Goal: Information Seeking & Learning: Learn about a topic

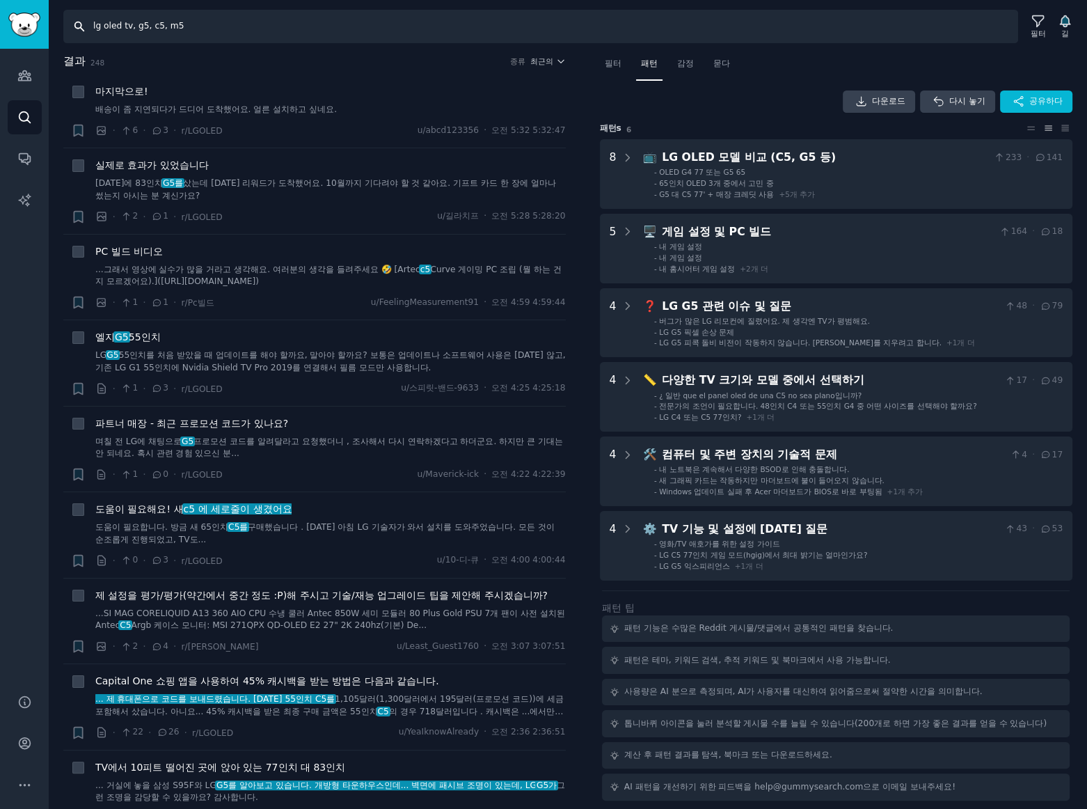
drag, startPoint x: 216, startPoint y: 25, endPoint x: -110, endPoint y: 22, distance: 325.8
click at [0, 22] on html "청중 찾다 대화 AI 보고서 돕다 계정 더 찾다 lg oled tv, g5, c5, m5 필터 길 결과 248 종류 최근의 Reddit 이미지…" at bounding box center [543, 404] width 1087 height 809
click at [240, 24] on input "lg oled tv, g5, c5, m5" at bounding box center [540, 26] width 955 height 33
drag, startPoint x: 254, startPoint y: 28, endPoint x: -151, endPoint y: 19, distance: 405.2
click at [0, 19] on html "청중 찾다 대화 AI 보고서 돕다 계정 더 찾다 lg oled tv, g5, c5, m5 필터 길 결과 248 종류 최근의 Reddit 이미지…" at bounding box center [543, 404] width 1087 height 809
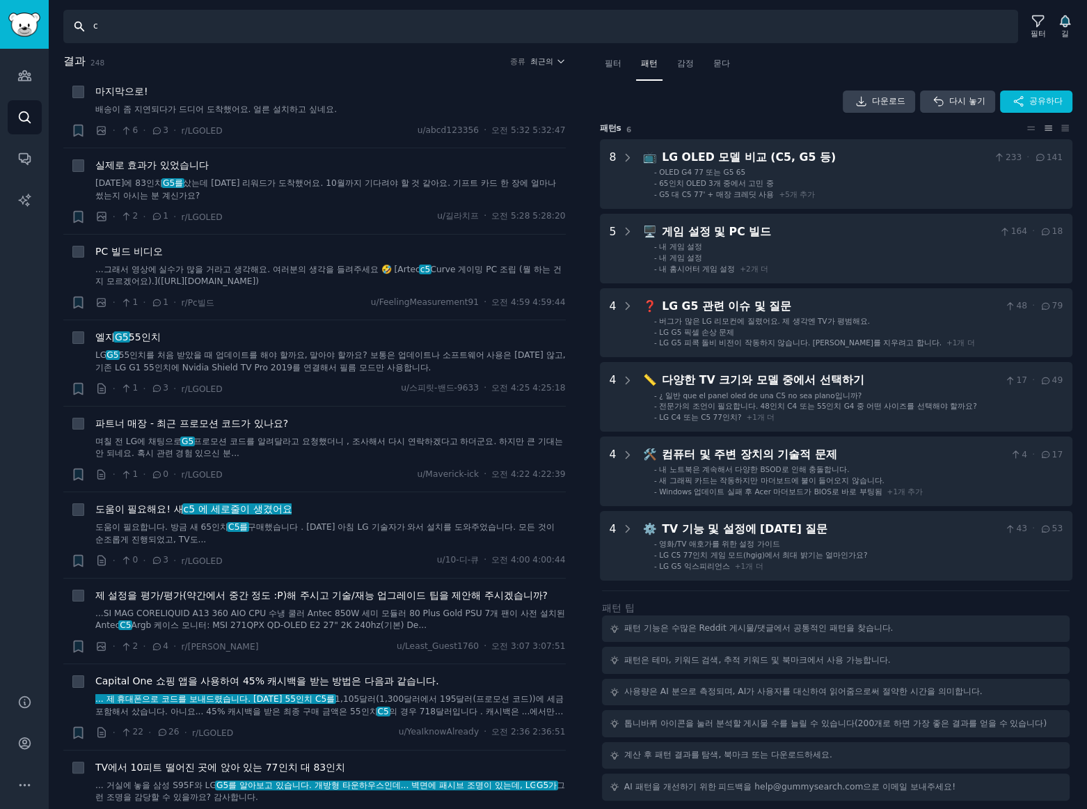
type input "c5"
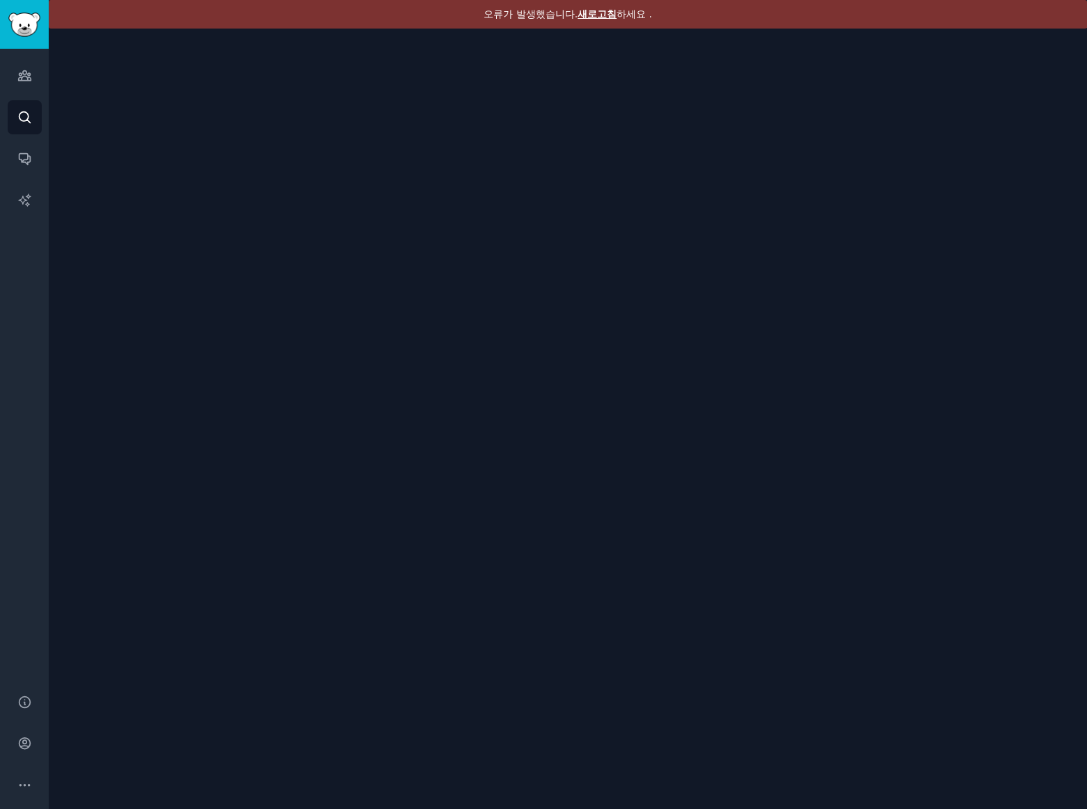
click at [590, 15] on font "새로고침" at bounding box center [597, 13] width 39 height 11
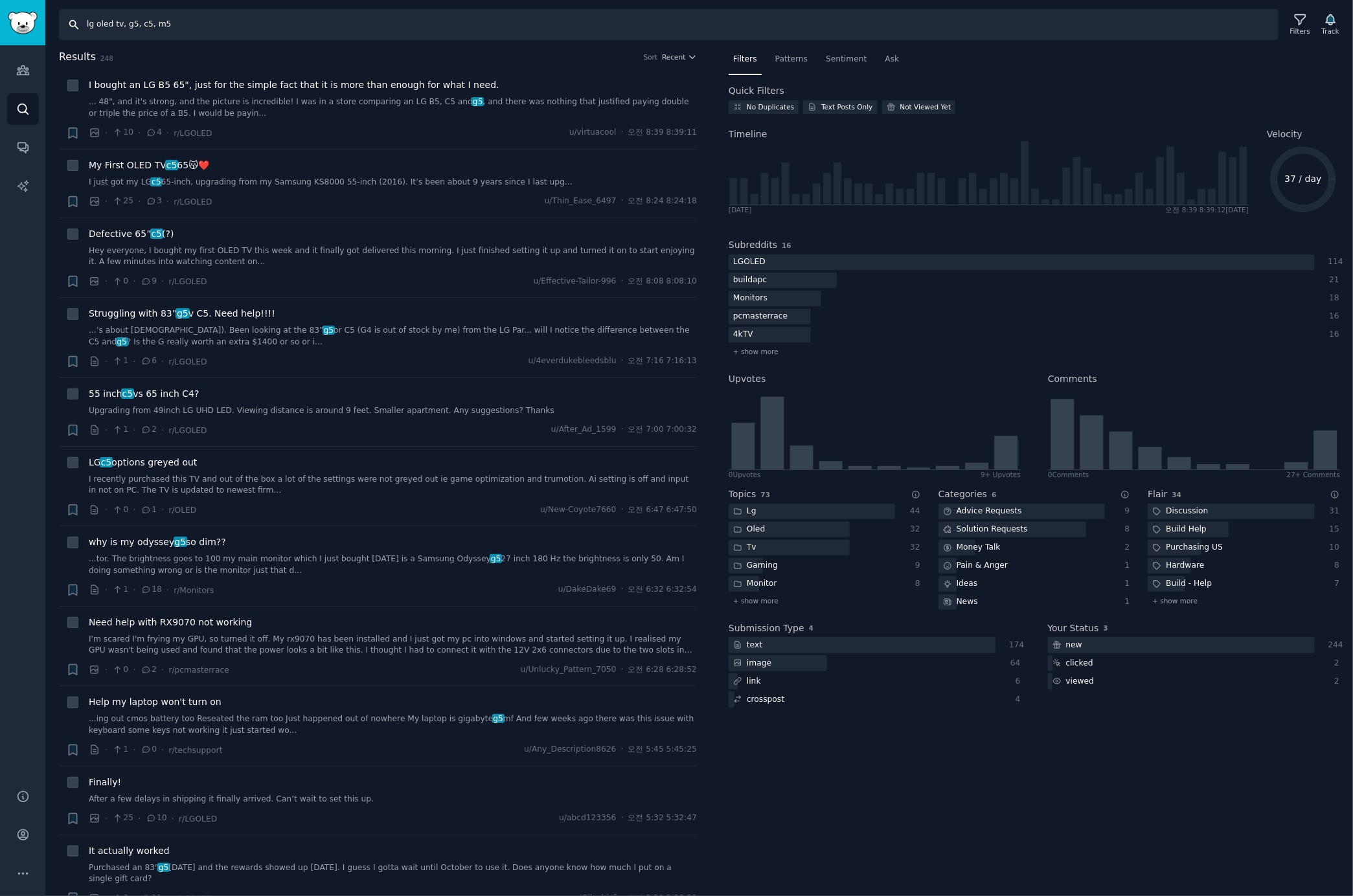
drag, startPoint x: 206, startPoint y: 21, endPoint x: -219, endPoint y: 9, distance: 425.2
click at [0, 9] on html "Audiences Search Conversations AI Reports Help Account More Search lg oled tv, …" at bounding box center [676, 448] width 1353 height 896
type input "samsung oled tv, s95f, s90d, sf95, sd90"
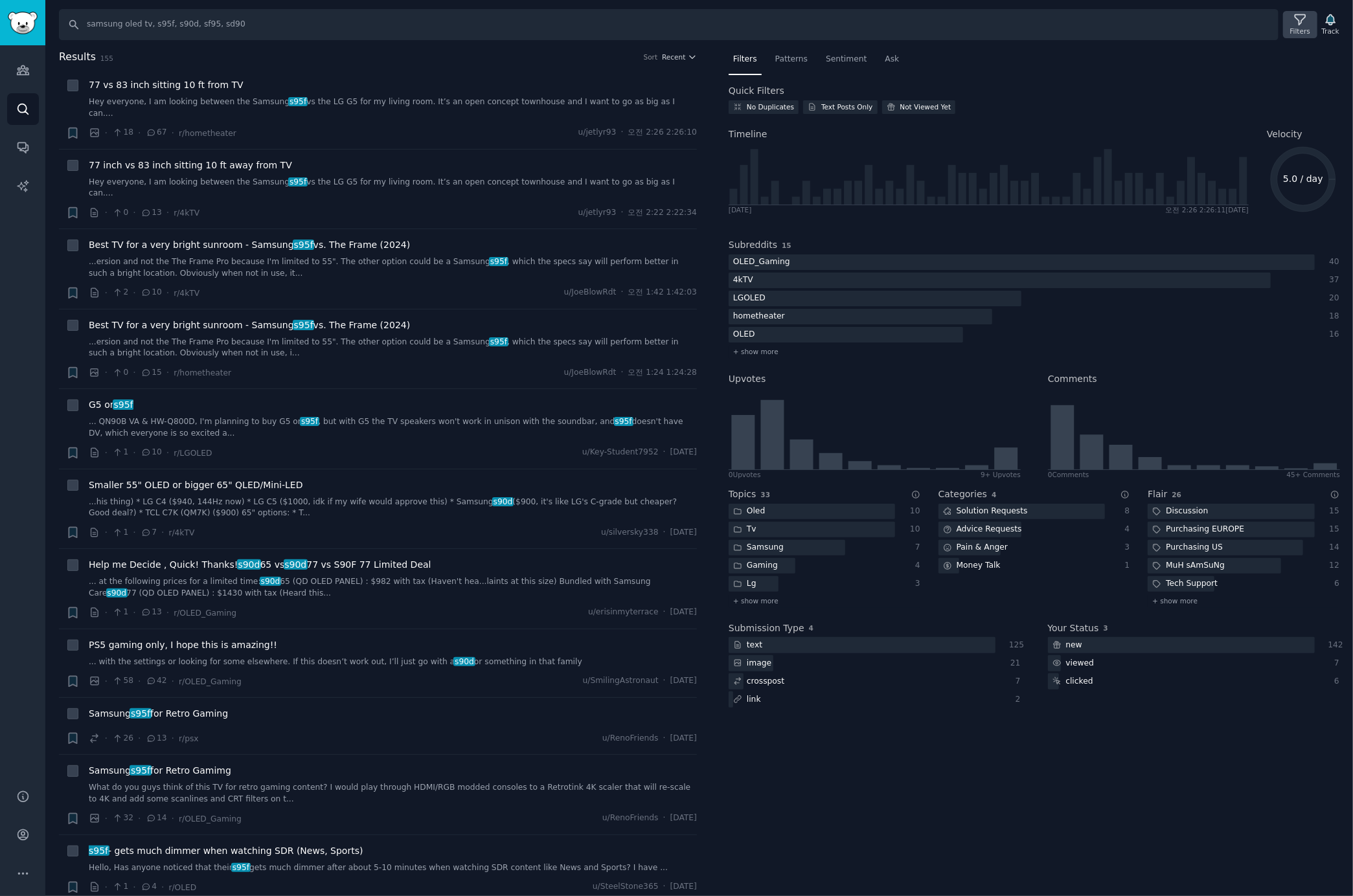
click at [1301, 23] on icon at bounding box center [1300, 20] width 14 height 14
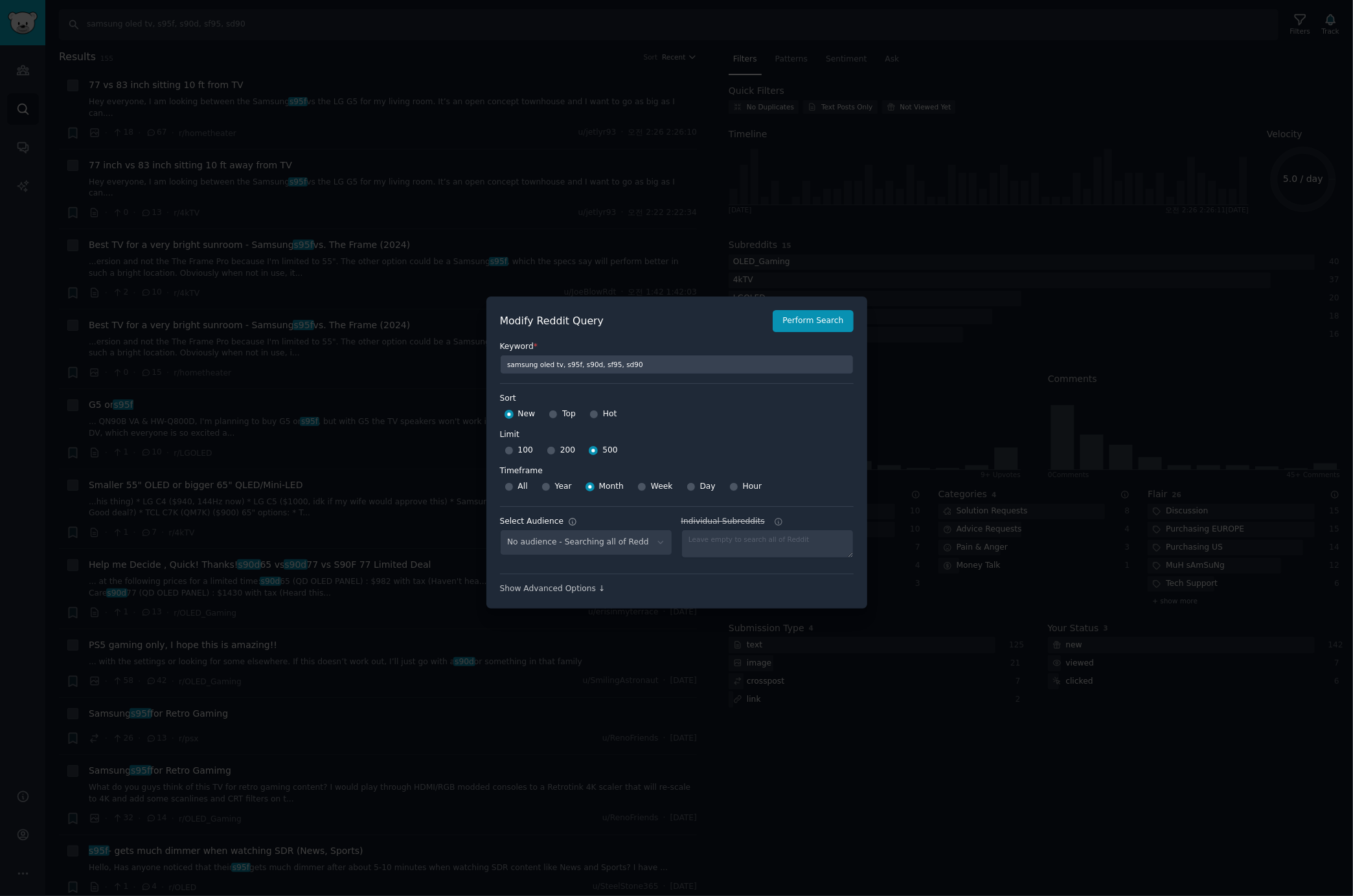
select select "c7830b3eec"
click at [796, 327] on button "Perform Search" at bounding box center [812, 321] width 80 height 22
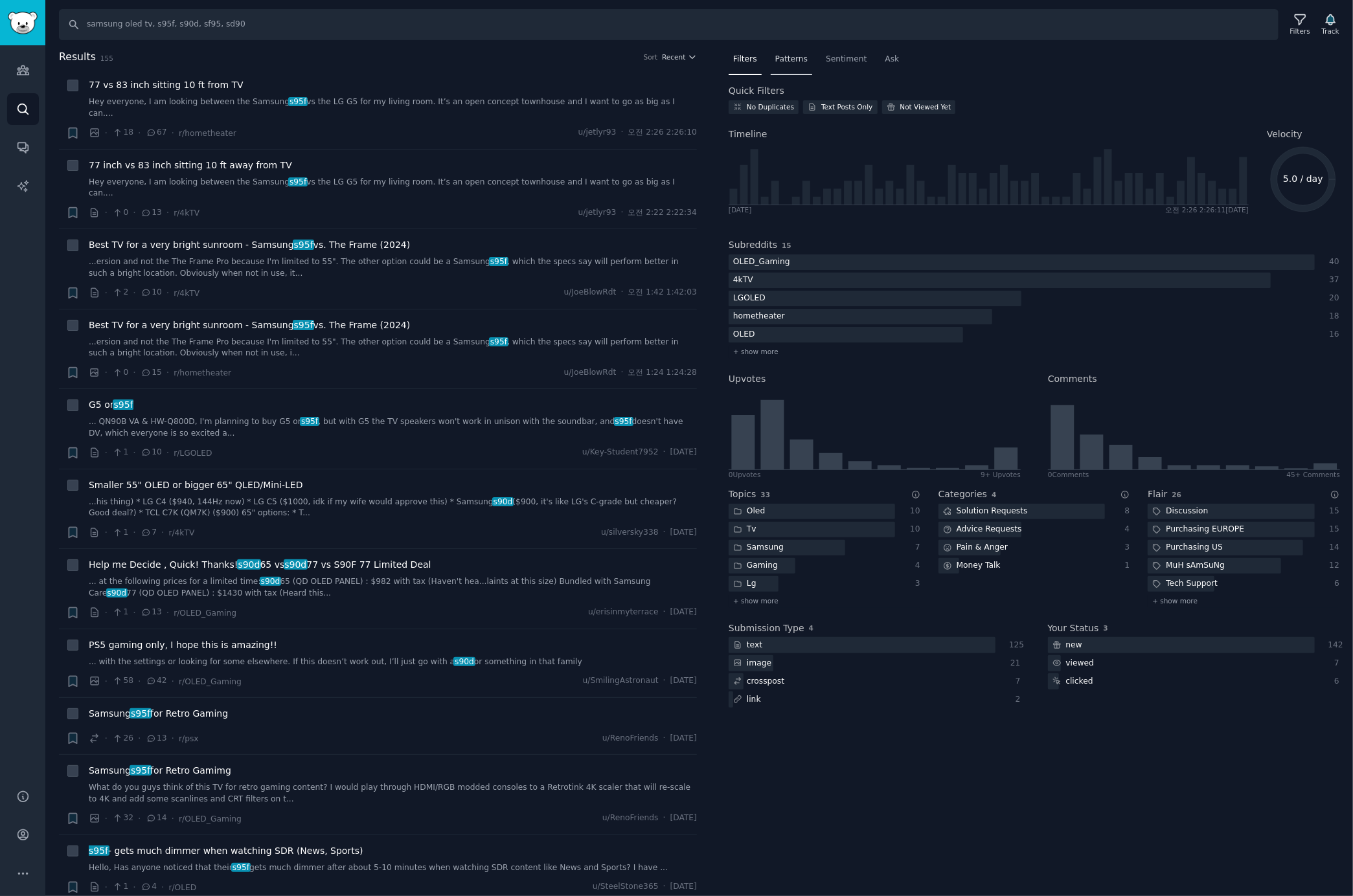
click at [793, 56] on span "Patterns" at bounding box center [791, 60] width 33 height 12
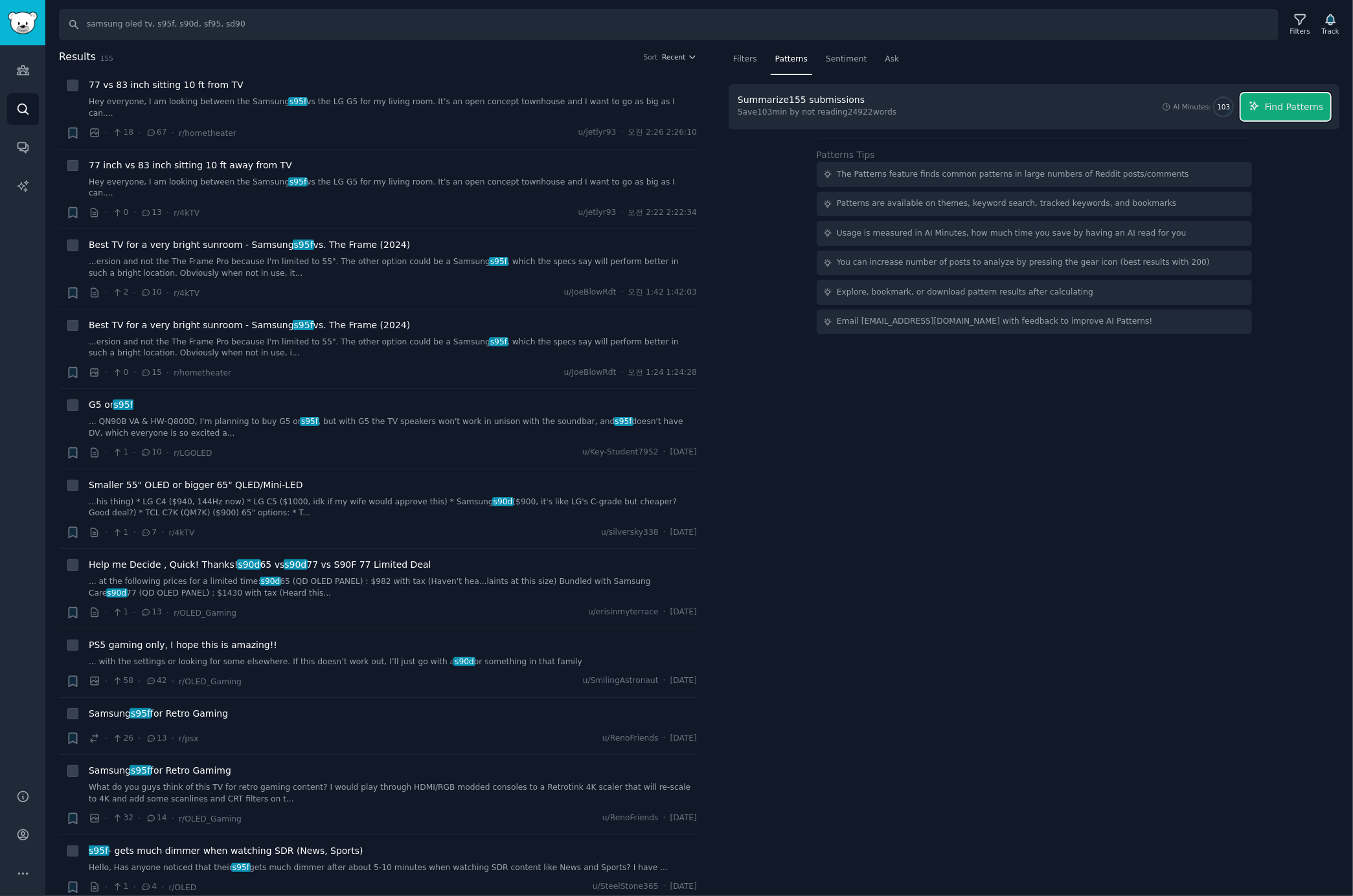
drag, startPoint x: 1273, startPoint y: 112, endPoint x: 1267, endPoint y: 125, distance: 14.3
click at [1275, 112] on span "Find Patterns" at bounding box center [1293, 107] width 59 height 14
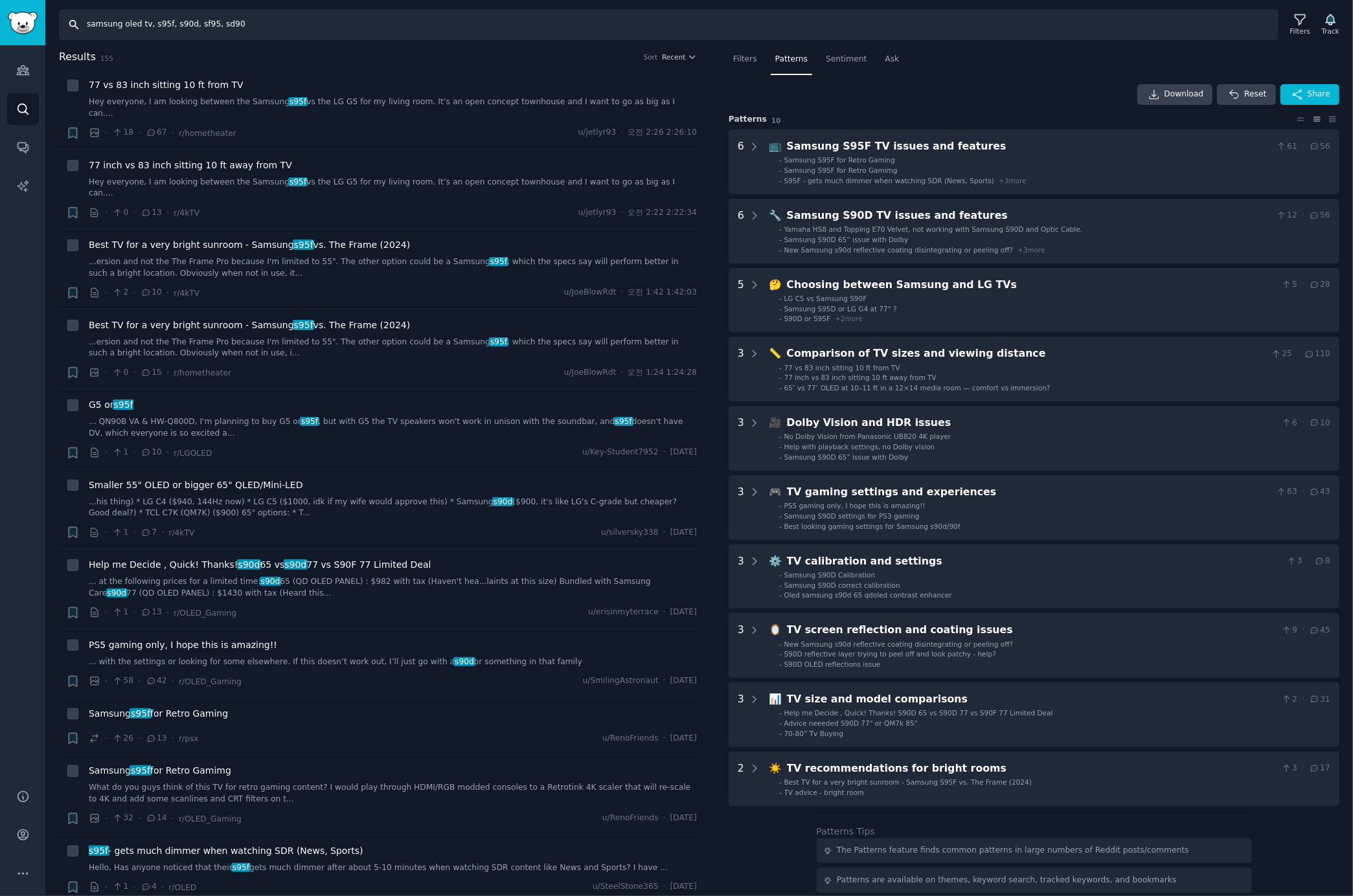
drag, startPoint x: 193, startPoint y: 24, endPoint x: 477, endPoint y: 39, distance: 284.4
click at [476, 39] on input "samsung oled tv, s95f, s90d, sf95, sd90" at bounding box center [668, 24] width 1220 height 31
type input "samsung oled tv, s95f, s90d"
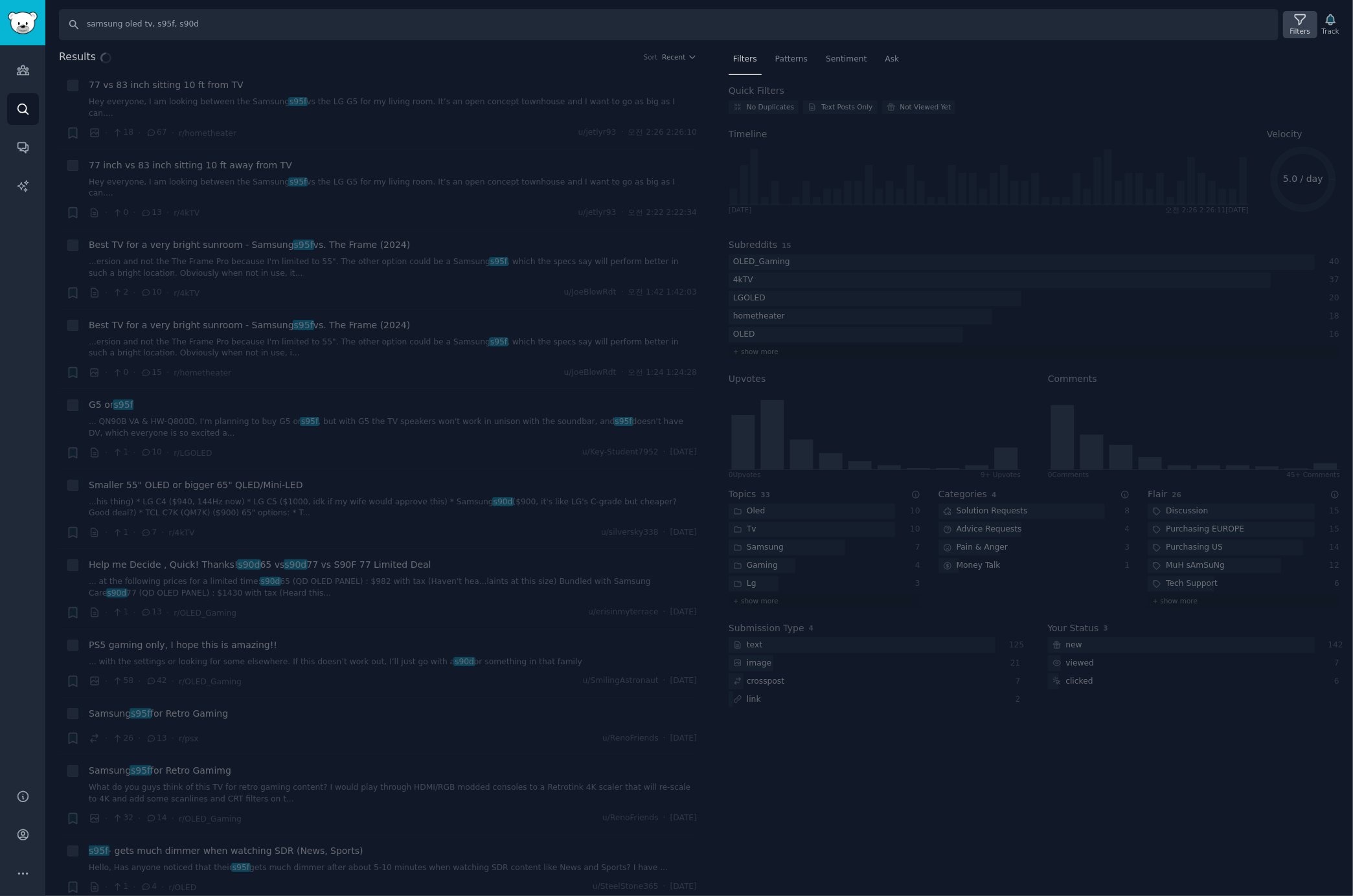
click at [1303, 24] on icon at bounding box center [1299, 20] width 10 height 10
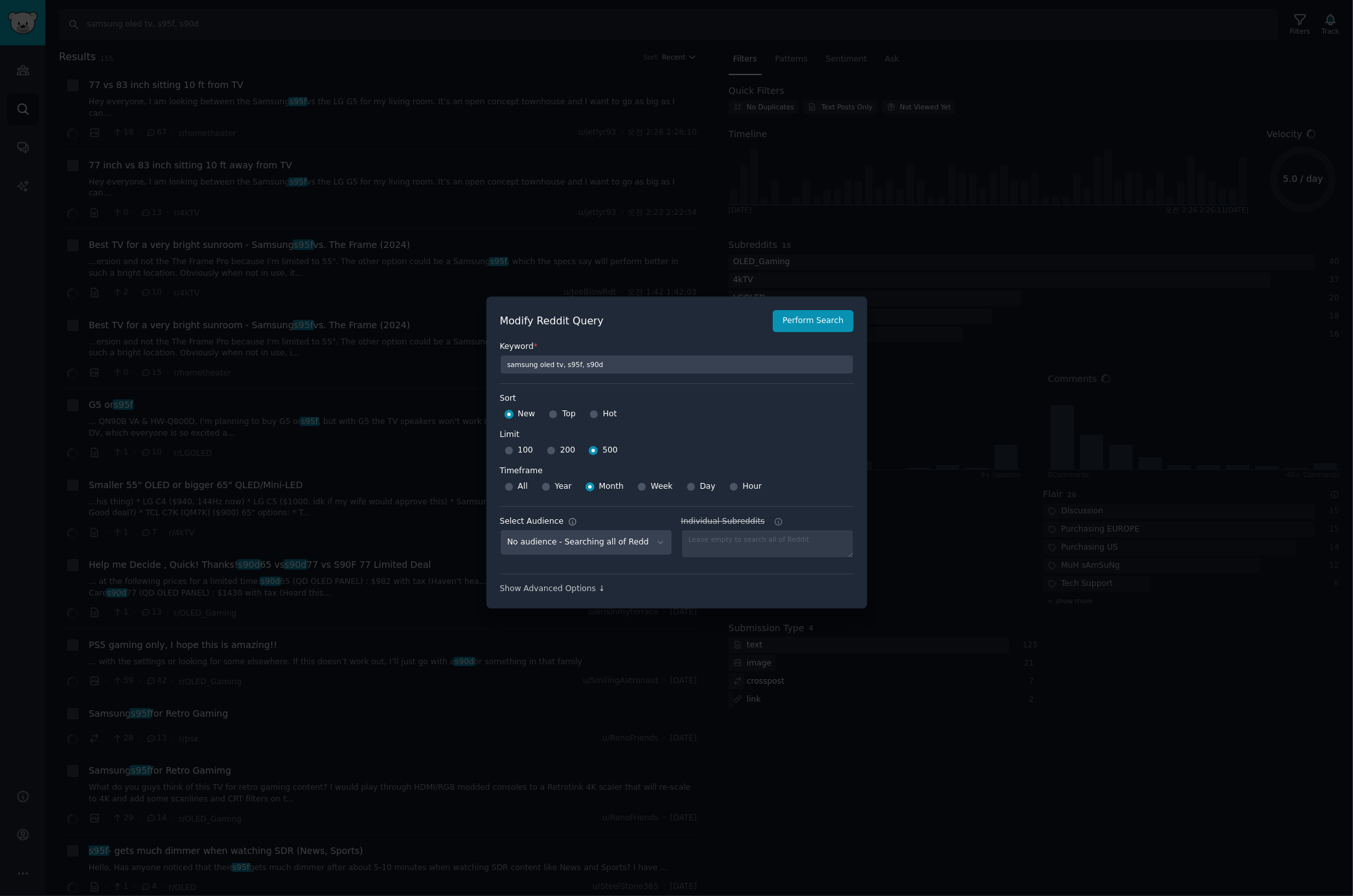
select select "c7830b3eec"
click at [925, 42] on div at bounding box center [676, 448] width 1353 height 896
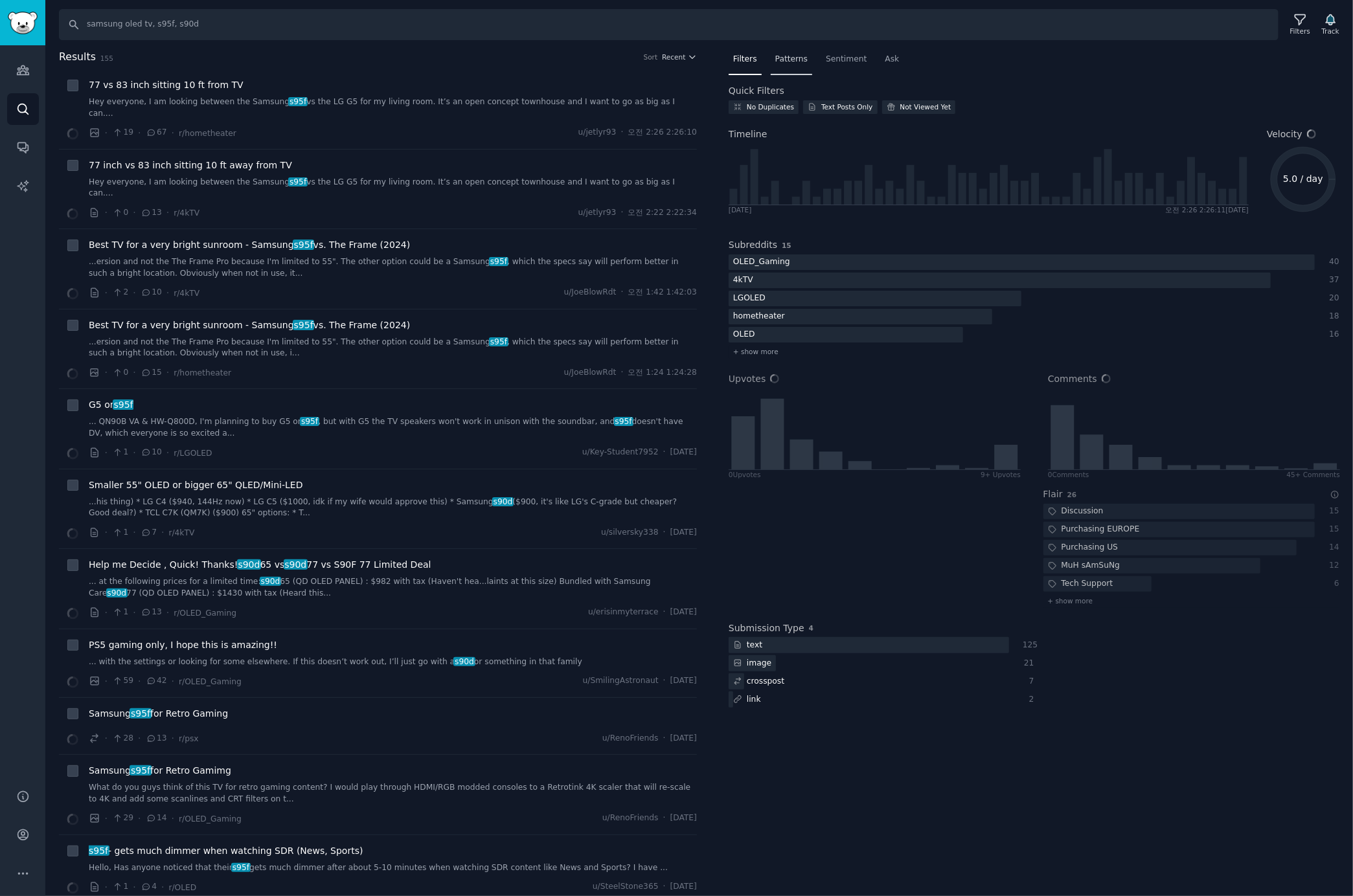
click at [777, 56] on span "Patterns" at bounding box center [791, 60] width 33 height 12
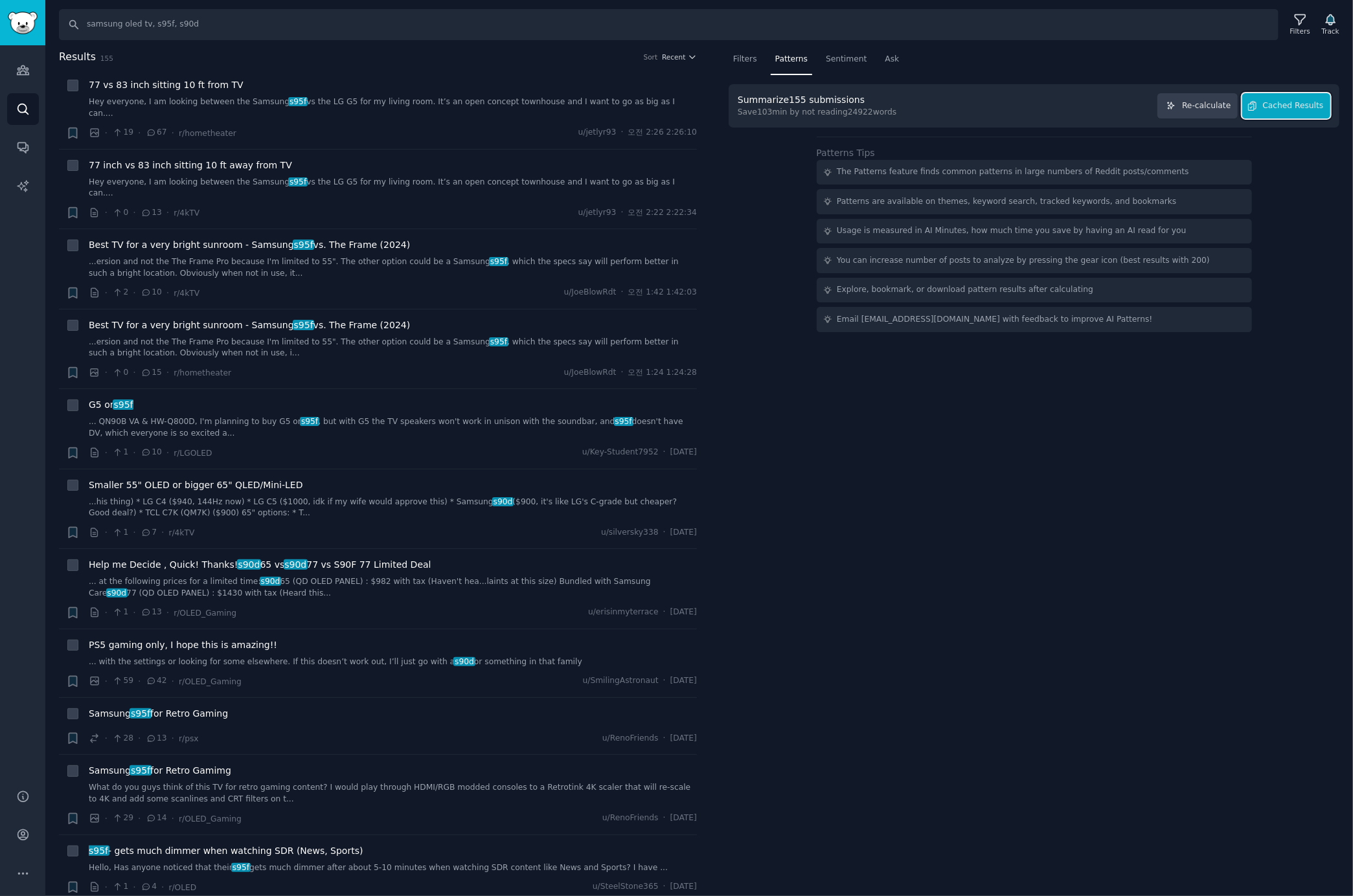
click at [1311, 110] on span "Cached Results" at bounding box center [1293, 106] width 60 height 12
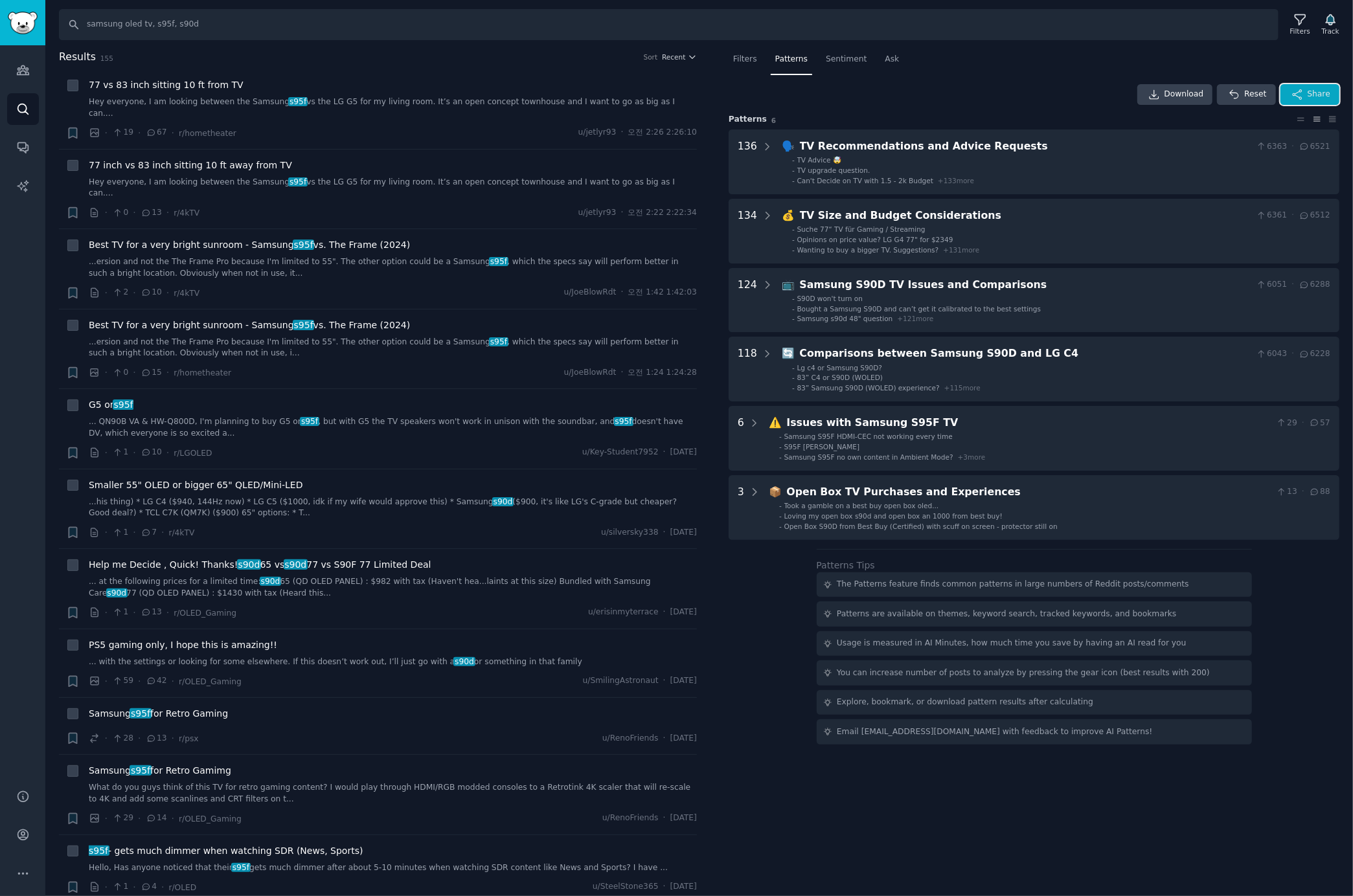
click at [1319, 88] on span "Share" at bounding box center [1319, 94] width 22 height 12
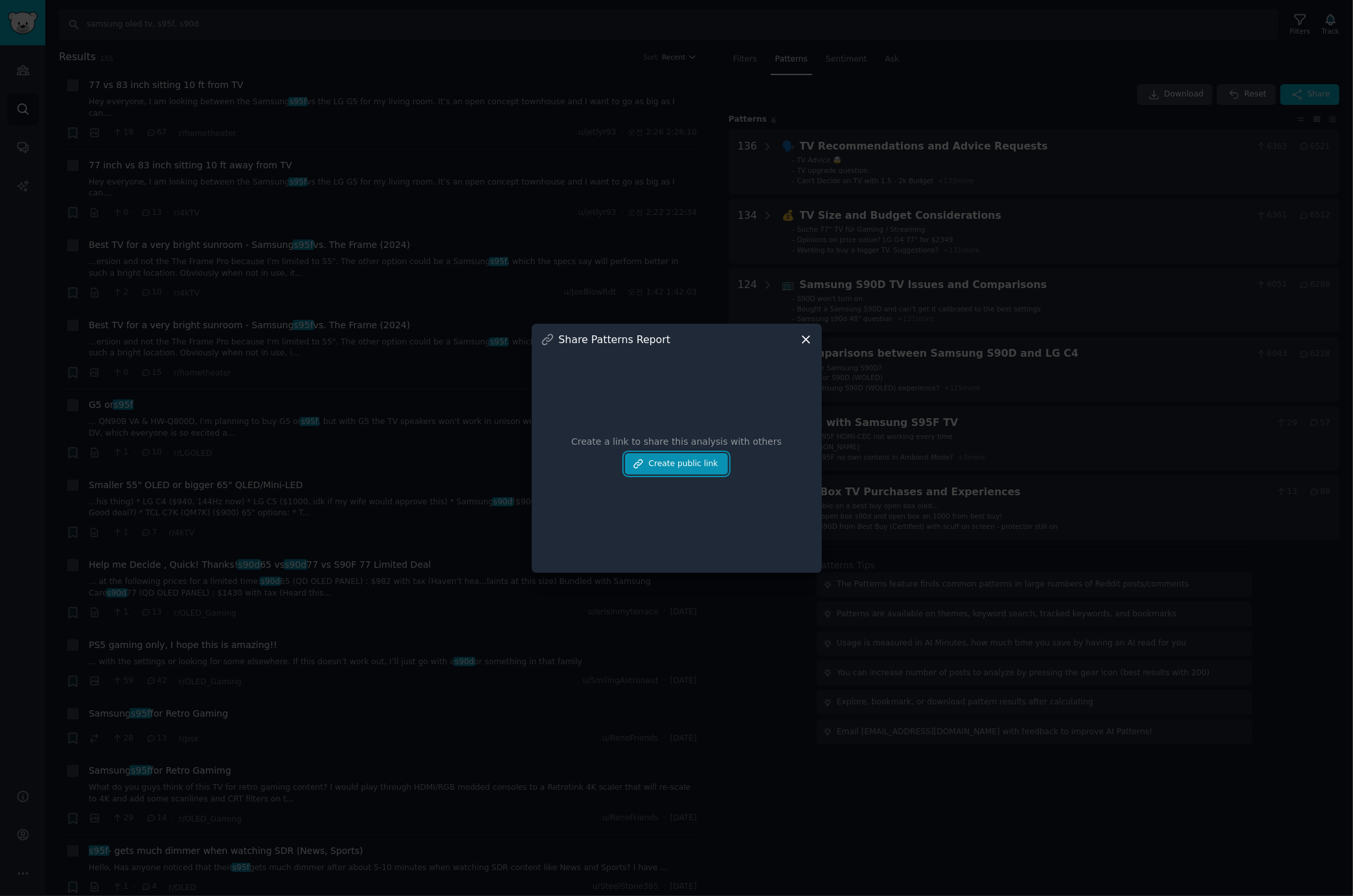
click at [693, 460] on button "Create public link" at bounding box center [676, 464] width 102 height 22
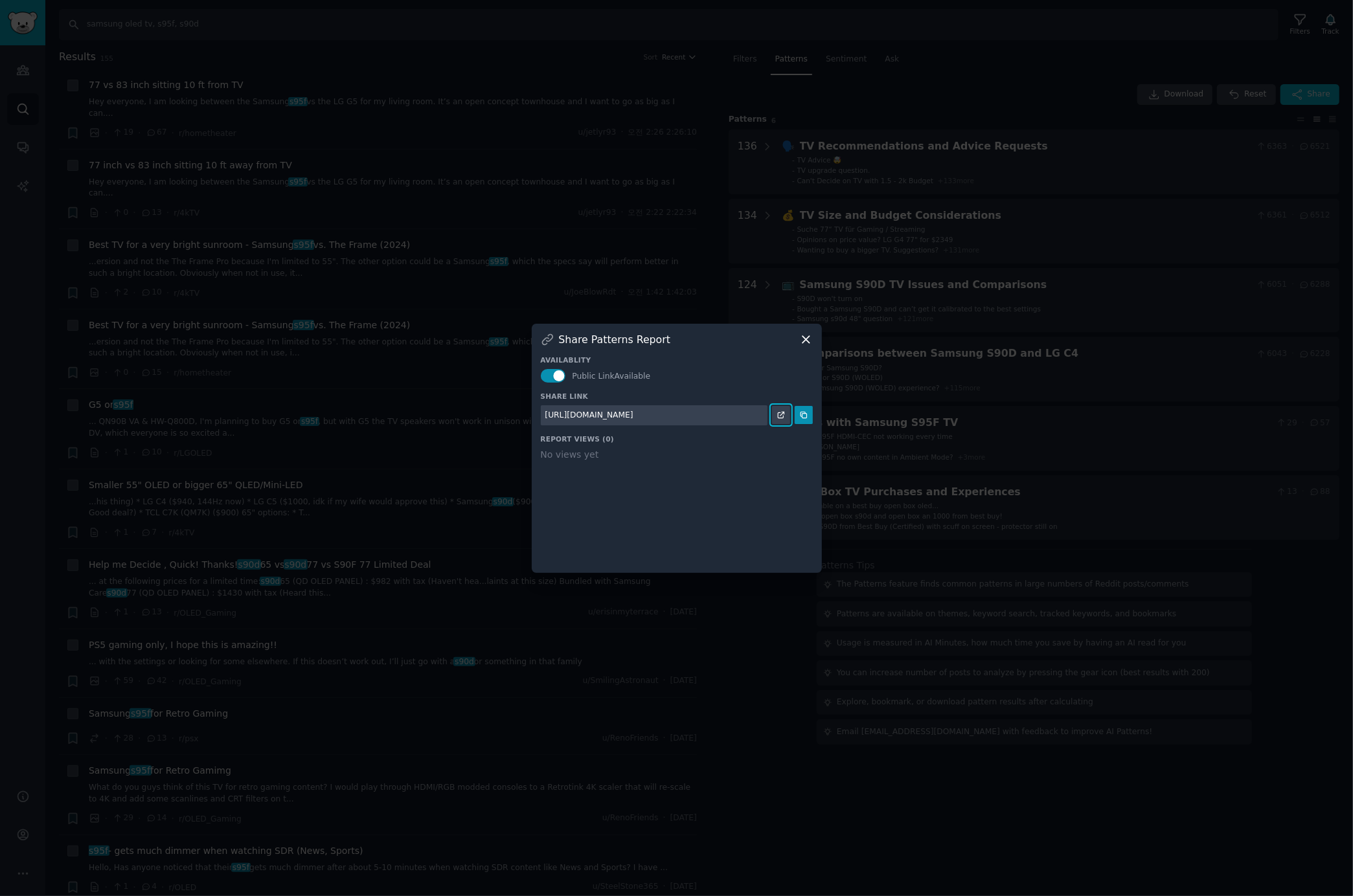
click at [779, 414] on icon at bounding box center [782, 415] width 9 height 9
click at [803, 338] on icon at bounding box center [806, 340] width 14 height 14
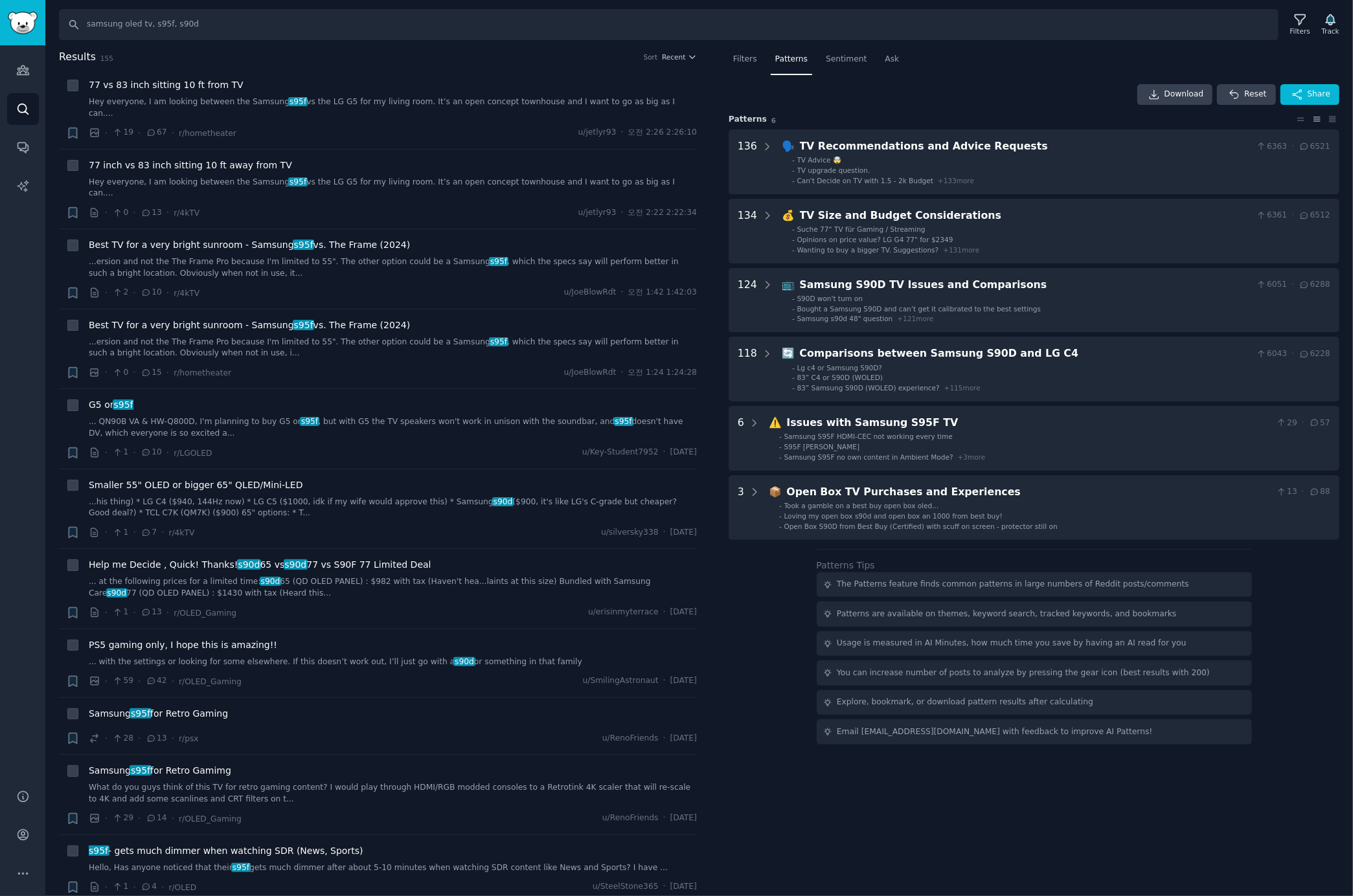
click at [772, 751] on div "Filters Patterns Sentiment Ask Download Reset Share Pattern s 6 136 🗣️ TV Recom…" at bounding box center [1034, 473] width 638 height 848
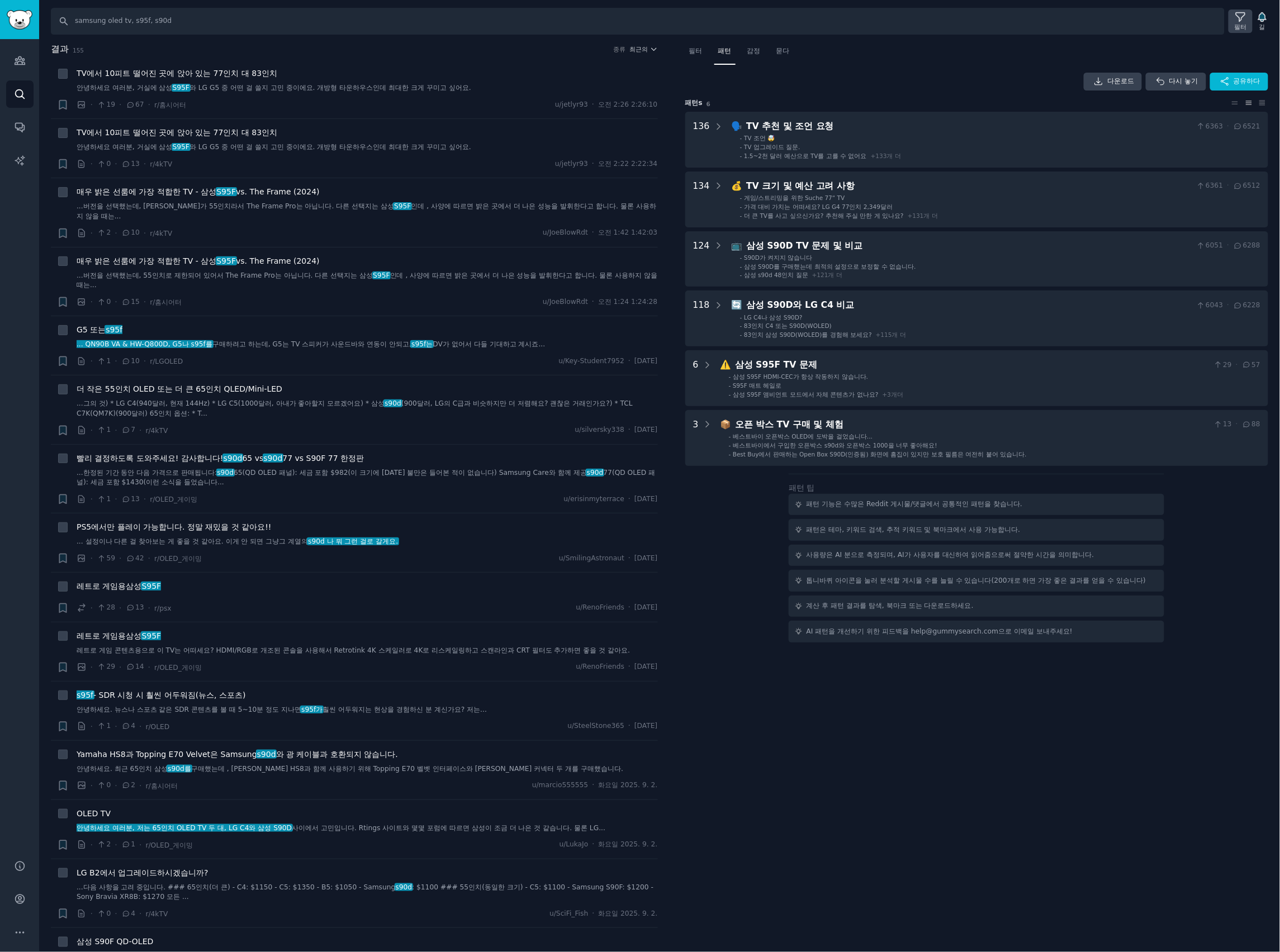
click at [1167, 20] on icon at bounding box center [1241, 17] width 9 height 9
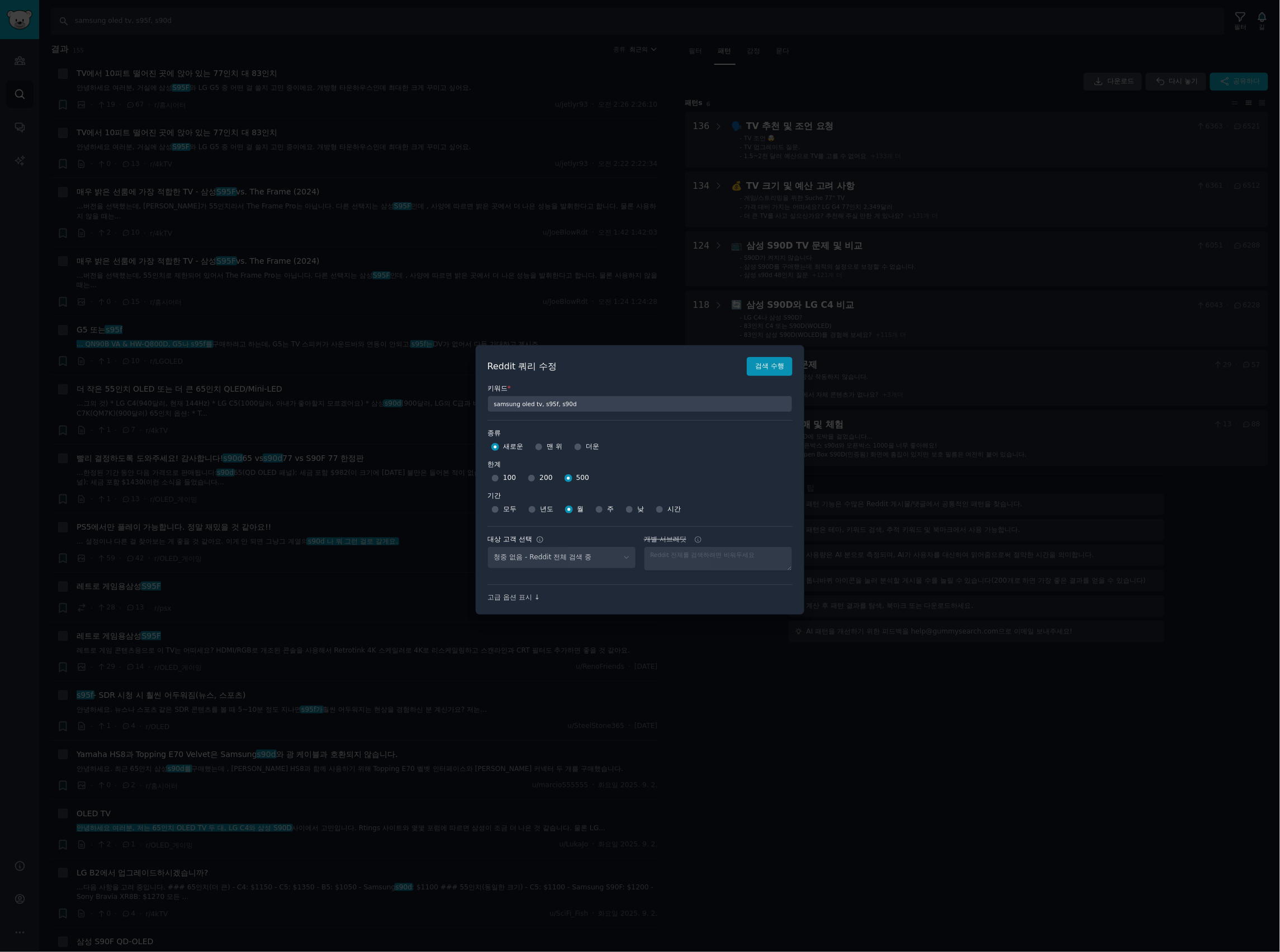
select select "c7830b3eec"
click at [823, 713] on div at bounding box center [640, 476] width 1280 height 952
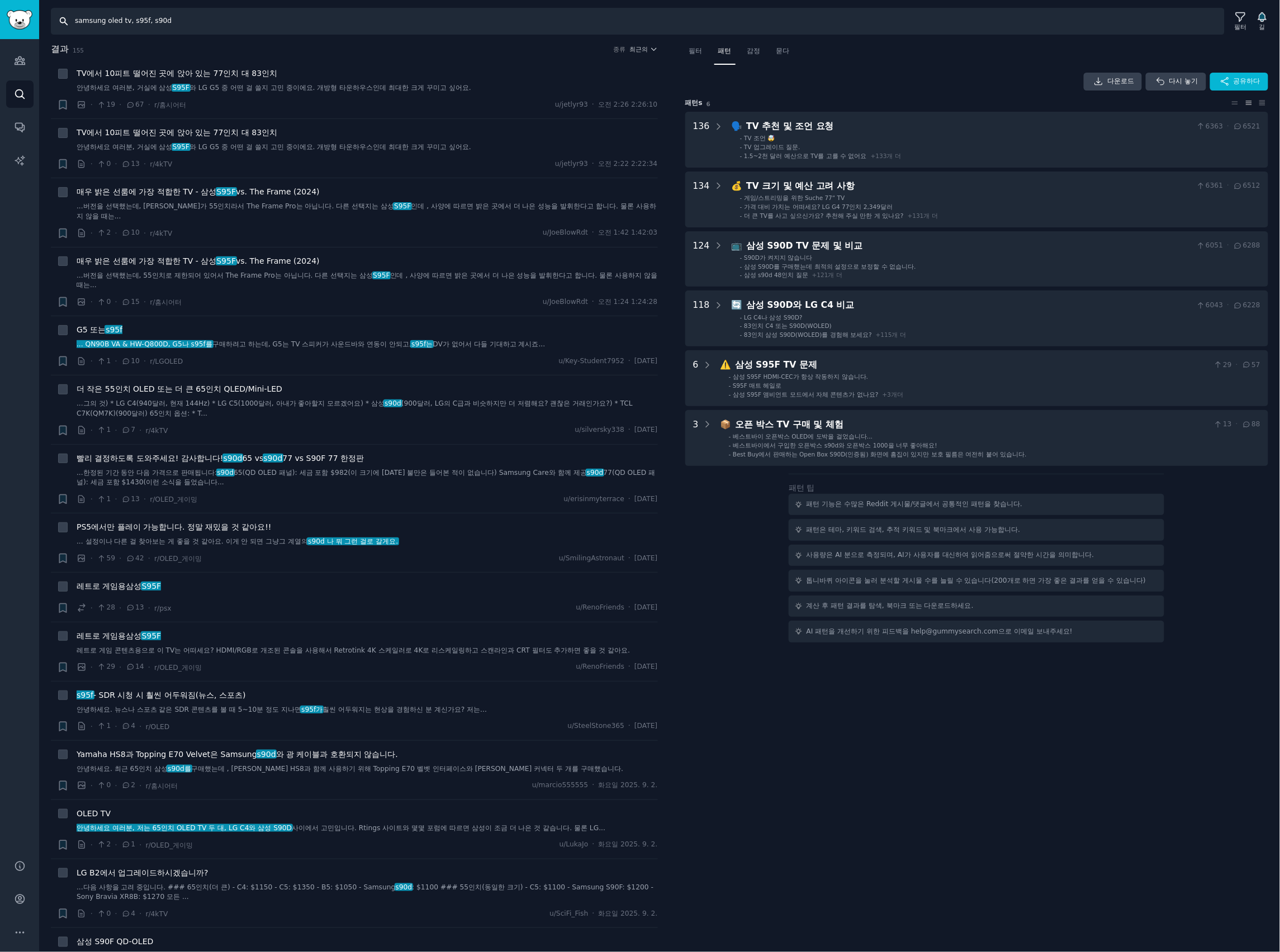
click at [179, 20] on input "samsung oled tv, s95f, s90d" at bounding box center [638, 21] width 1174 height 26
type input "samsung oled tv, s95f, s90d, s95d"
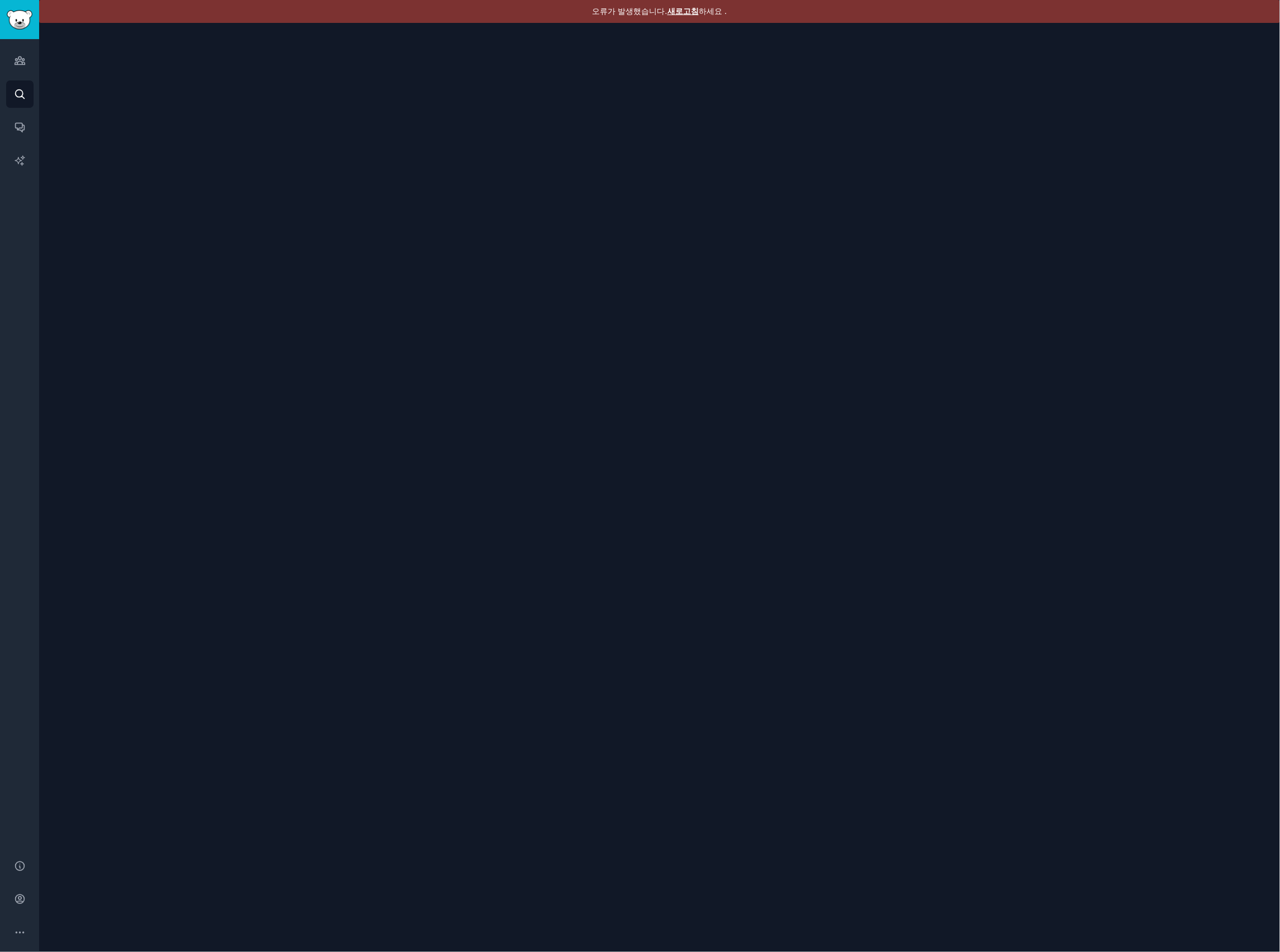
click at [682, 10] on font "새로고침" at bounding box center [683, 10] width 31 height 9
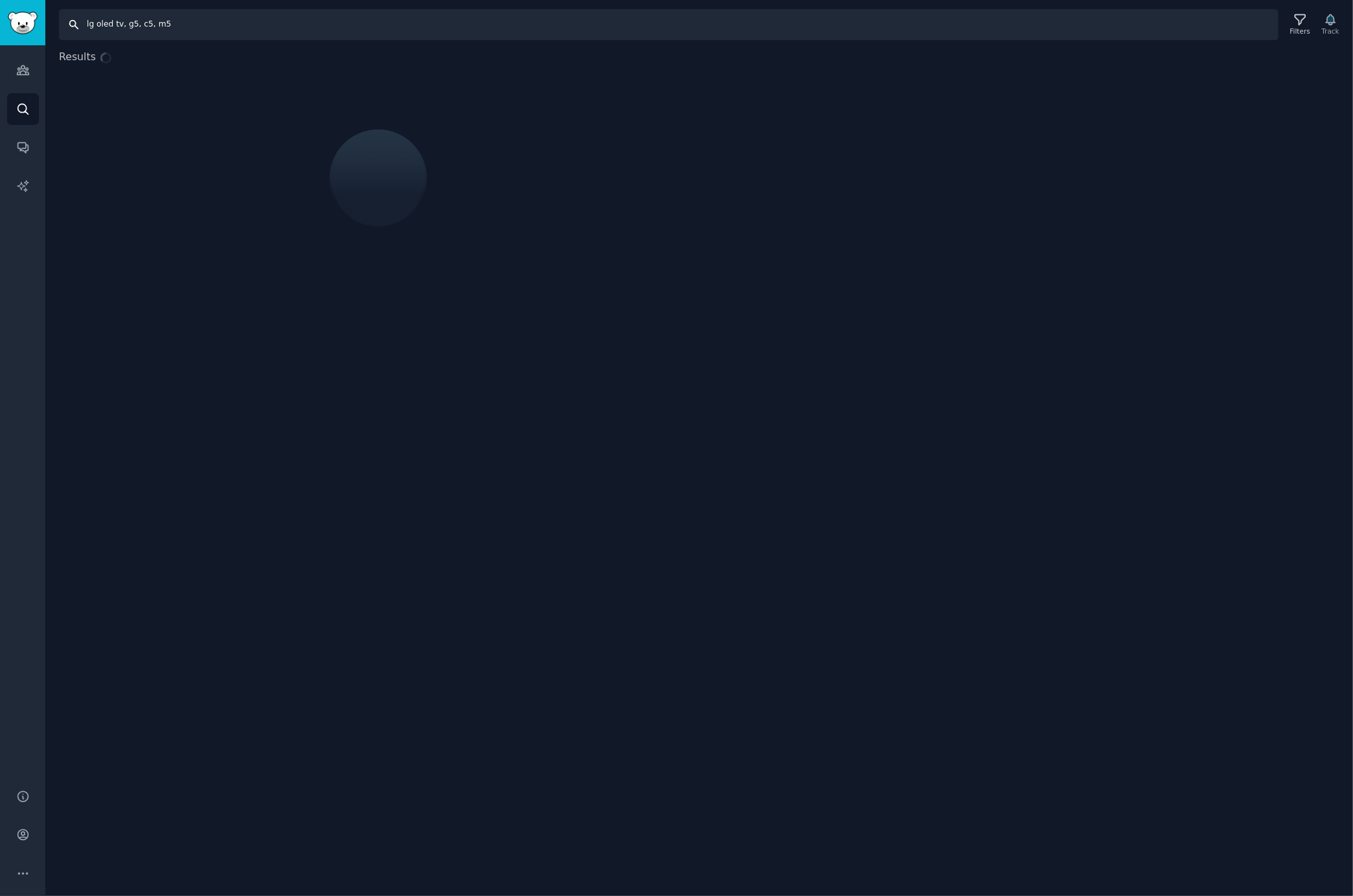
drag, startPoint x: 227, startPoint y: 24, endPoint x: -150, endPoint y: 8, distance: 377.3
click at [0, 8] on html "Audiences Search Conversations AI Reports Help Account More Search lg oled tv, …" at bounding box center [676, 448] width 1353 height 896
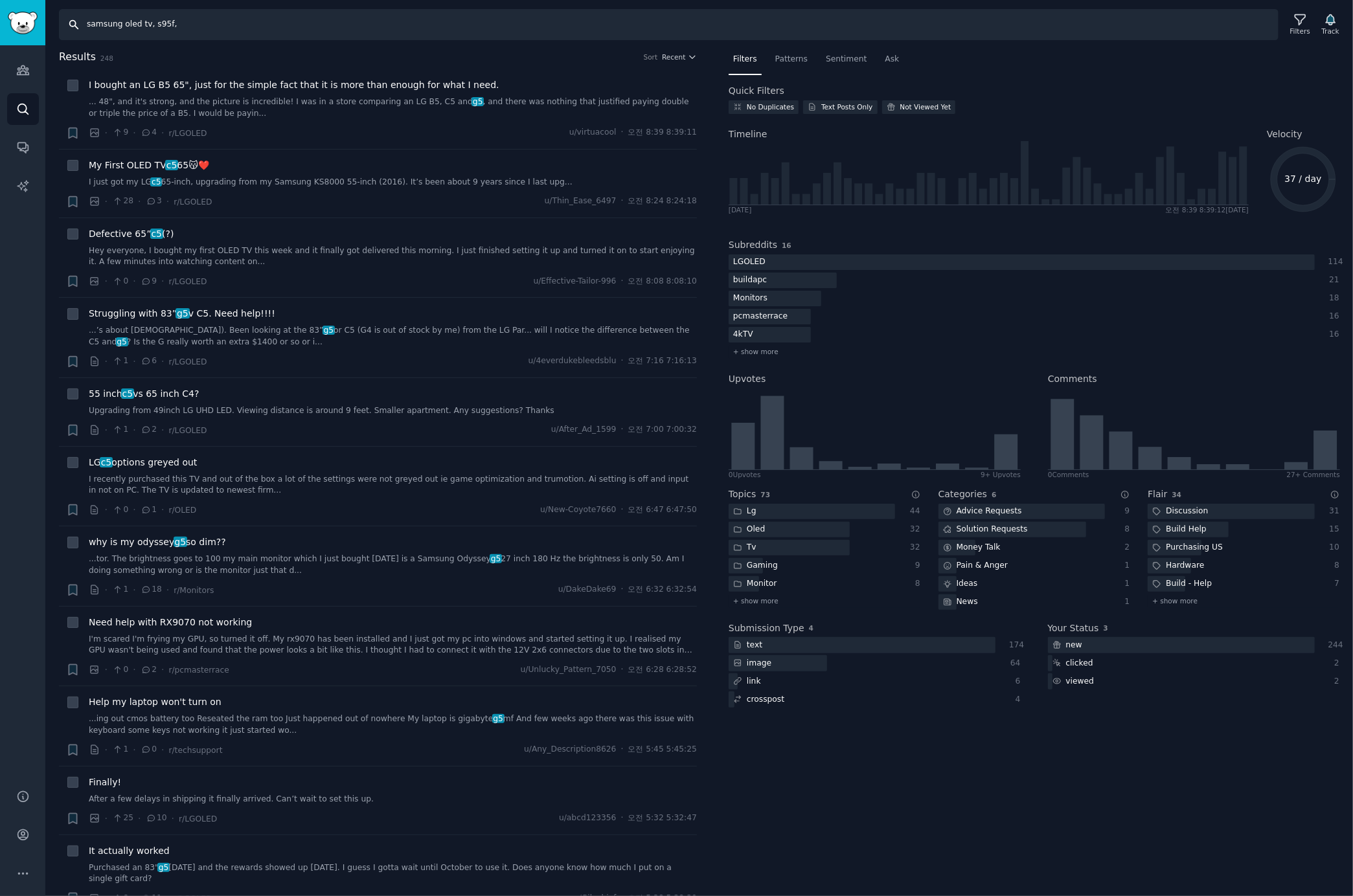
type input "samsung oled tv, s95f,"
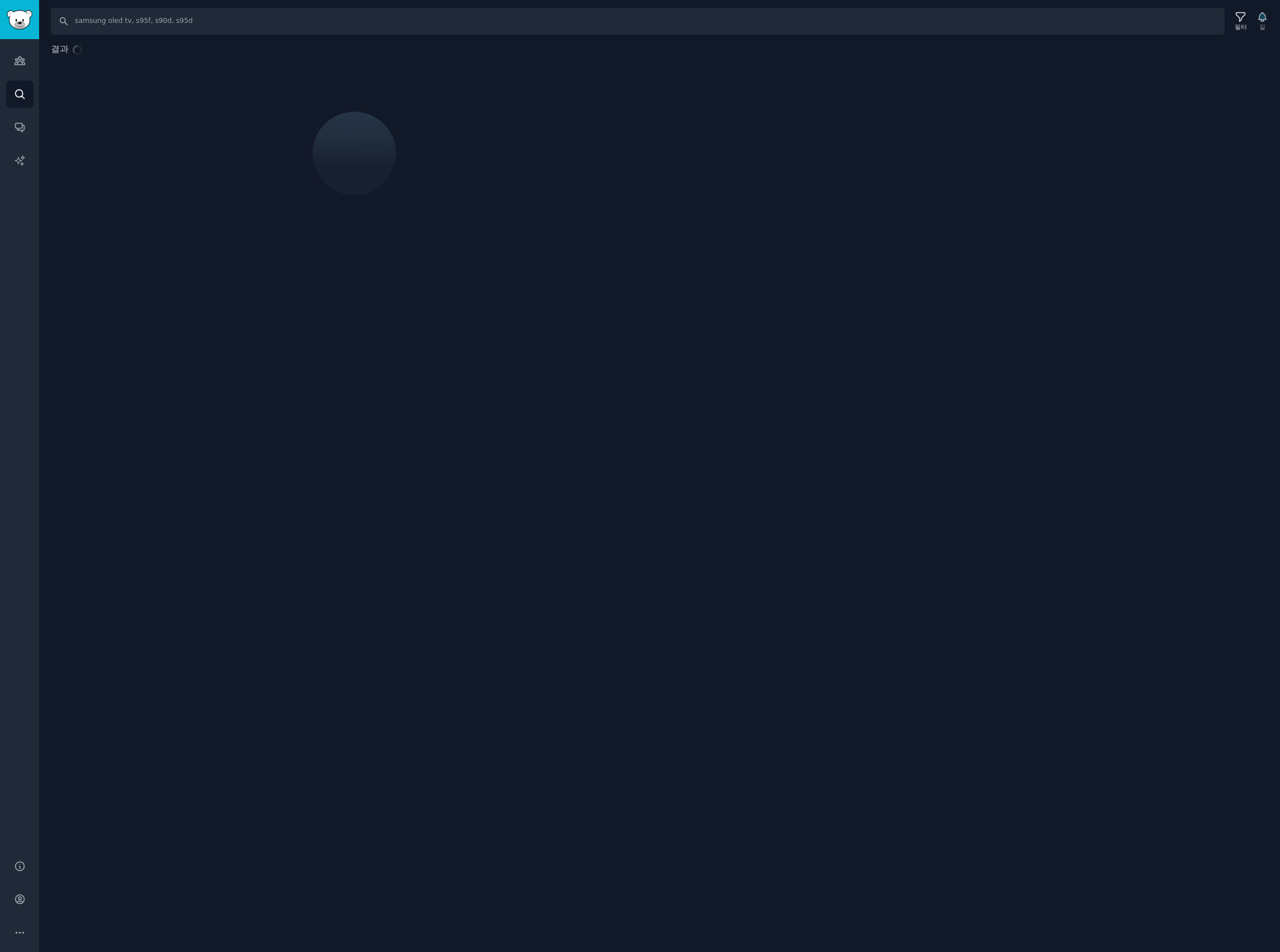
click at [1237, 23] on font "필터" at bounding box center [1241, 26] width 12 height 6
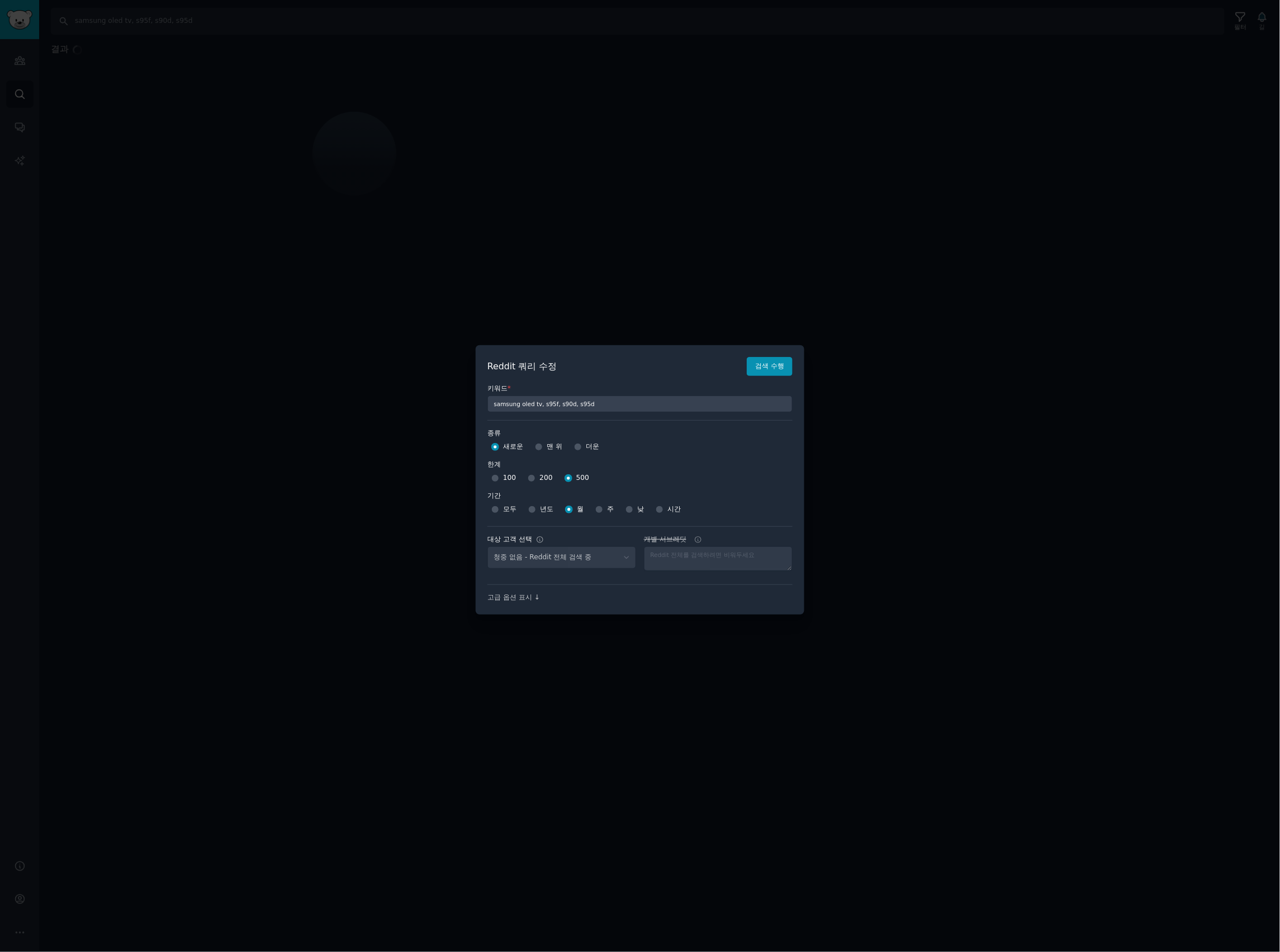
select select "c7830b3eec"
click at [761, 370] on font "검색 수행" at bounding box center [769, 366] width 29 height 10
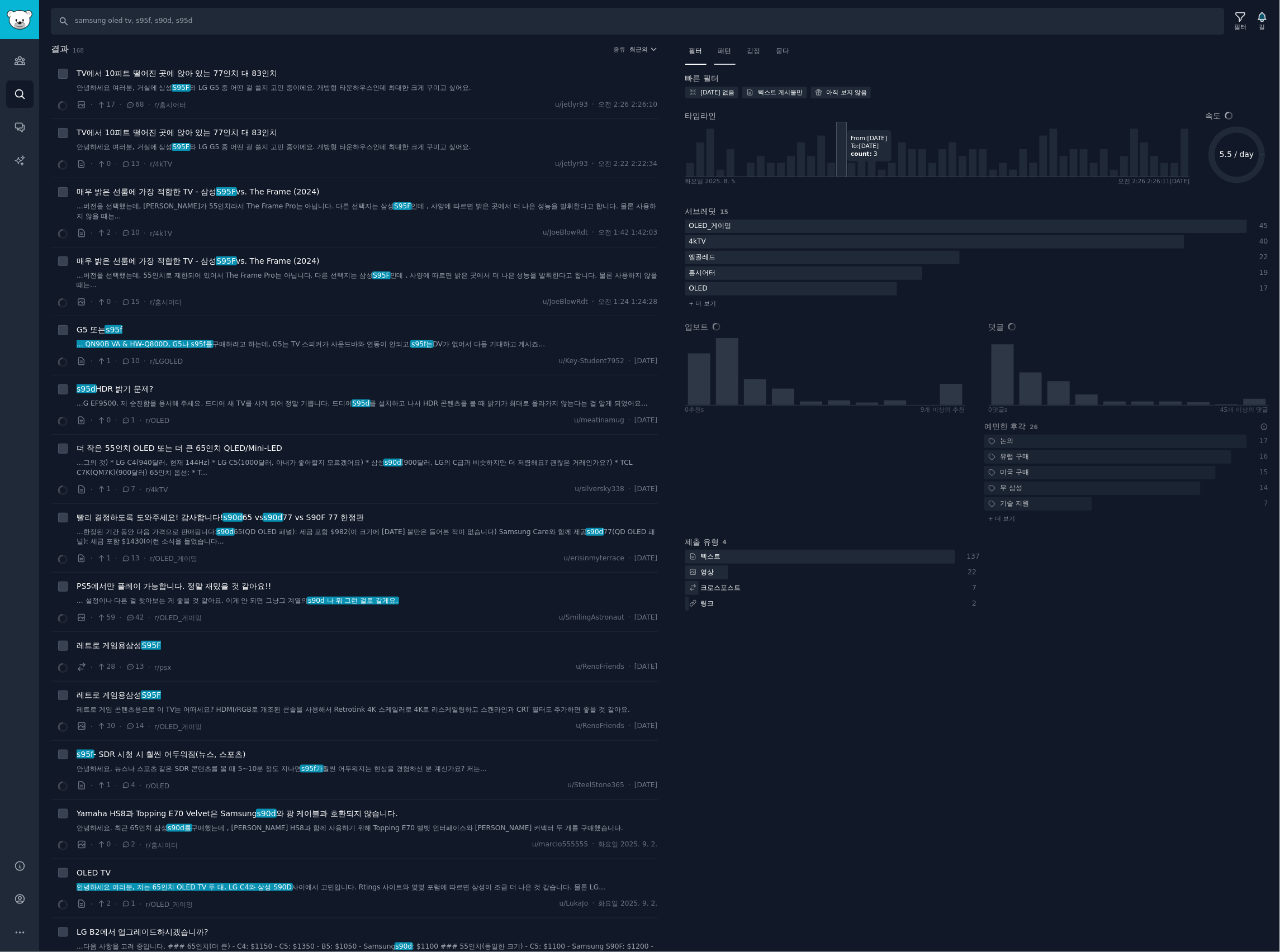
click at [724, 56] on span "패턴" at bounding box center [724, 51] width 14 height 10
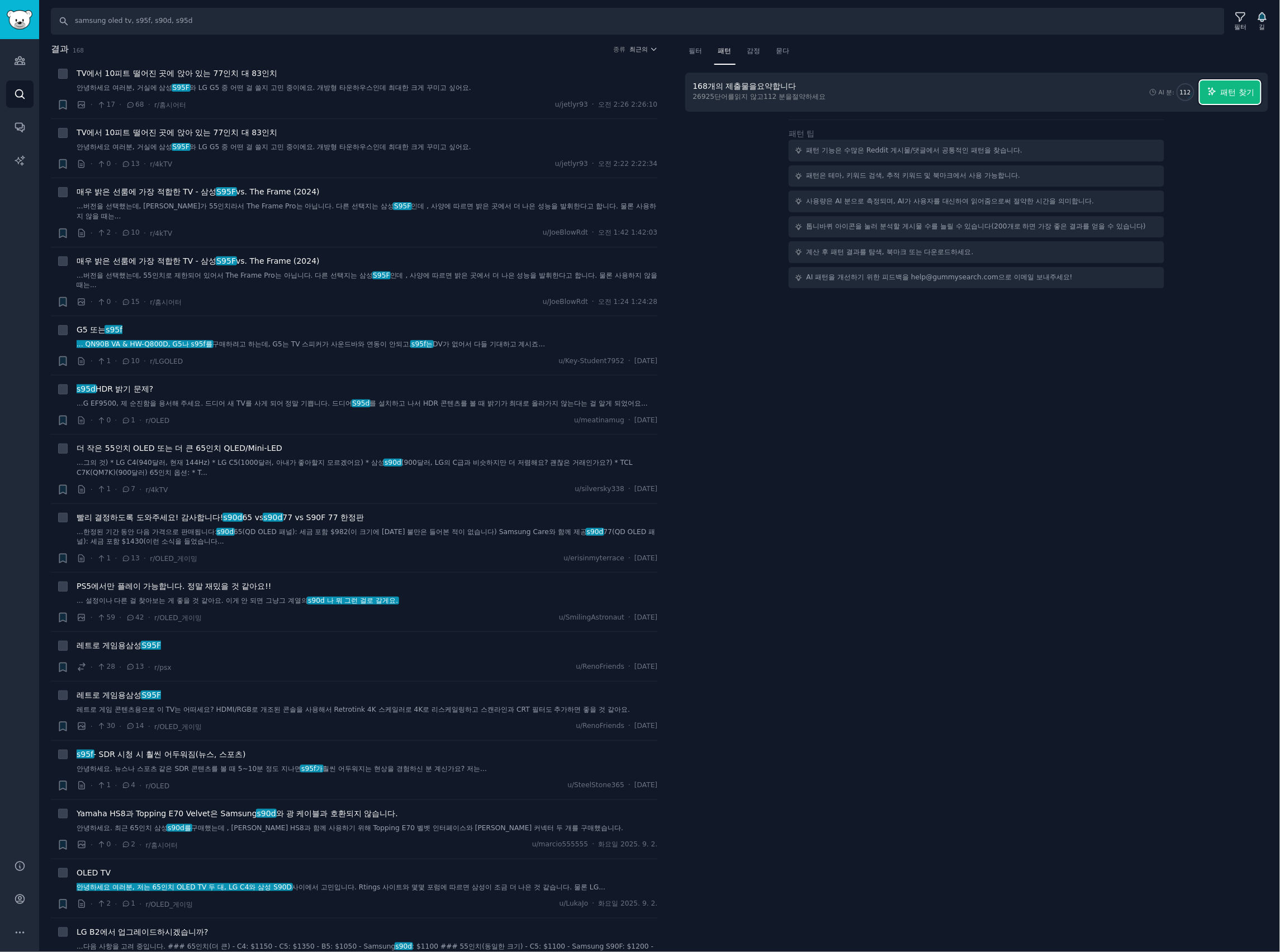
click at [1245, 93] on font "패턴 찾기" at bounding box center [1237, 92] width 34 height 9
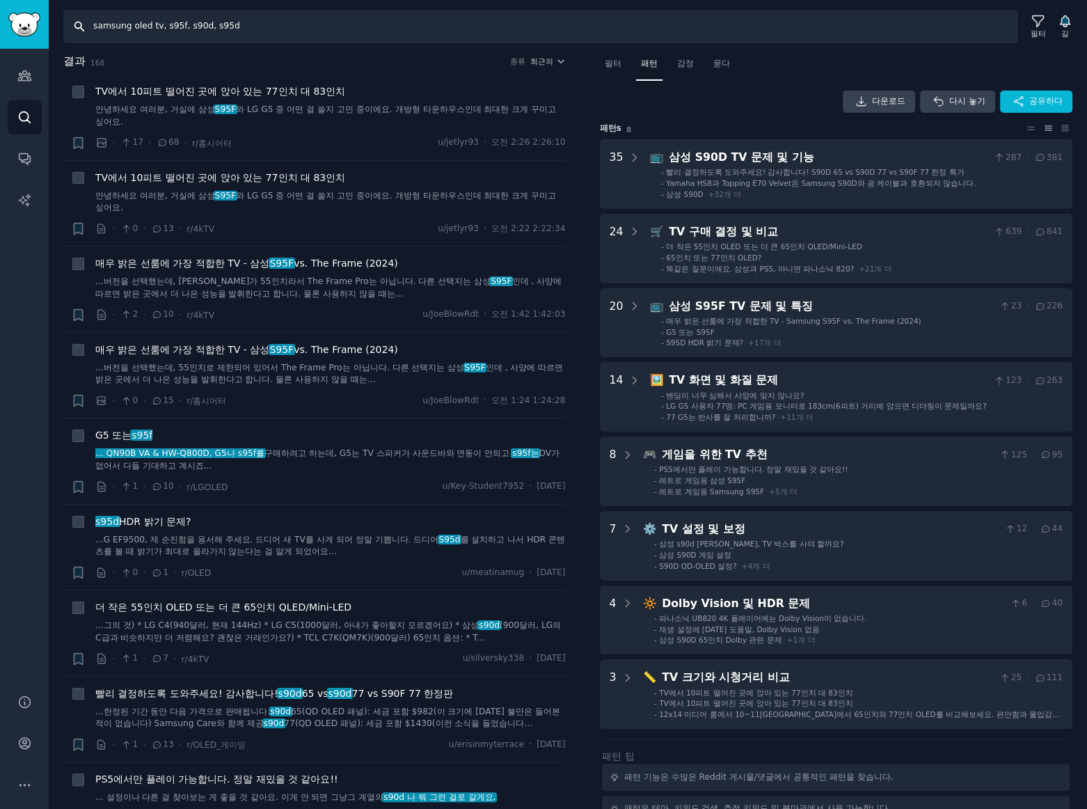
drag, startPoint x: 243, startPoint y: 21, endPoint x: -284, endPoint y: 10, distance: 527.0
click at [0, 10] on html "청중 찾다 대화 AI 보고서 돕다 계정 더 찾다 samsung oled tv, s95f, s90d, s95d 필터 길 결과 168 종류 최근의…" at bounding box center [543, 404] width 1087 height 809
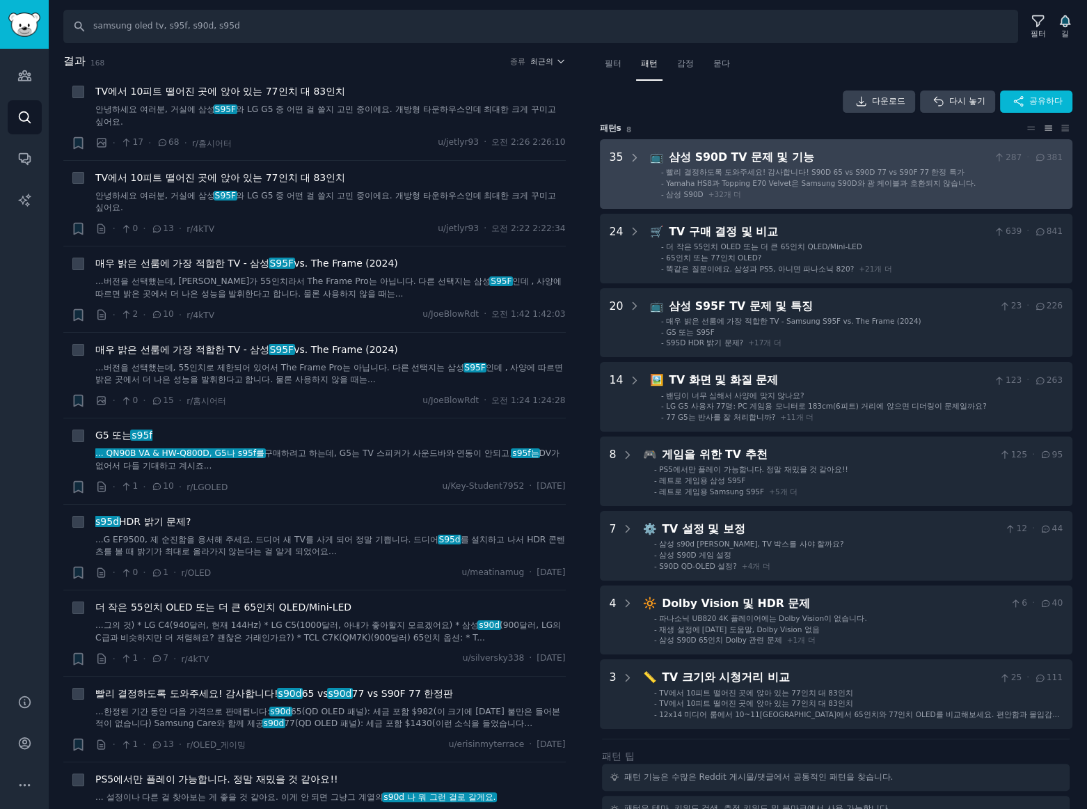
click at [930, 197] on li "- 삼성 S90D + 32 개 더" at bounding box center [862, 194] width 402 height 10
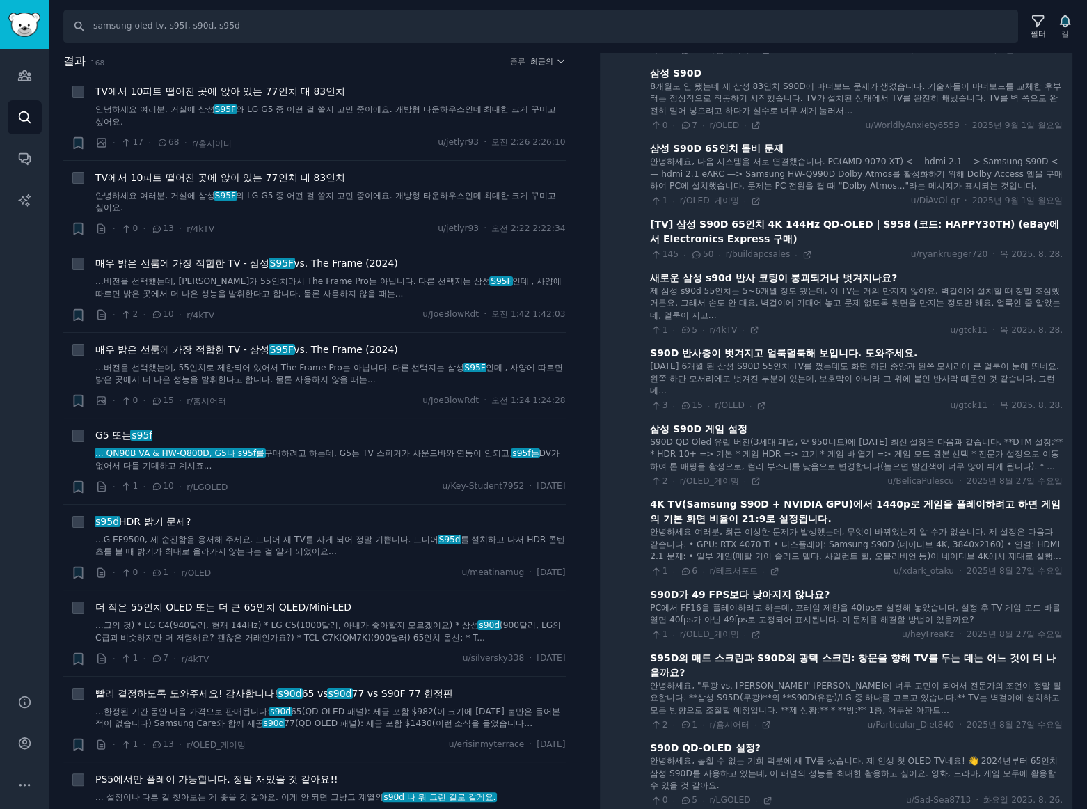
scroll to position [340, 0]
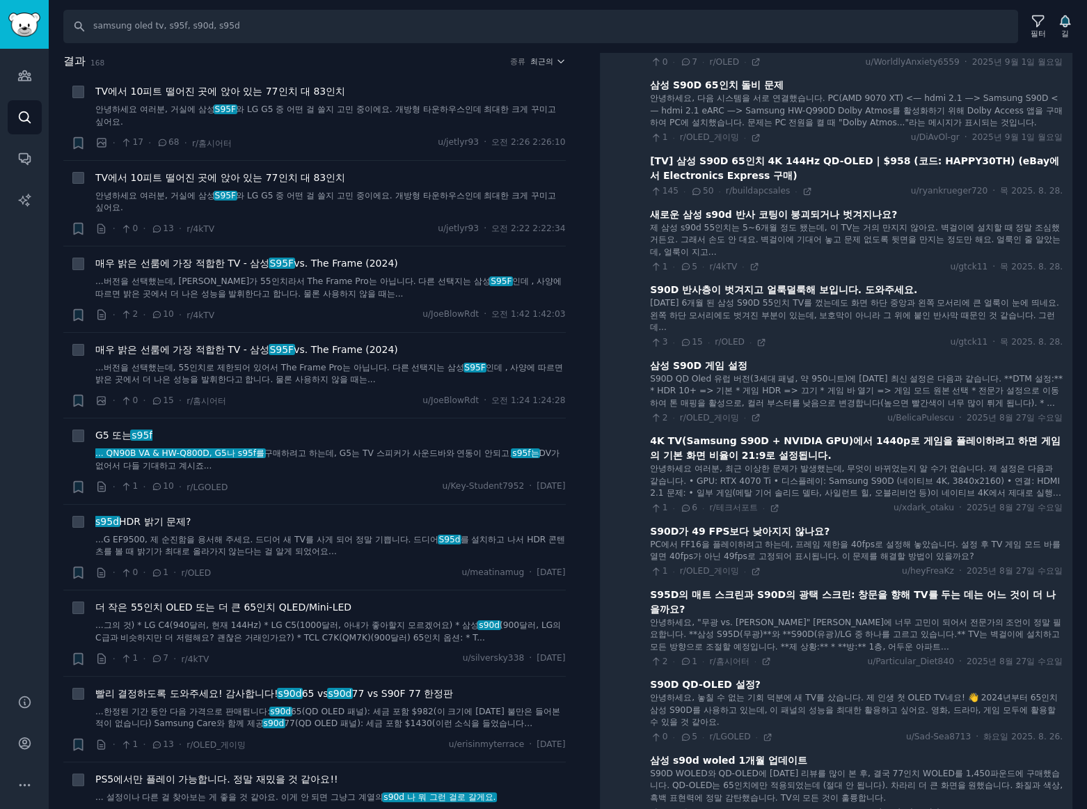
click at [846, 592] on div "S95D의 매트 스크린과 S90D의 광택 스크린: 창문을 향해 TV를 두는 데는 어느 것이 더 나을까요?" at bounding box center [856, 601] width 413 height 29
click at [789, 631] on font "안녕하세요, "무광 vs. [PERSON_NAME]" [PERSON_NAME]에 너무 고민이 되어서 전문가의 조언이 정말 필요합니다. **삼성…" at bounding box center [855, 634] width 411 height 34
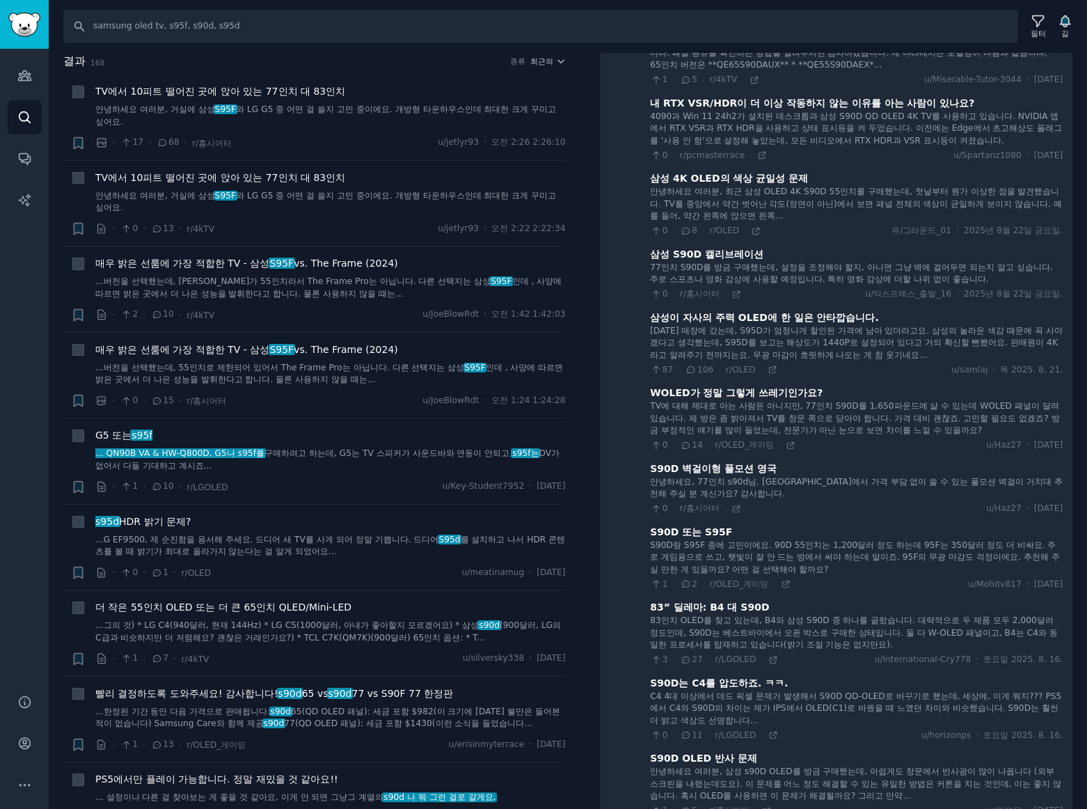
scroll to position [1478, 0]
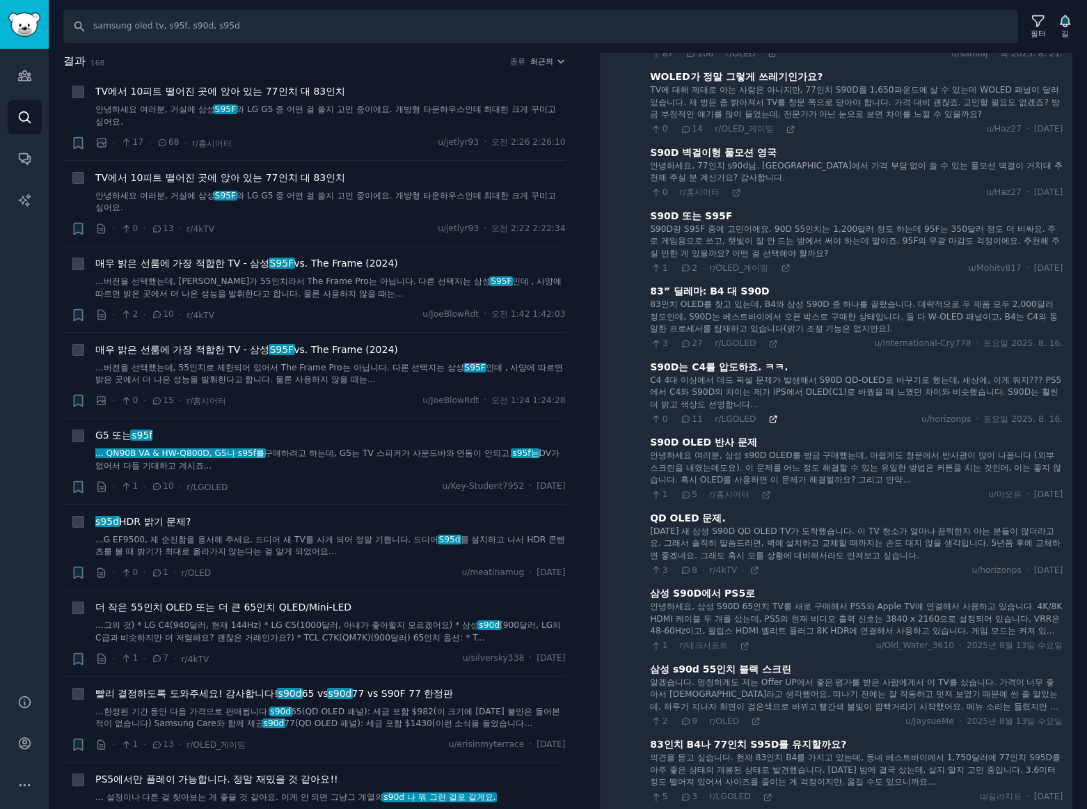
click at [768, 414] on icon at bounding box center [773, 419] width 10 height 10
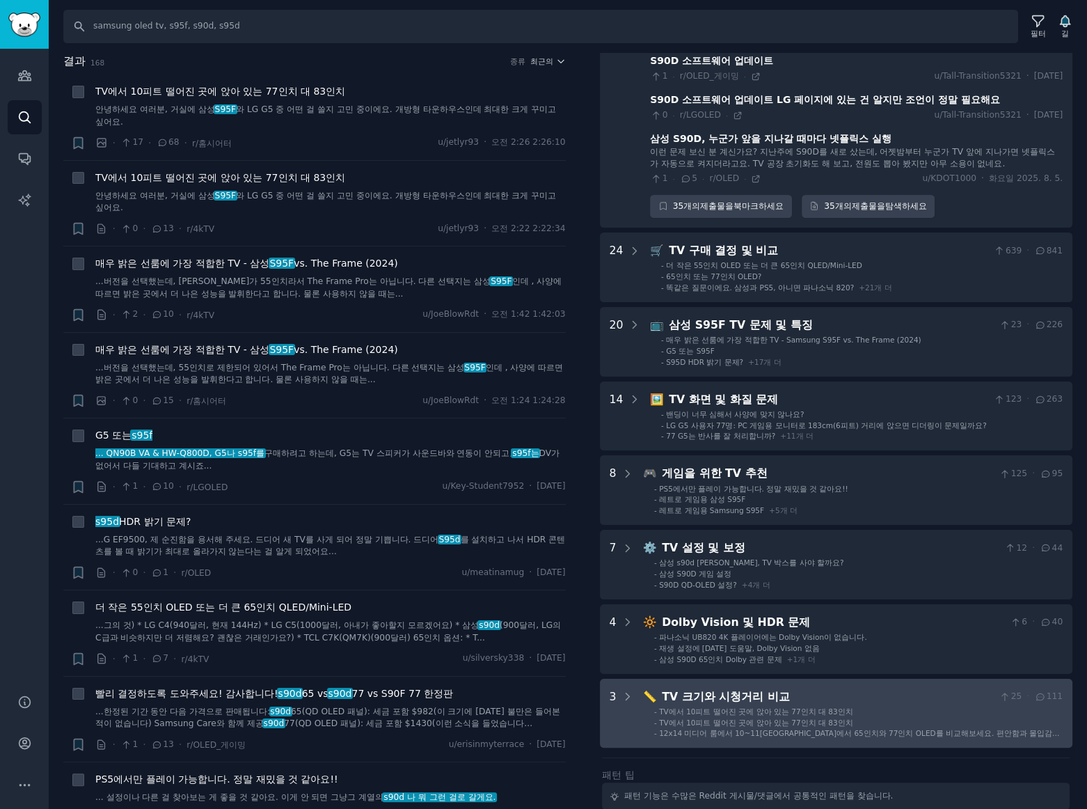
scroll to position [2554, 0]
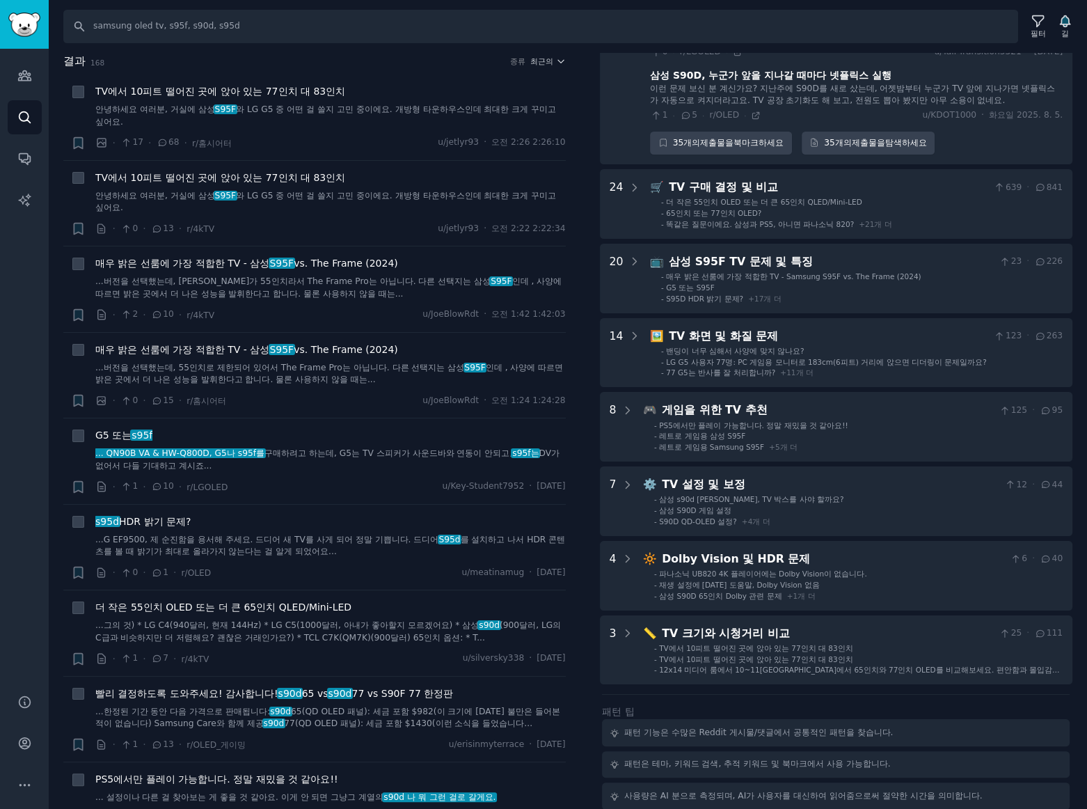
click at [424, 65] on h2 "결과 168 종류 최근의" at bounding box center [314, 61] width 503 height 17
click at [550, 62] on button "최근의" at bounding box center [547, 61] width 35 height 10
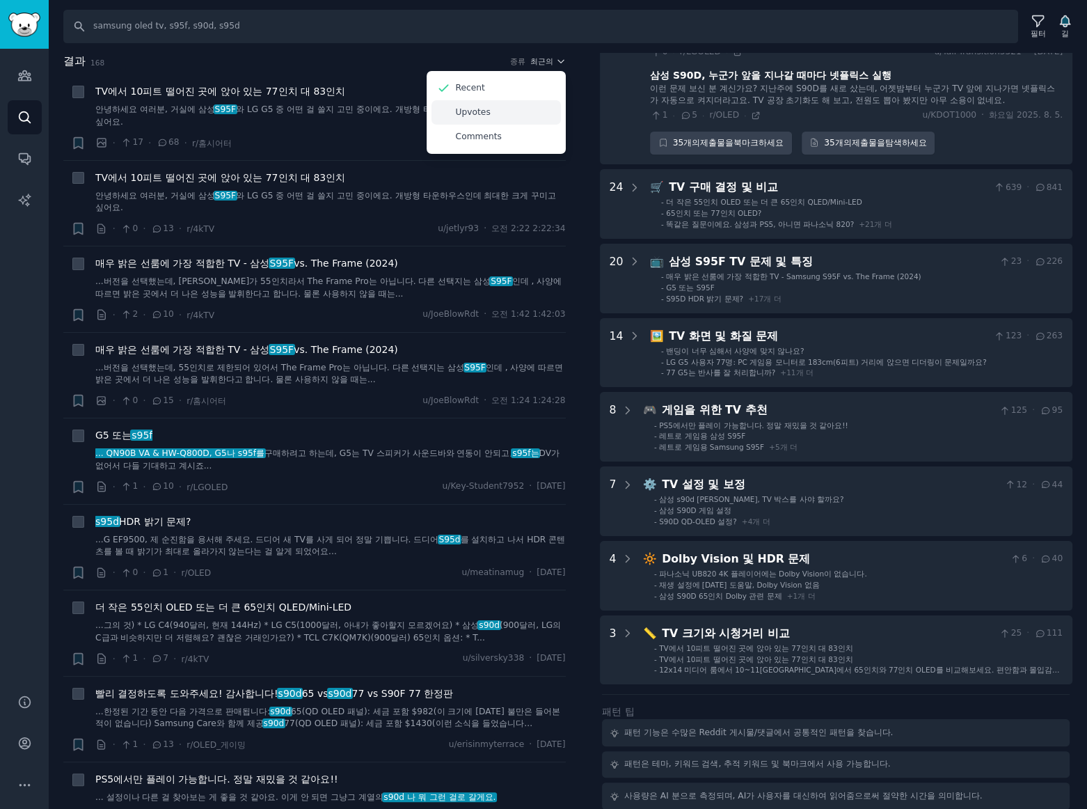
click at [511, 106] on div "Upvotes" at bounding box center [496, 112] width 129 height 24
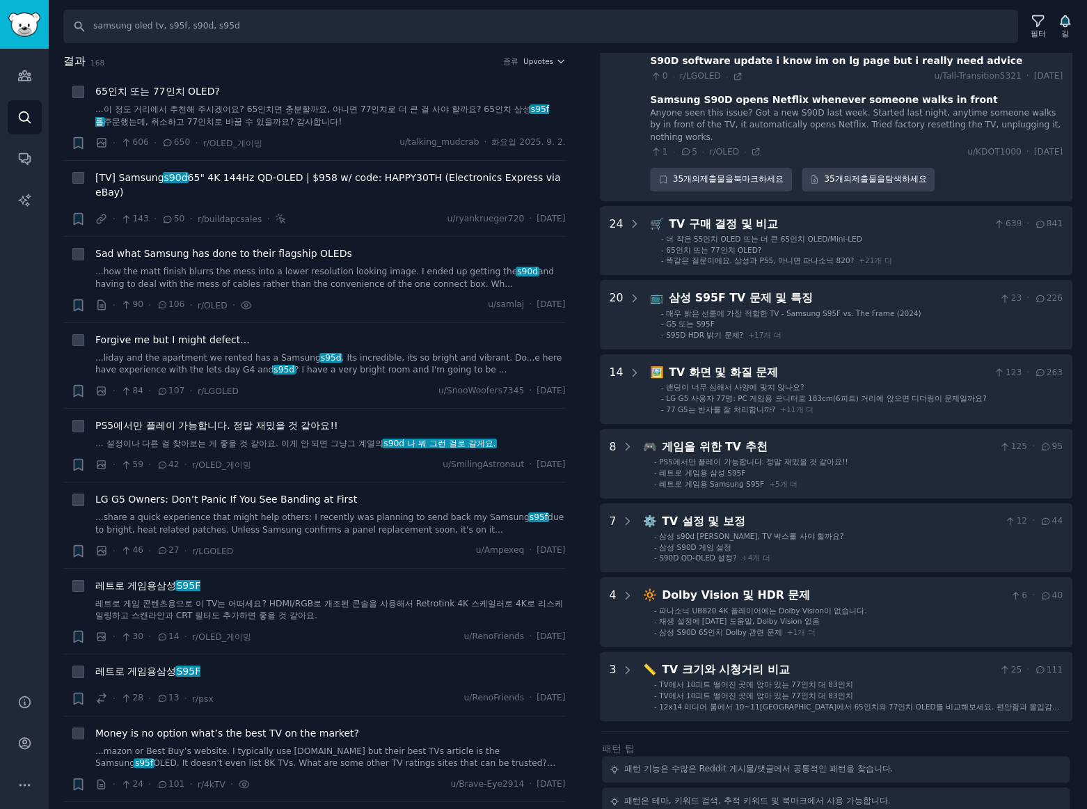
click at [543, 68] on h2 "결과 168 종류 Upvotes" at bounding box center [314, 61] width 503 height 17
click at [542, 56] on span "Upvotes" at bounding box center [538, 61] width 30 height 10
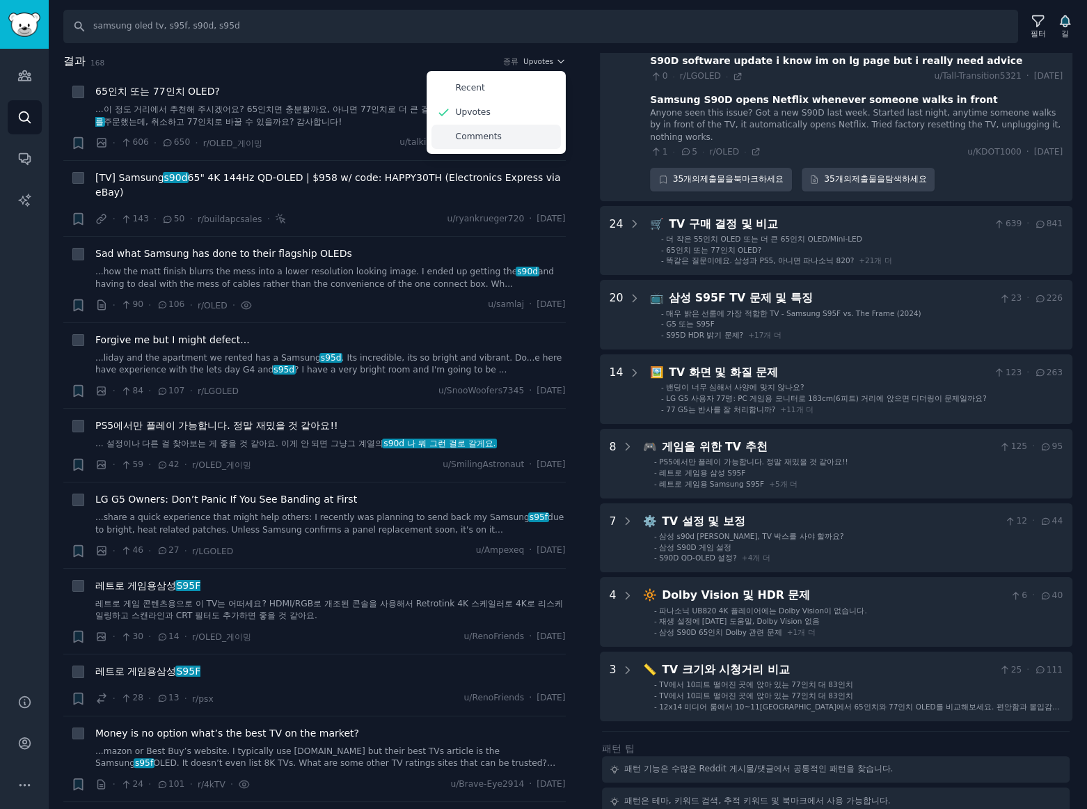
drag, startPoint x: 468, startPoint y: 132, endPoint x: 491, endPoint y: 138, distance: 24.3
click at [467, 132] on p "Comments" at bounding box center [479, 137] width 46 height 13
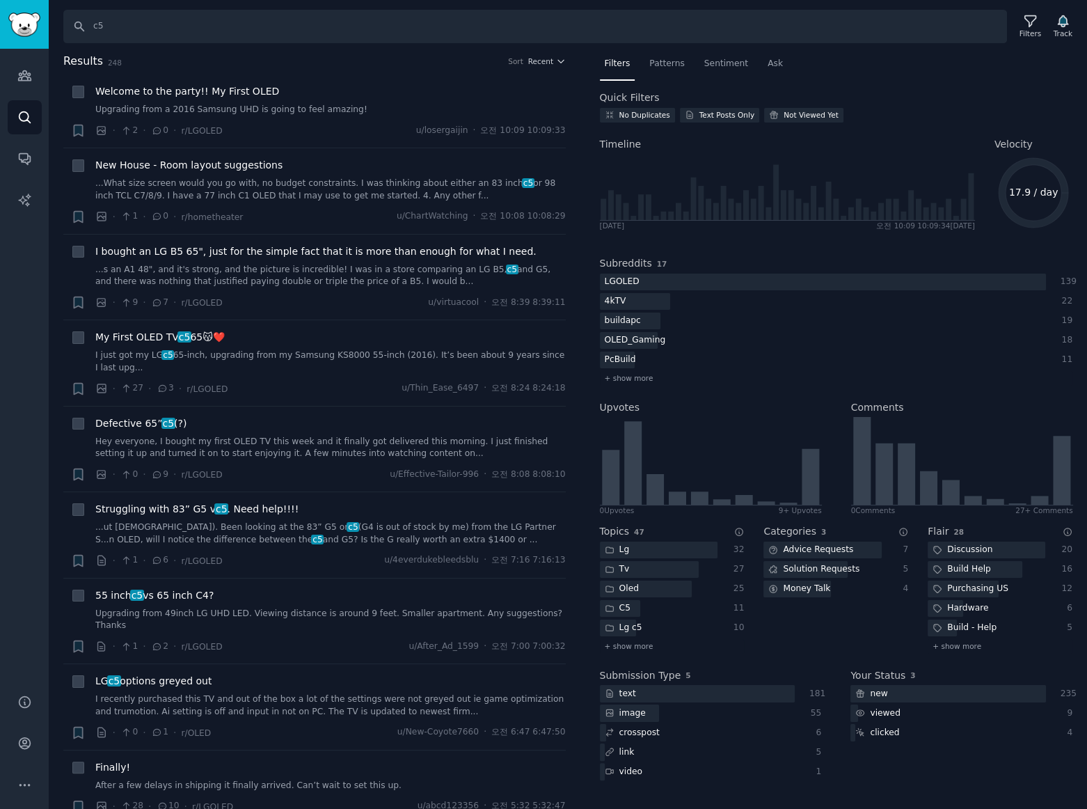
click at [427, 72] on div "Results 248 Sort Recent" at bounding box center [314, 64] width 503 height 22
click at [1033, 24] on icon at bounding box center [1030, 21] width 15 height 15
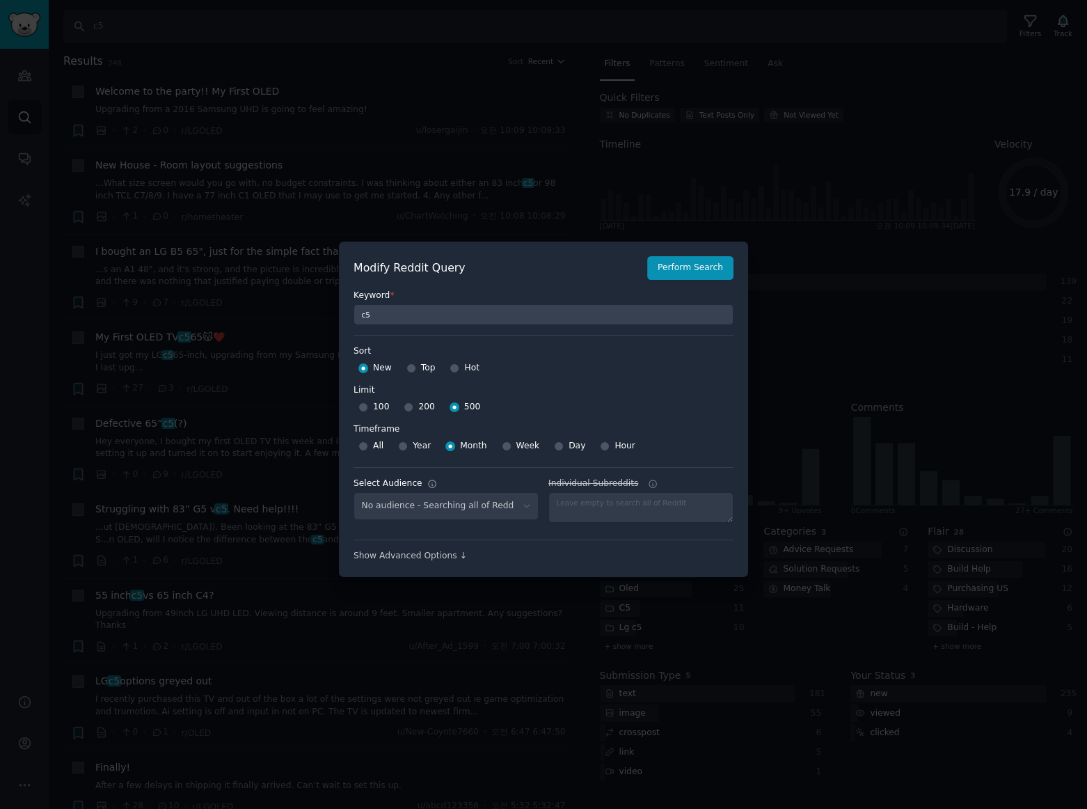
select select "c7830b3eec"
click at [524, 74] on div at bounding box center [543, 404] width 1087 height 809
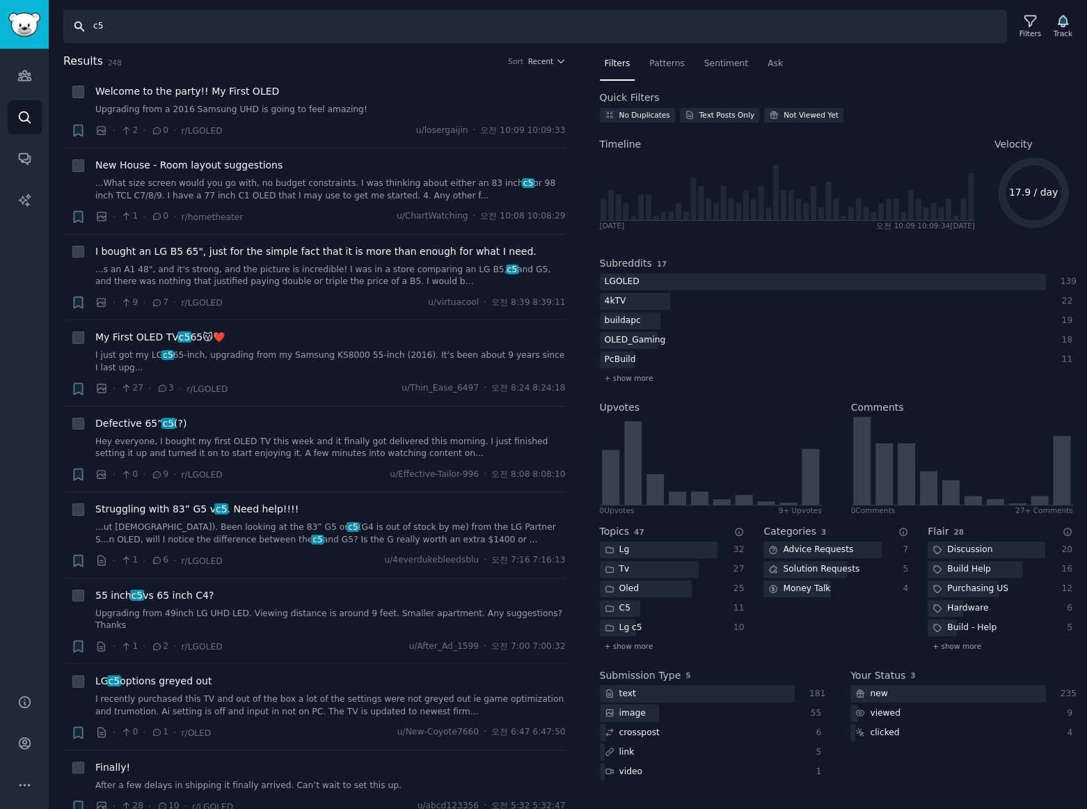
click at [180, 27] on input "c5" at bounding box center [535, 26] width 944 height 33
drag, startPoint x: 181, startPoint y: 25, endPoint x: -313, endPoint y: 4, distance: 494.6
click at [0, 4] on html "Audiences Search Conversations AI Reports Help Account More Search c5 Filters T…" at bounding box center [543, 404] width 1087 height 809
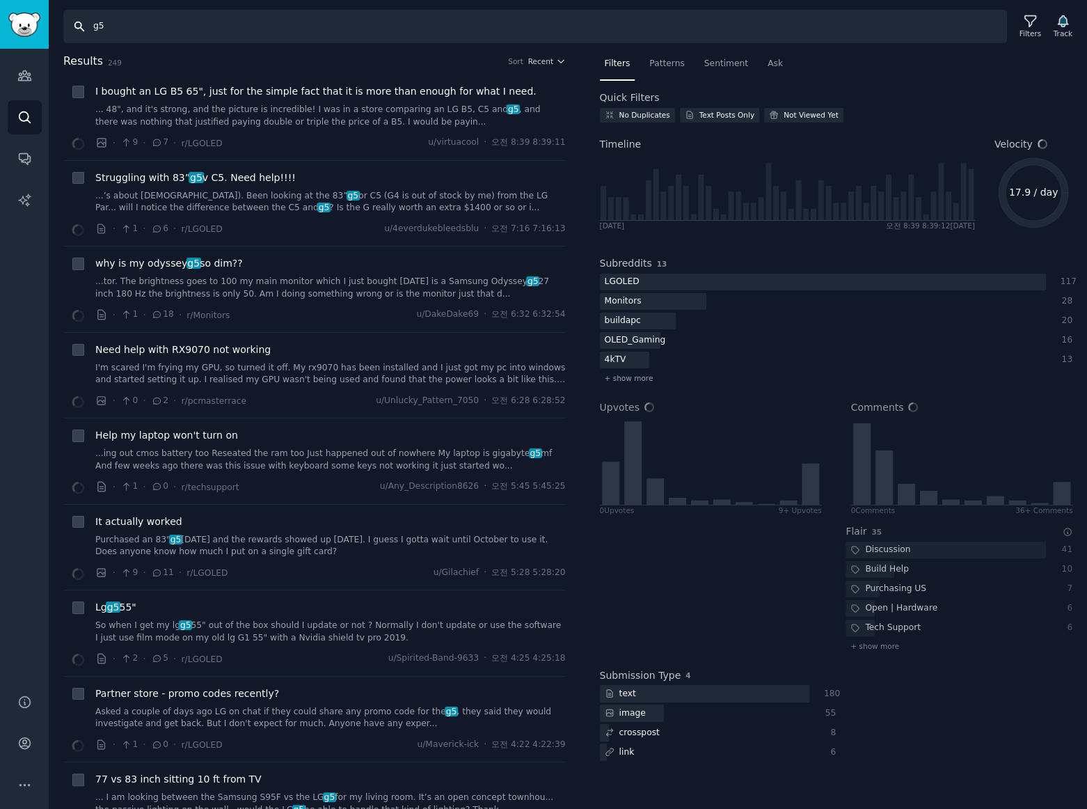
click at [194, 22] on input "g5" at bounding box center [535, 26] width 944 height 33
drag, startPoint x: 118, startPoint y: 24, endPoint x: -111, endPoint y: 6, distance: 230.5
click at [0, 6] on html "Audiences Search Conversations AI Reports Help Account More Search g5 Filters T…" at bounding box center [543, 404] width 1087 height 809
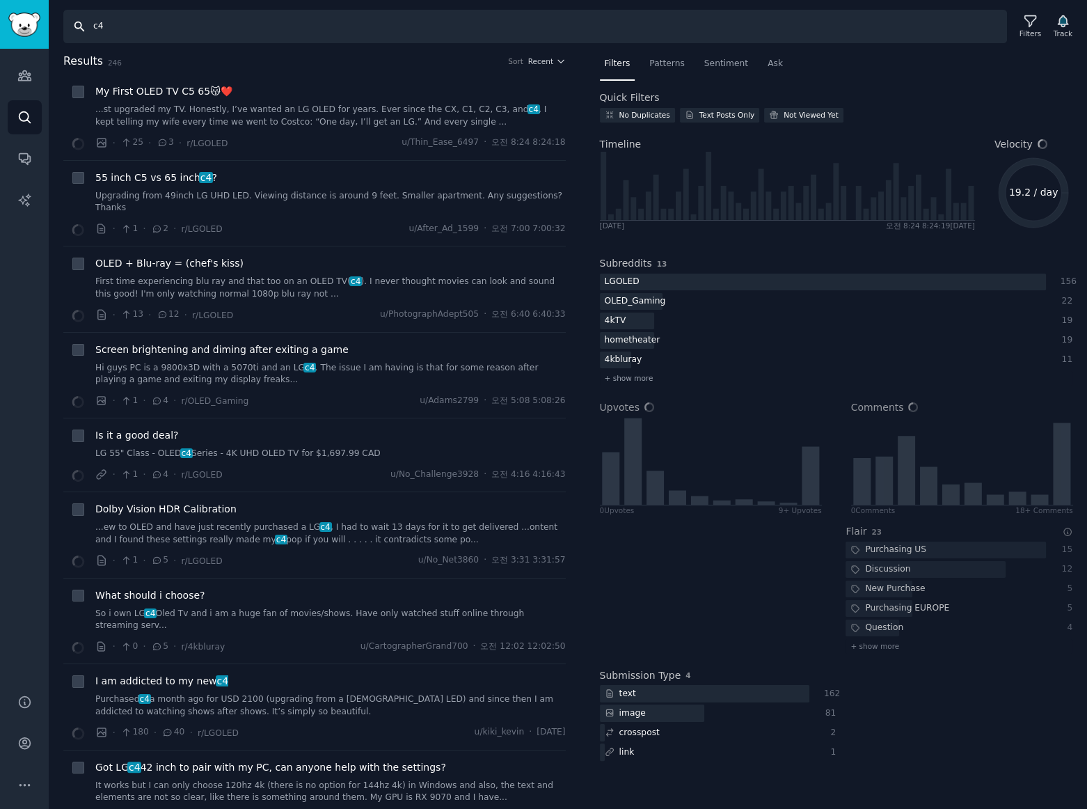
click at [126, 26] on input "c4" at bounding box center [535, 26] width 944 height 33
drag, startPoint x: 125, startPoint y: 27, endPoint x: -106, endPoint y: 19, distance: 231.9
click at [0, 19] on html "Audiences Search Conversations AI Reports Help Account More Search c4 Filters T…" at bounding box center [543, 404] width 1087 height 809
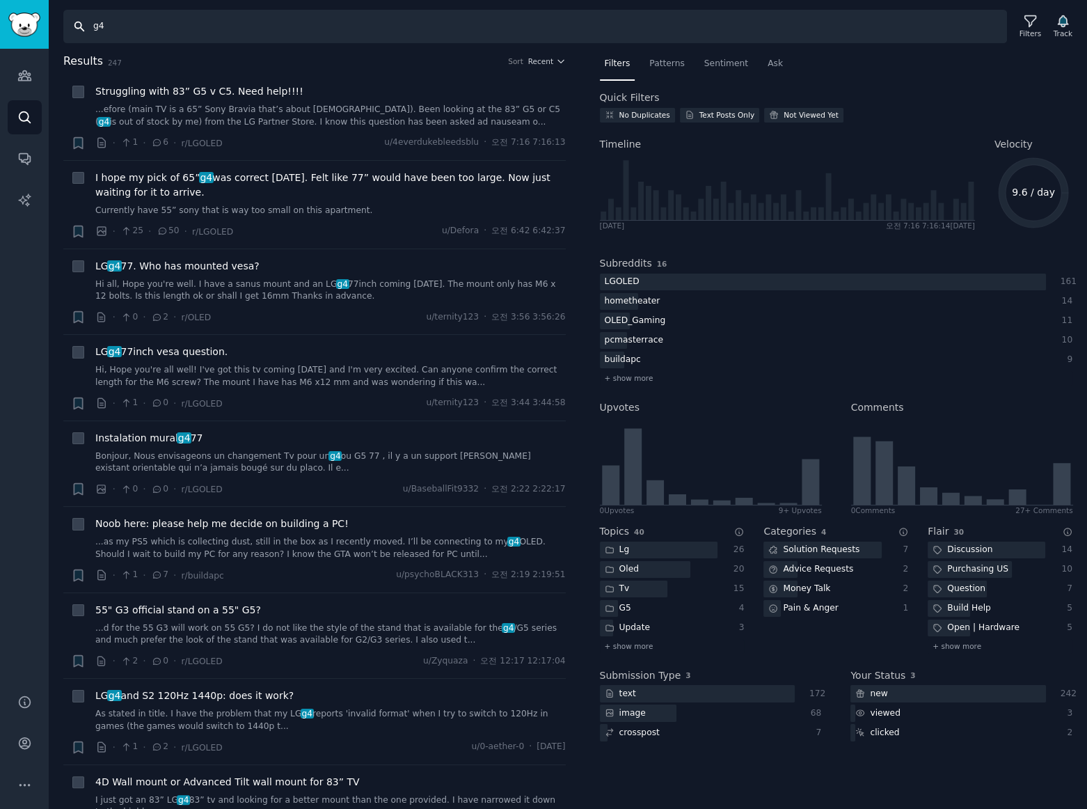
click at [163, 28] on input "g4" at bounding box center [535, 26] width 944 height 33
drag, startPoint x: 159, startPoint y: 24, endPoint x: -196, endPoint y: 17, distance: 355.0
click at [0, 17] on html "Audiences Search Conversations AI Reports Help Account More Search g4 Filters T…" at bounding box center [543, 404] width 1087 height 809
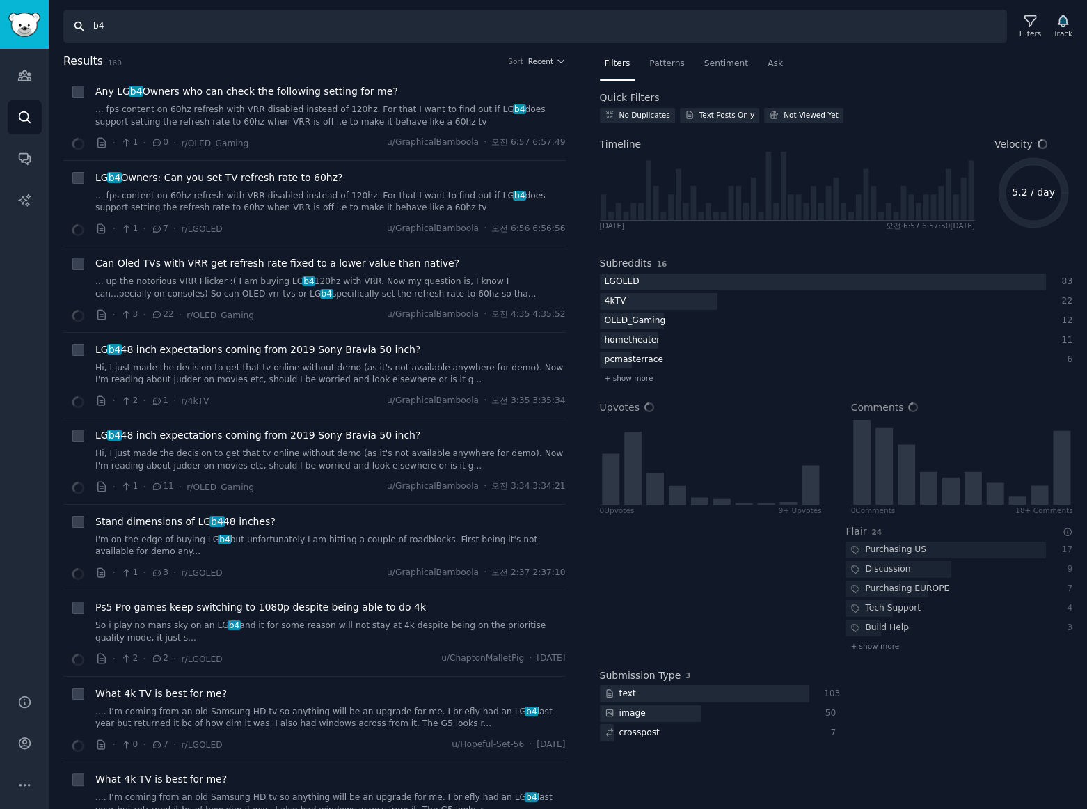
click at [167, 11] on input "b4" at bounding box center [535, 26] width 944 height 33
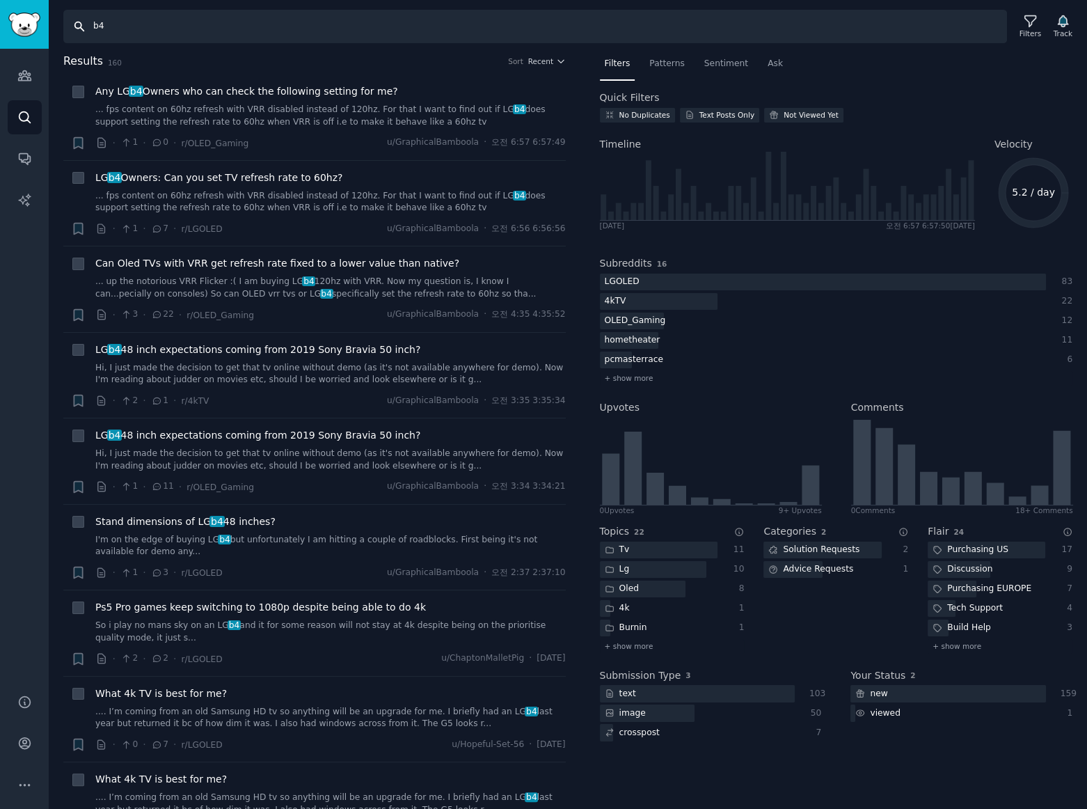
drag, startPoint x: 182, startPoint y: 28, endPoint x: -21, endPoint y: 22, distance: 202.6
click at [0, 22] on html "Audiences Search Conversations AI Reports Help Account More Search b4 Filters T…" at bounding box center [543, 404] width 1087 height 809
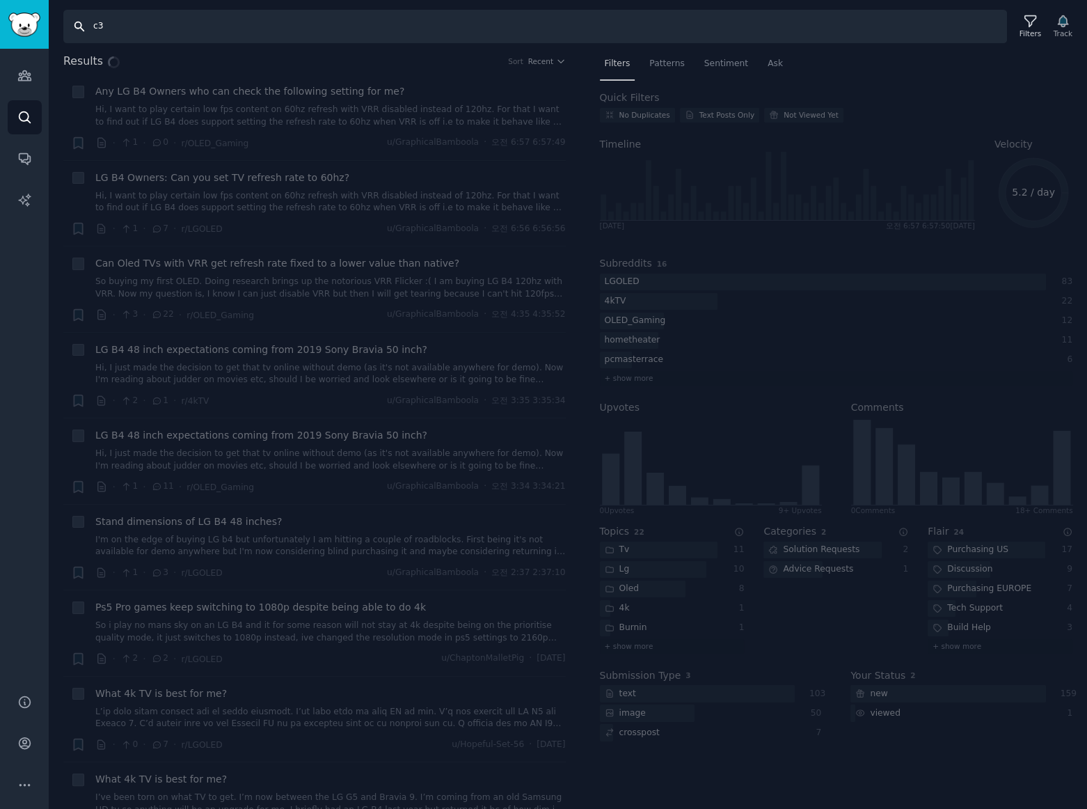
click at [146, 26] on input "c3" at bounding box center [535, 26] width 944 height 33
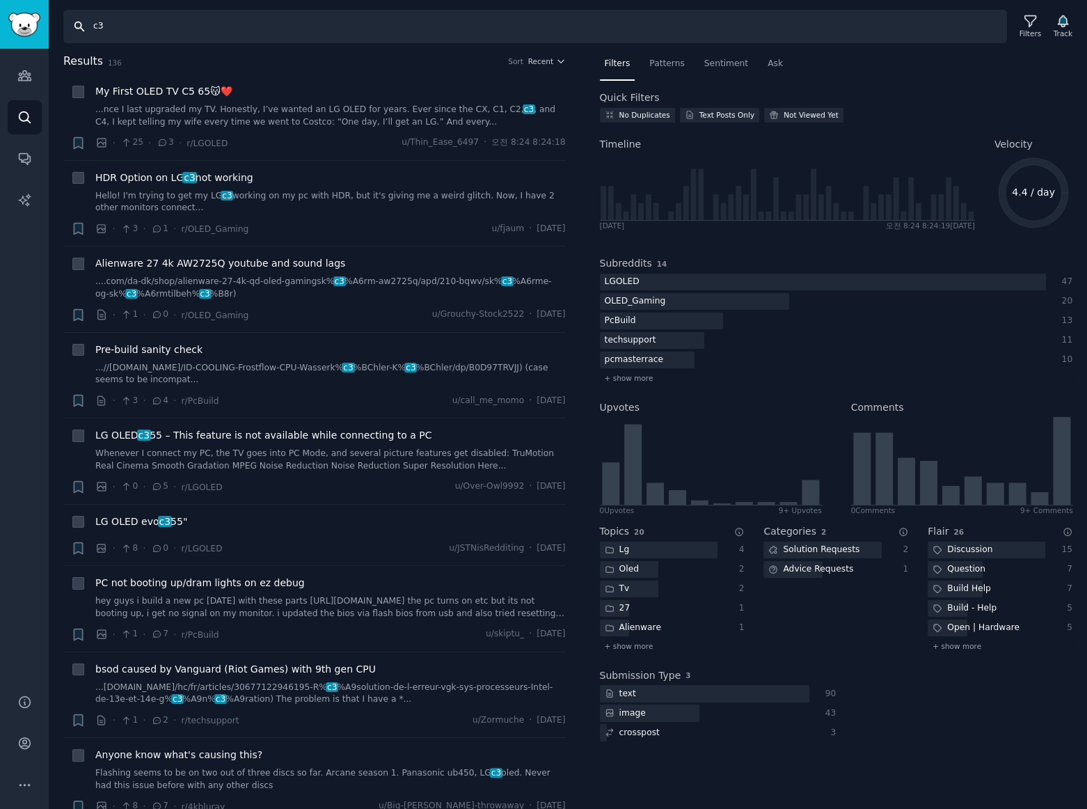
click at [227, 29] on input "c3" at bounding box center [535, 26] width 944 height 33
drag, startPoint x: 193, startPoint y: 24, endPoint x: -246, endPoint y: 6, distance: 440.3
click at [0, 6] on html "Audiences Search Conversations AI Reports Help Account More Search c3 Filters T…" at bounding box center [543, 404] width 1087 height 809
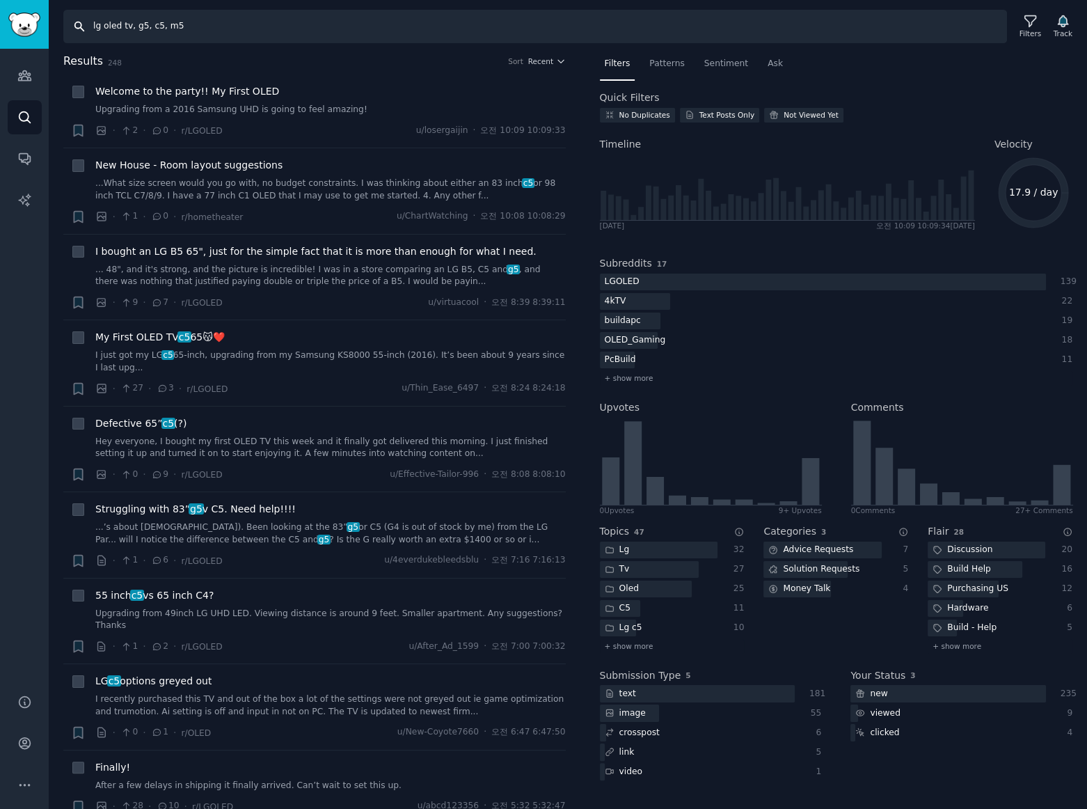
drag, startPoint x: 164, startPoint y: 27, endPoint x: 315, endPoint y: 36, distance: 150.6
click at [301, 33] on input "lg oled tv, g5, c5, m5" at bounding box center [535, 26] width 944 height 33
type input "lg oled tv, g5, c5"
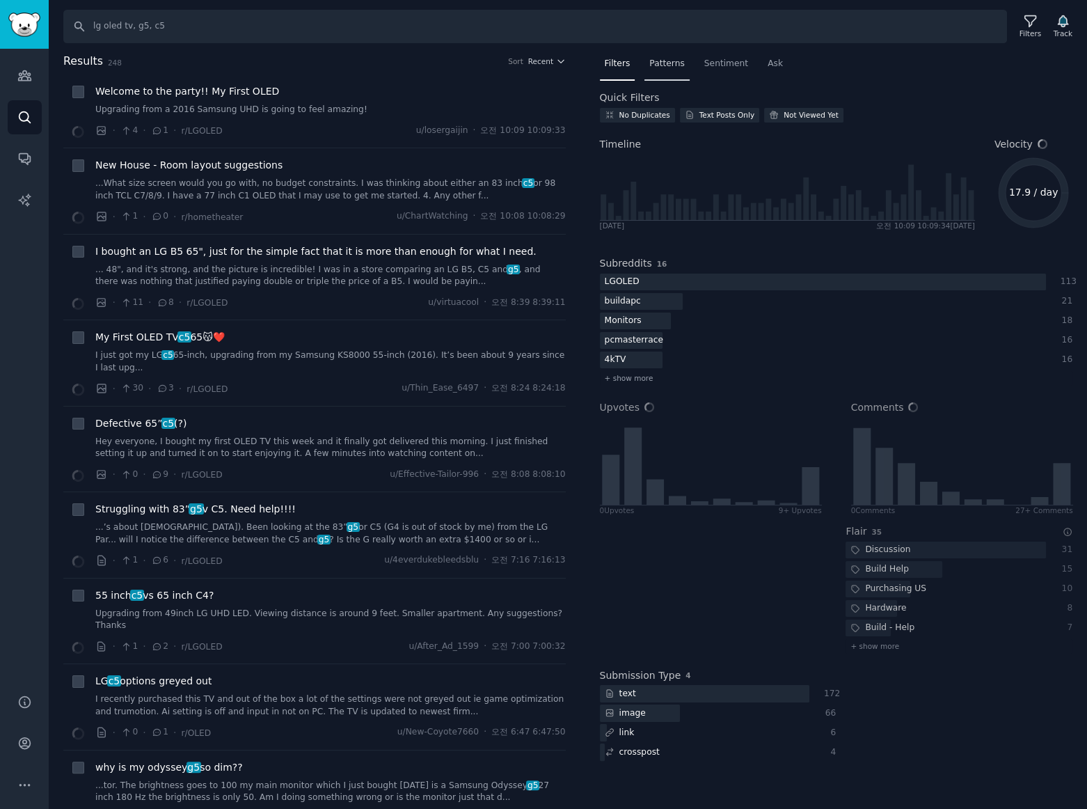
click at [668, 65] on span "Patterns" at bounding box center [666, 64] width 35 height 13
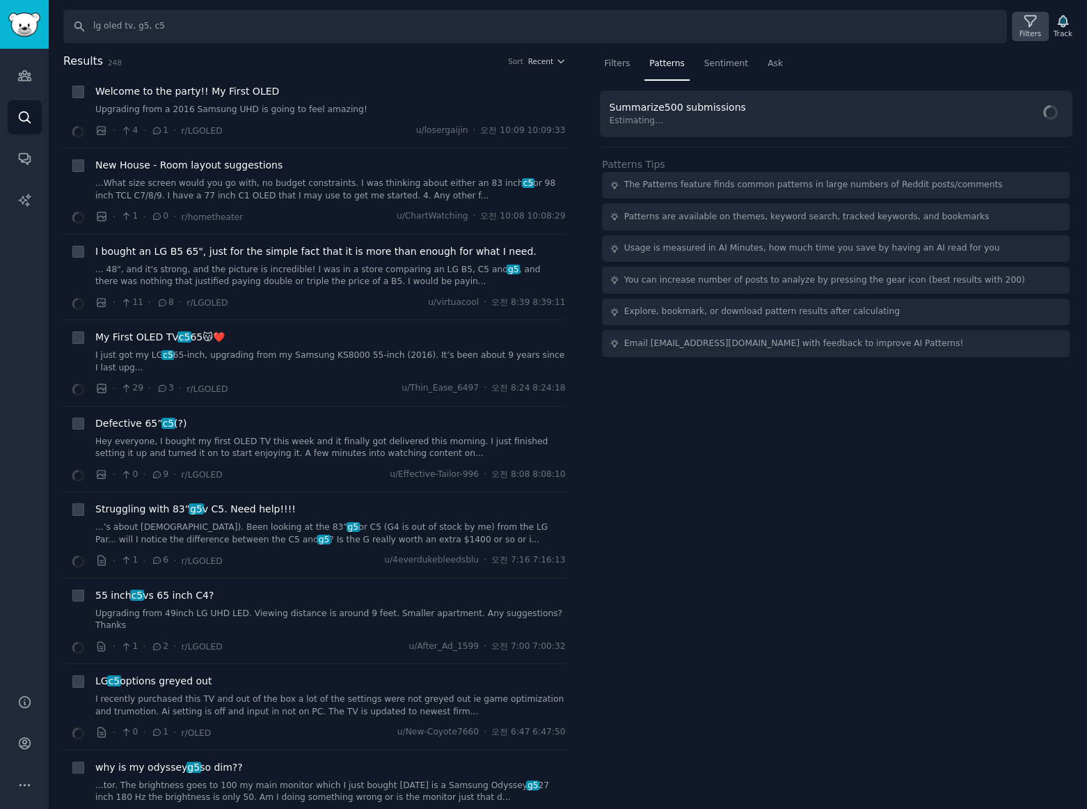
click at [1030, 24] on icon at bounding box center [1030, 21] width 15 height 15
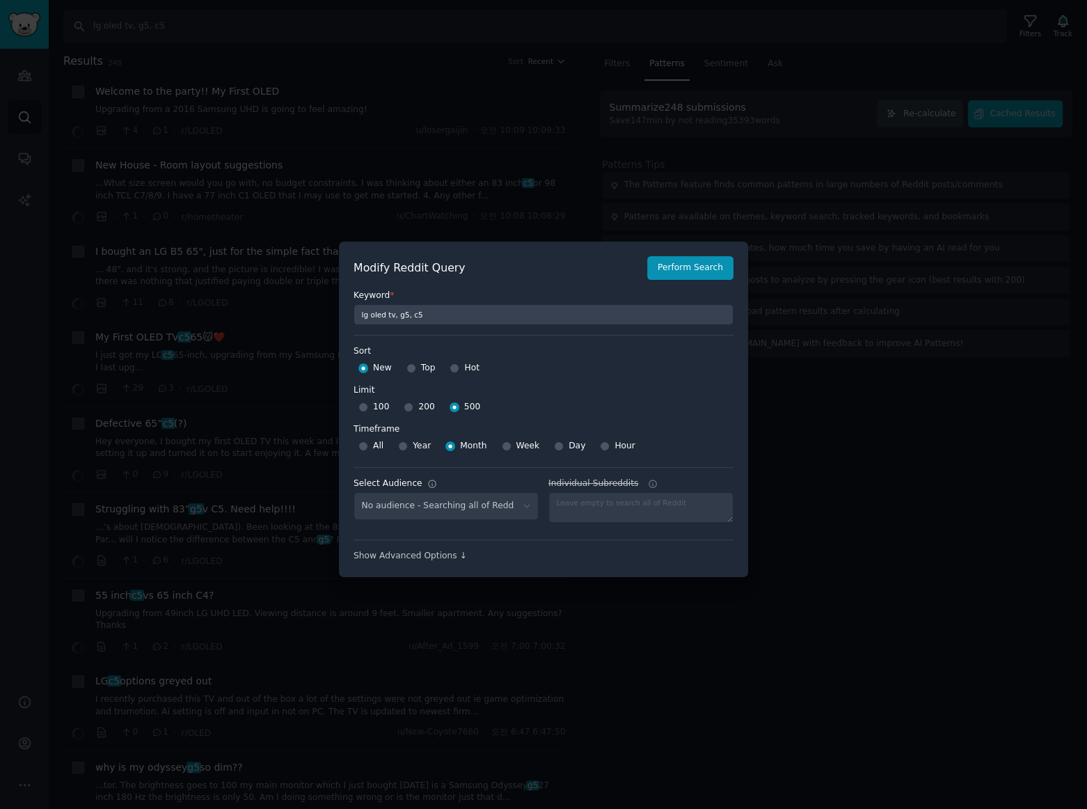
select select "c7830b3eec"
click at [756, 164] on div at bounding box center [543, 404] width 1087 height 809
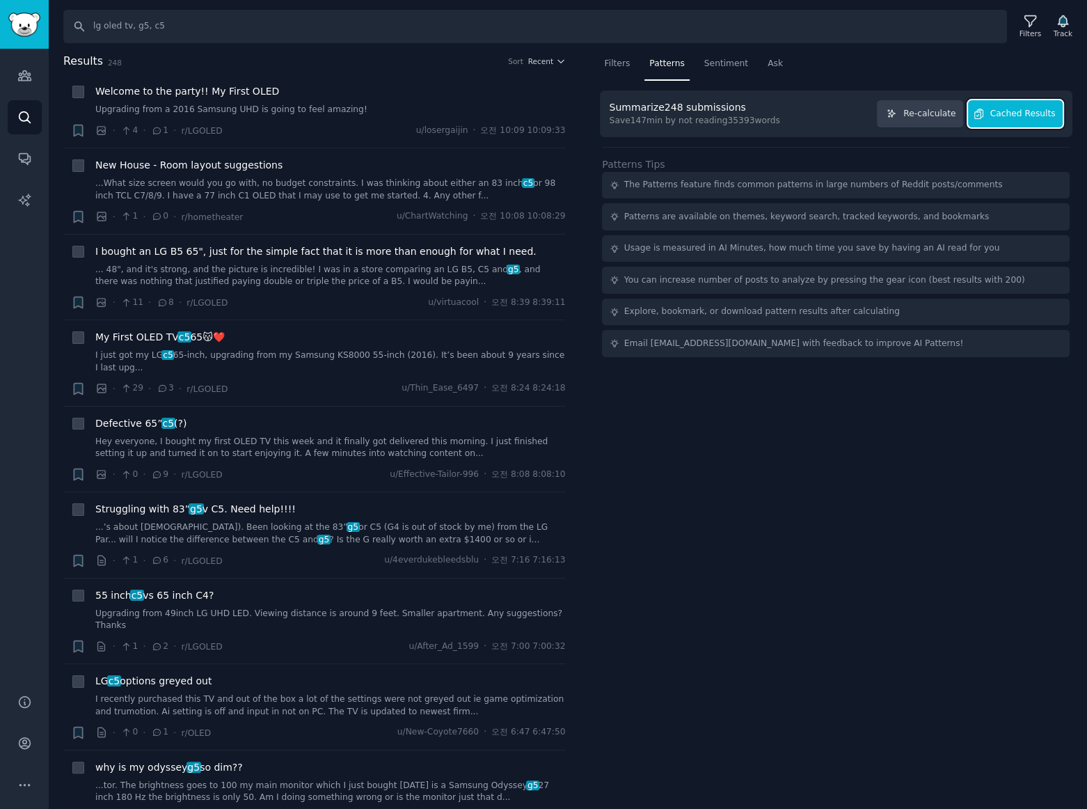
click at [1018, 115] on span "Cached Results" at bounding box center [1022, 114] width 65 height 13
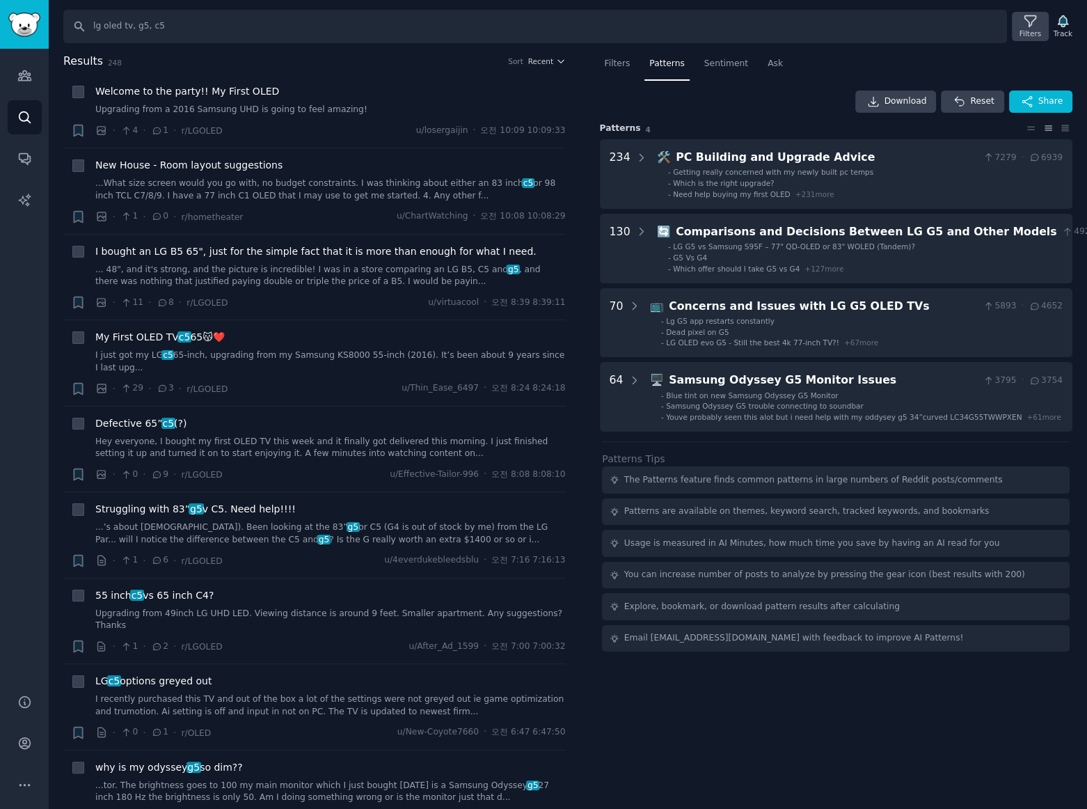
drag, startPoint x: 702, startPoint y: 125, endPoint x: 1030, endPoint y: 20, distance: 344.3
click at [1030, 20] on icon at bounding box center [1030, 21] width 11 height 11
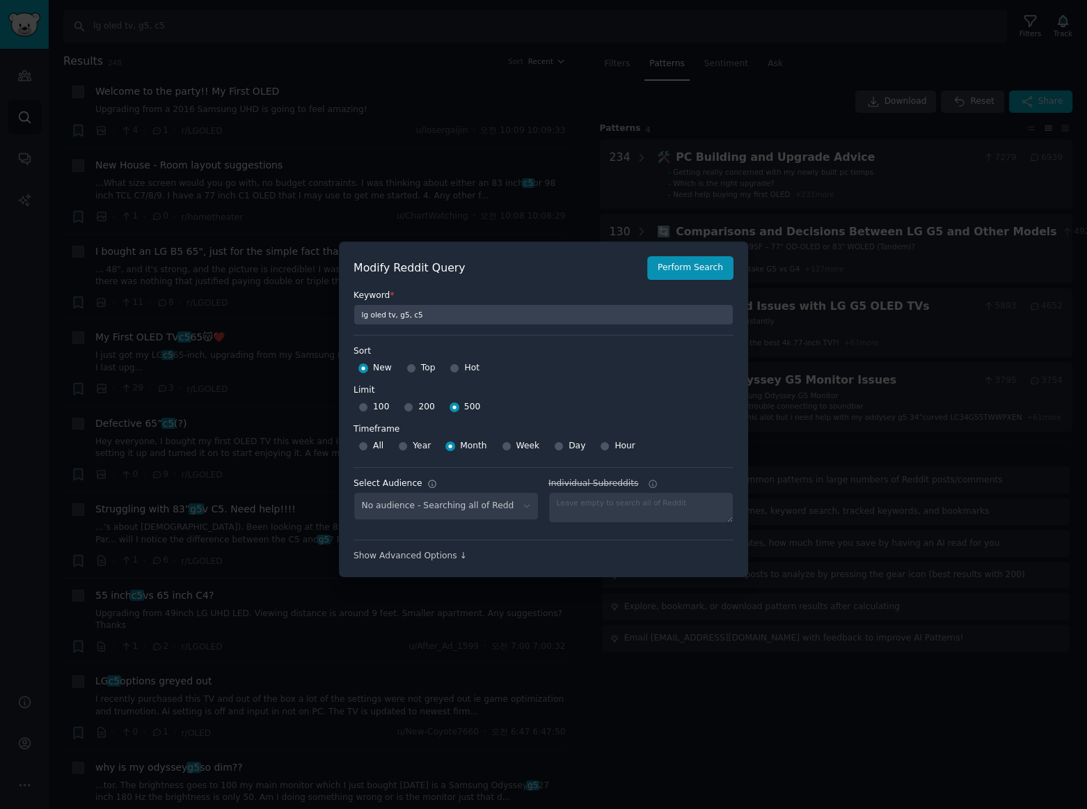
select select "c7830b3eec"
click at [420, 555] on div "Show Advanced Options ↓" at bounding box center [544, 556] width 380 height 13
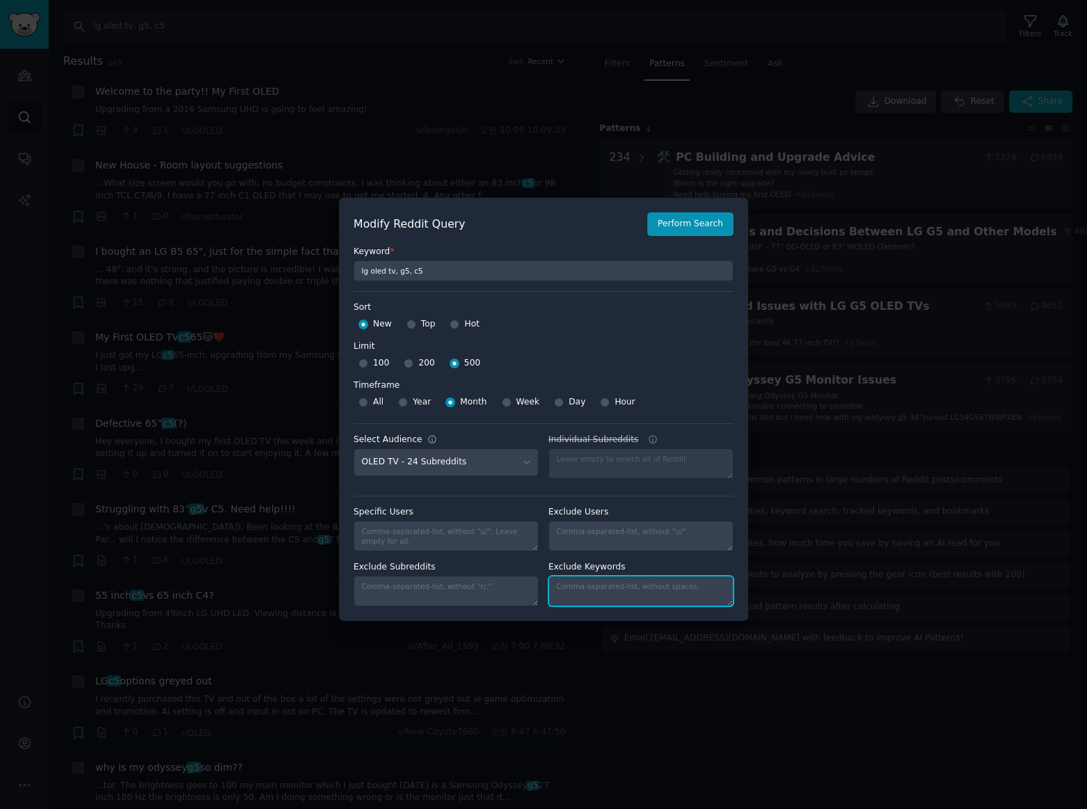
click at [601, 590] on textarea "Individual Subreddits" at bounding box center [640, 591] width 185 height 31
type textarea "odyssey"
click at [690, 229] on button "Perform Search" at bounding box center [690, 224] width 86 height 24
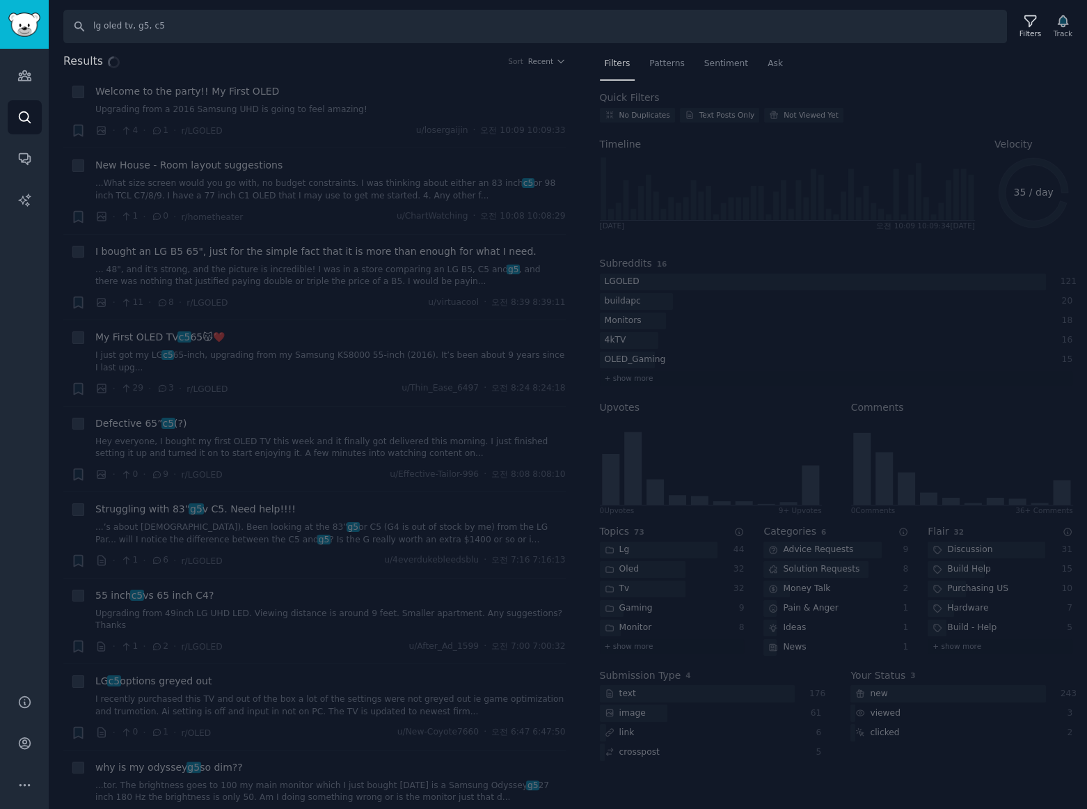
click at [660, 65] on div "Results Sort Recent + Welcome to the party!! My First OLED Upgrading from a 201…" at bounding box center [568, 431] width 1038 height 757
click at [662, 63] on div "Results Sort Recent + Welcome to the party!! My First OLED Upgrading from a 201…" at bounding box center [568, 431] width 1038 height 757
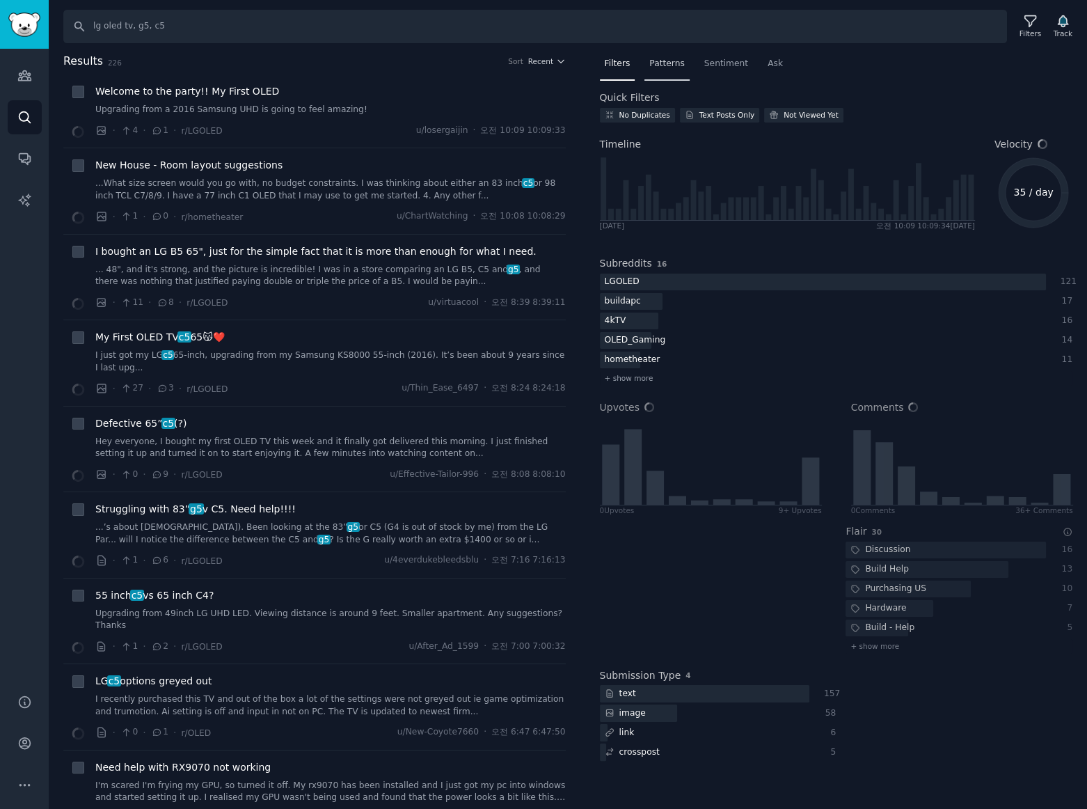
click at [661, 68] on span "Patterns" at bounding box center [666, 64] width 35 height 13
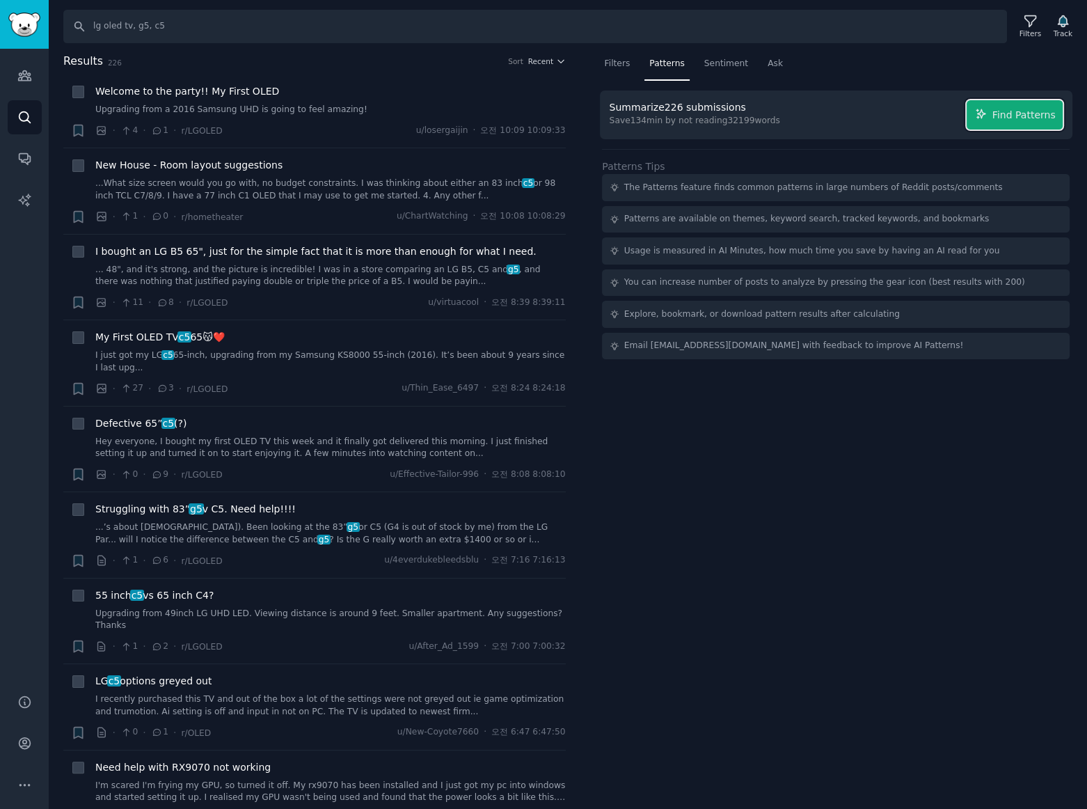
click at [1041, 112] on span "Find Patterns" at bounding box center [1024, 115] width 63 height 15
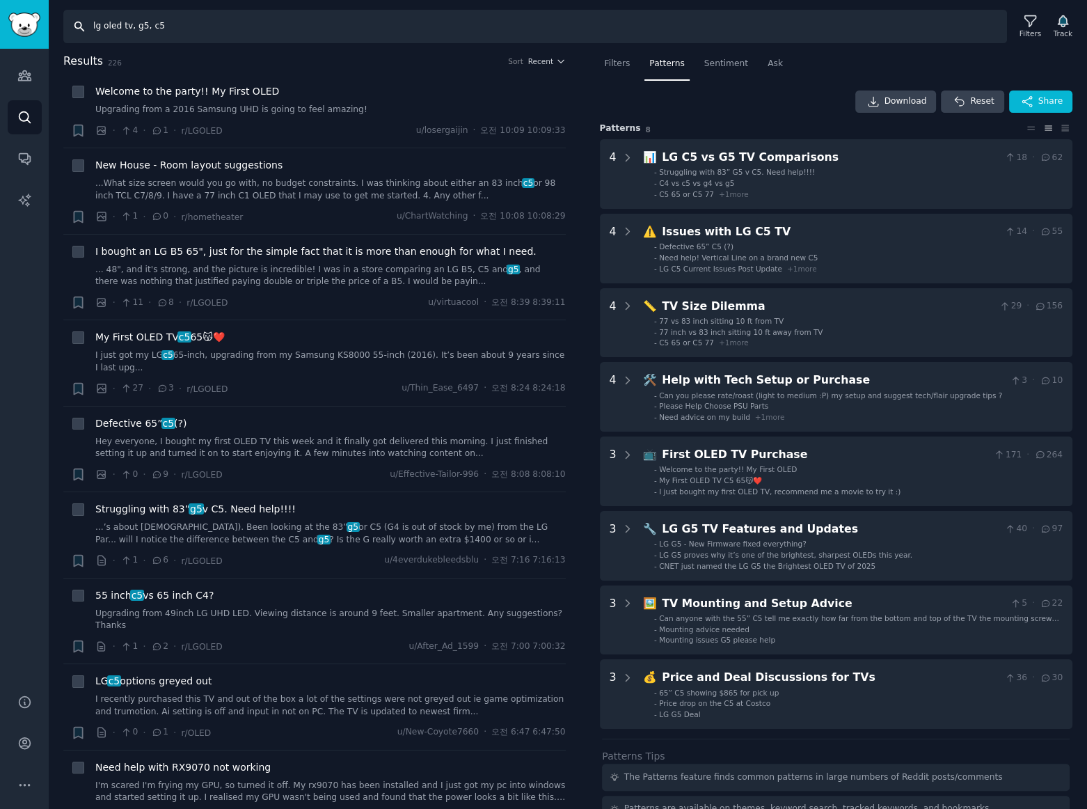
click at [278, 29] on input "lg oled tv, g5, c5" at bounding box center [535, 26] width 944 height 33
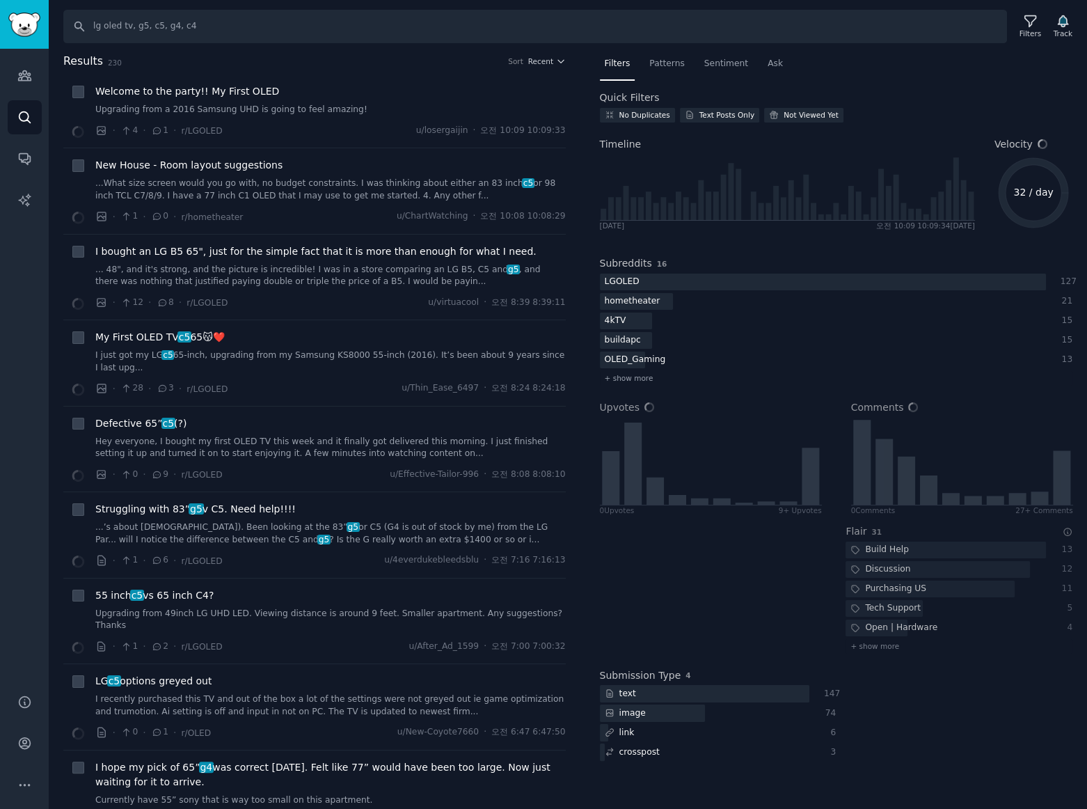
click at [670, 65] on span "Patterns" at bounding box center [666, 64] width 35 height 13
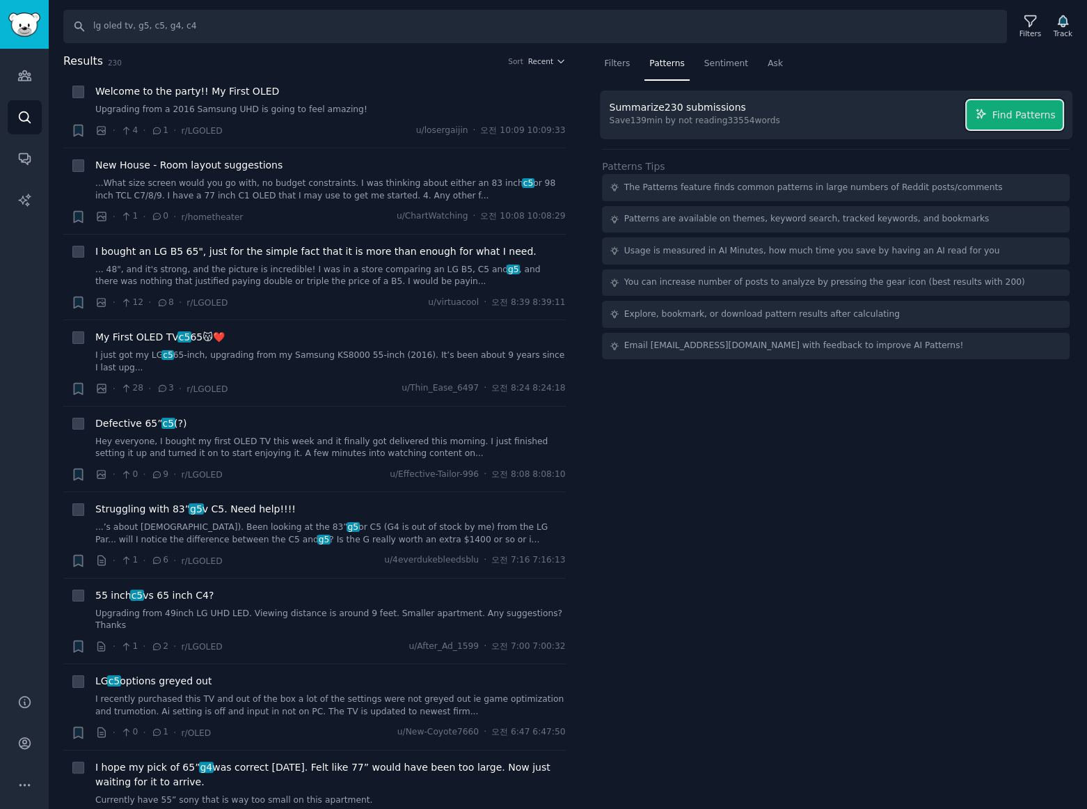
click at [1050, 117] on span "Find Patterns" at bounding box center [1024, 115] width 63 height 15
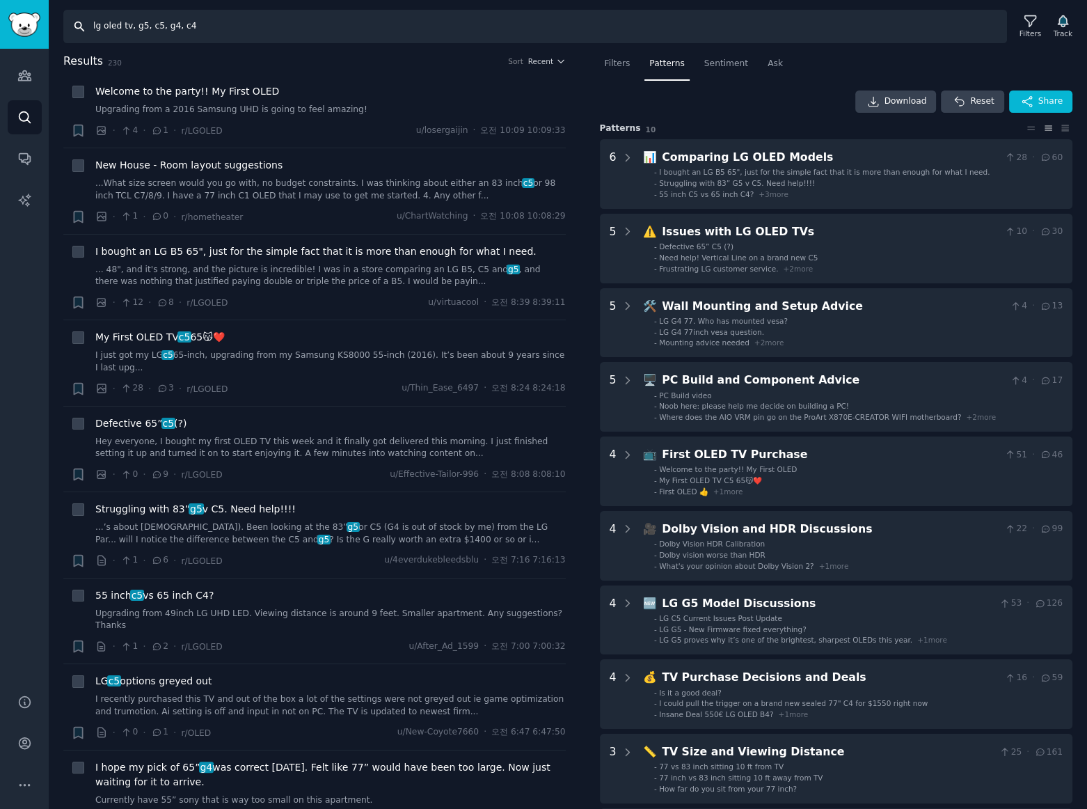
drag, startPoint x: 149, startPoint y: 26, endPoint x: 580, endPoint y: 56, distance: 431.9
click at [550, 50] on div "Search lg oled tv, g5, c5, g4, c4 Filters Track Results 230 Sort Recent + Welco…" at bounding box center [568, 404] width 1038 height 809
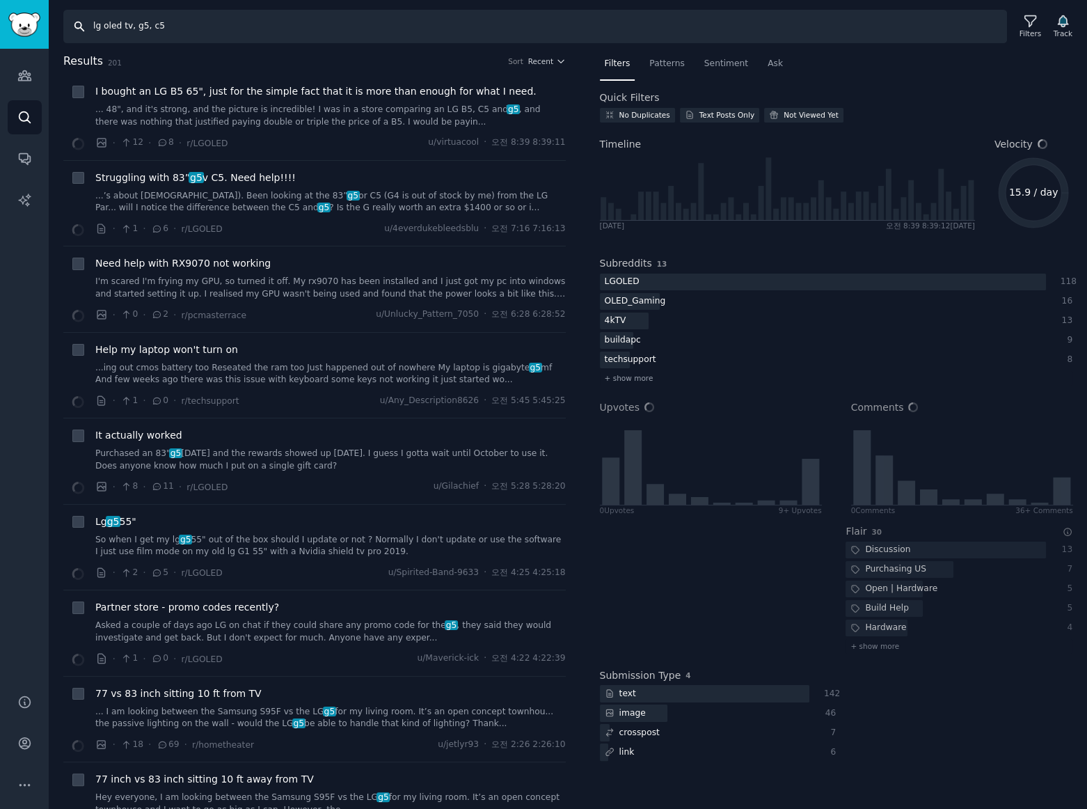
type input "lg oled tv, g5, c5"
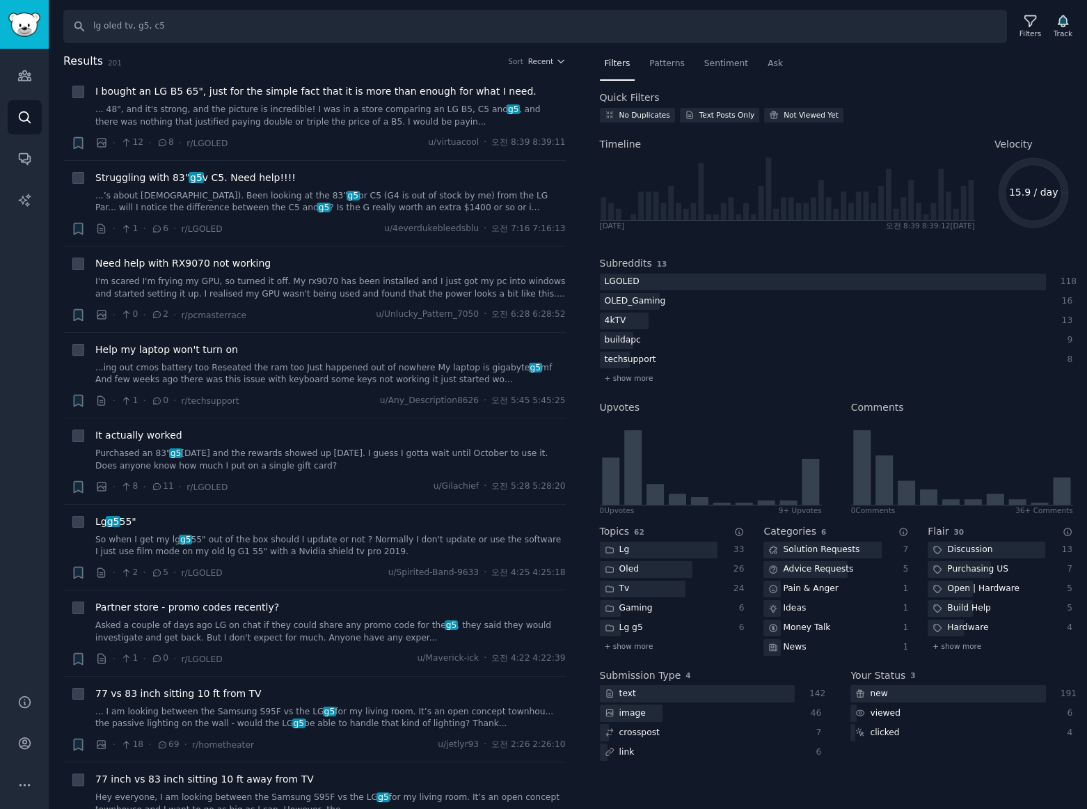
click at [667, 65] on span "Patterns" at bounding box center [666, 64] width 35 height 13
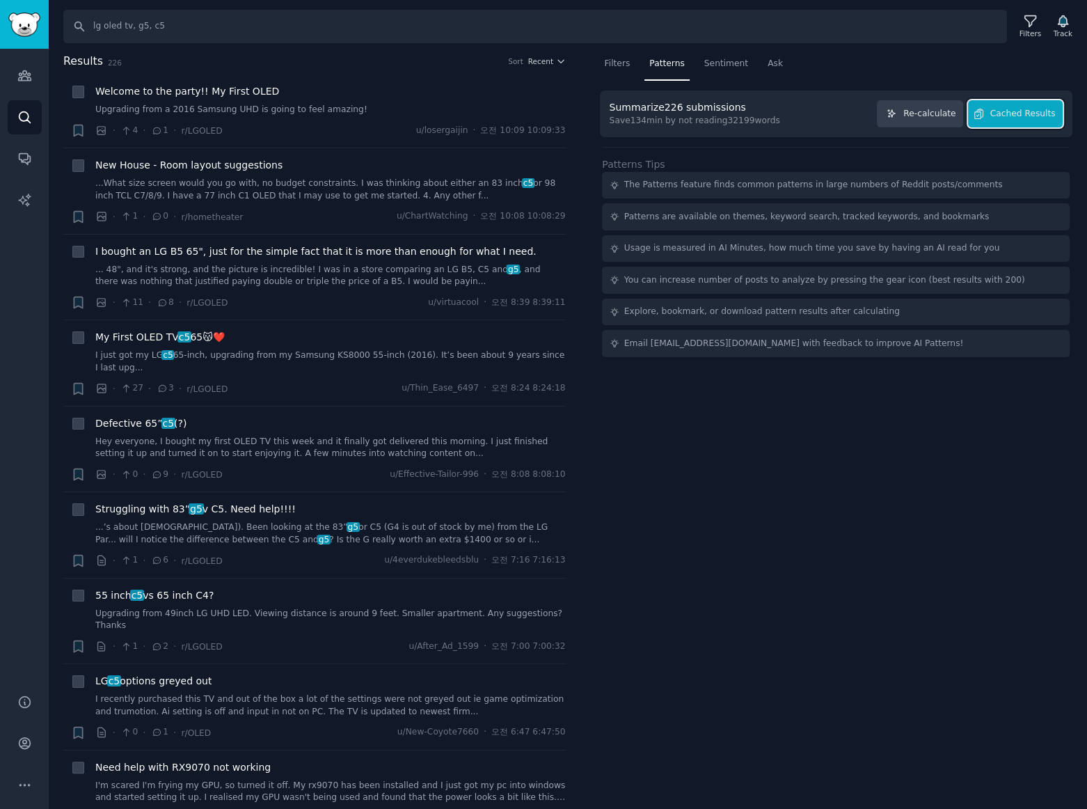
click at [1044, 114] on span "Cached Results" at bounding box center [1022, 114] width 65 height 13
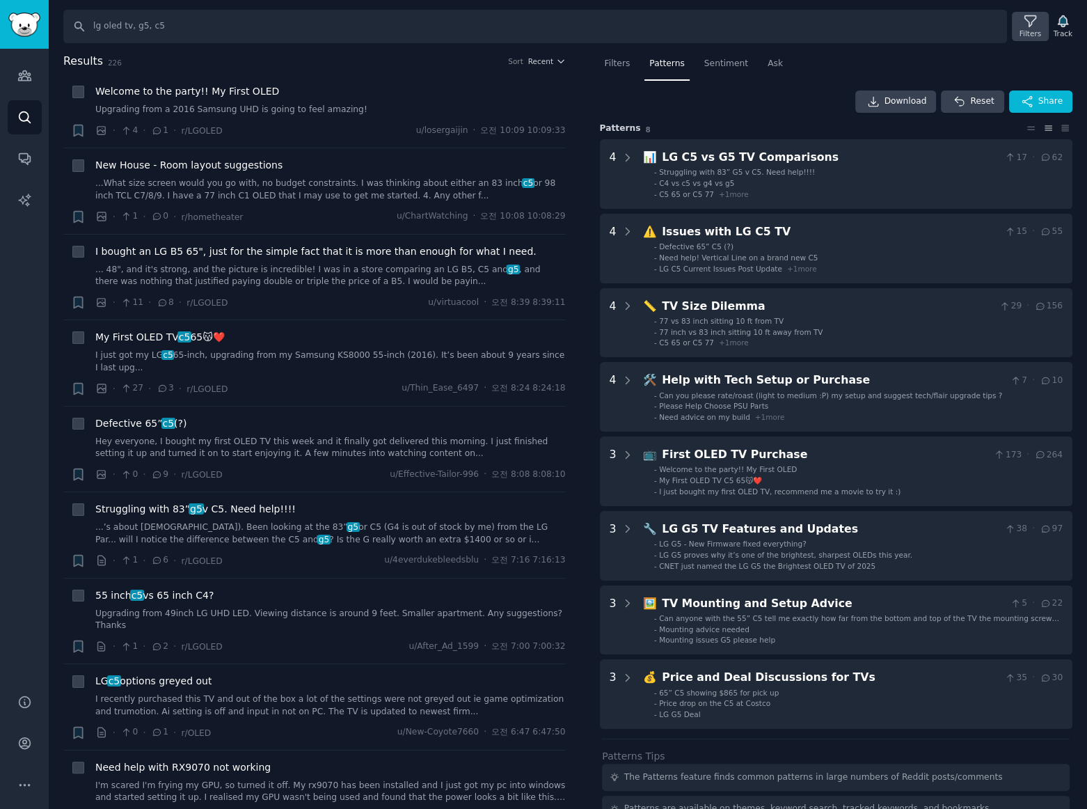
click at [1036, 16] on icon at bounding box center [1030, 21] width 11 height 11
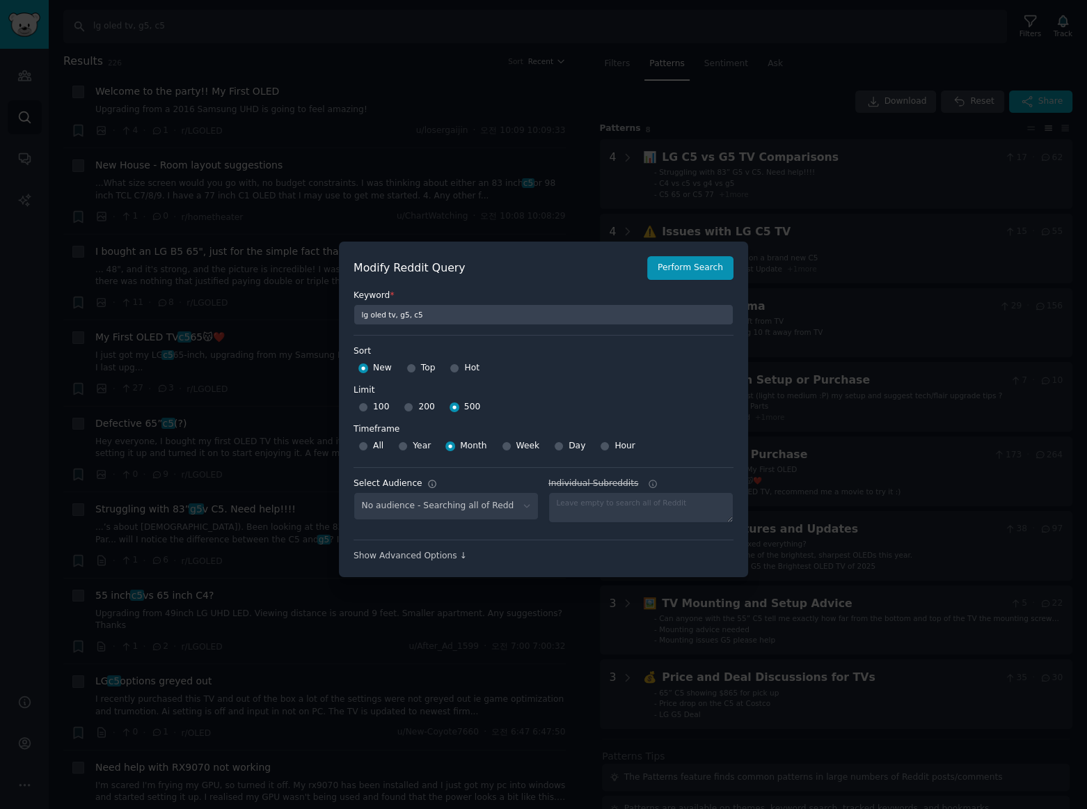
select select "c7830b3eec"
click at [427, 561] on div "Show Advanced Options ↓" at bounding box center [544, 556] width 380 height 13
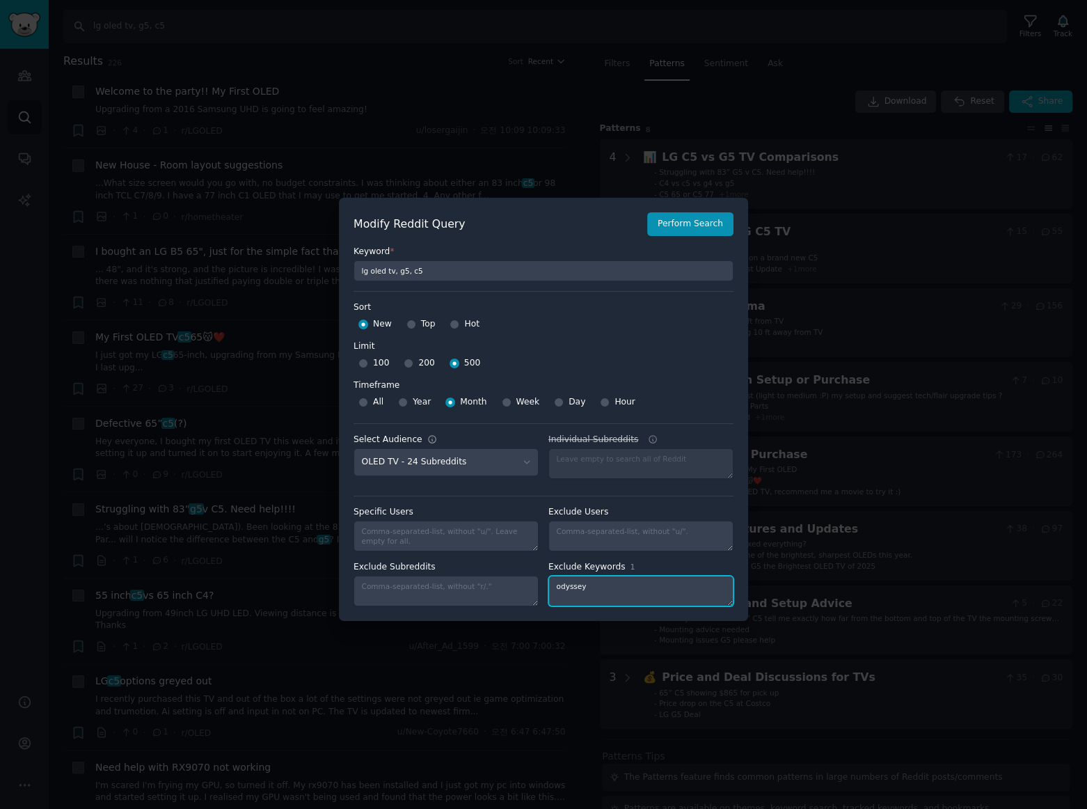
drag, startPoint x: 597, startPoint y: 587, endPoint x: 293, endPoint y: 584, distance: 304.2
click at [336, 583] on div "​ Modify Reddit Query Perform Search Keyword * lg oled tv, g5, c5 Sort Sort New…" at bounding box center [543, 409] width 1087 height 819
click at [696, 226] on button "Perform Search" at bounding box center [690, 224] width 86 height 24
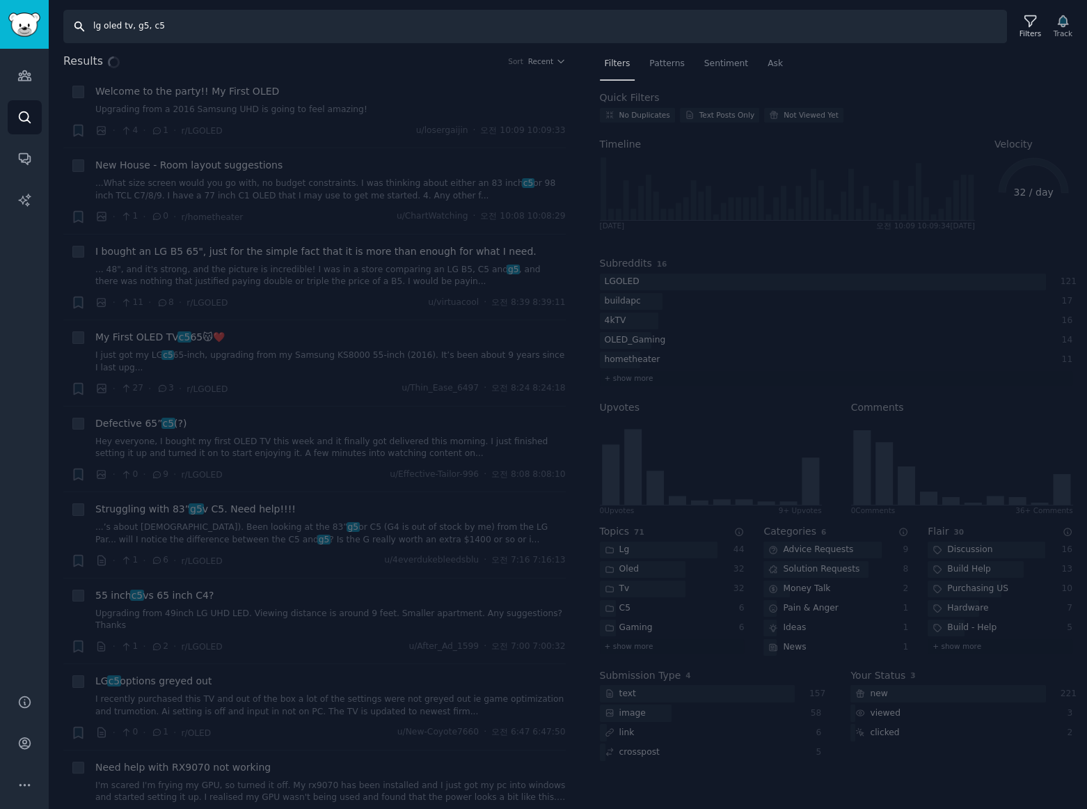
click at [184, 19] on input "lg oled tv, g5, c5" at bounding box center [535, 26] width 944 height 33
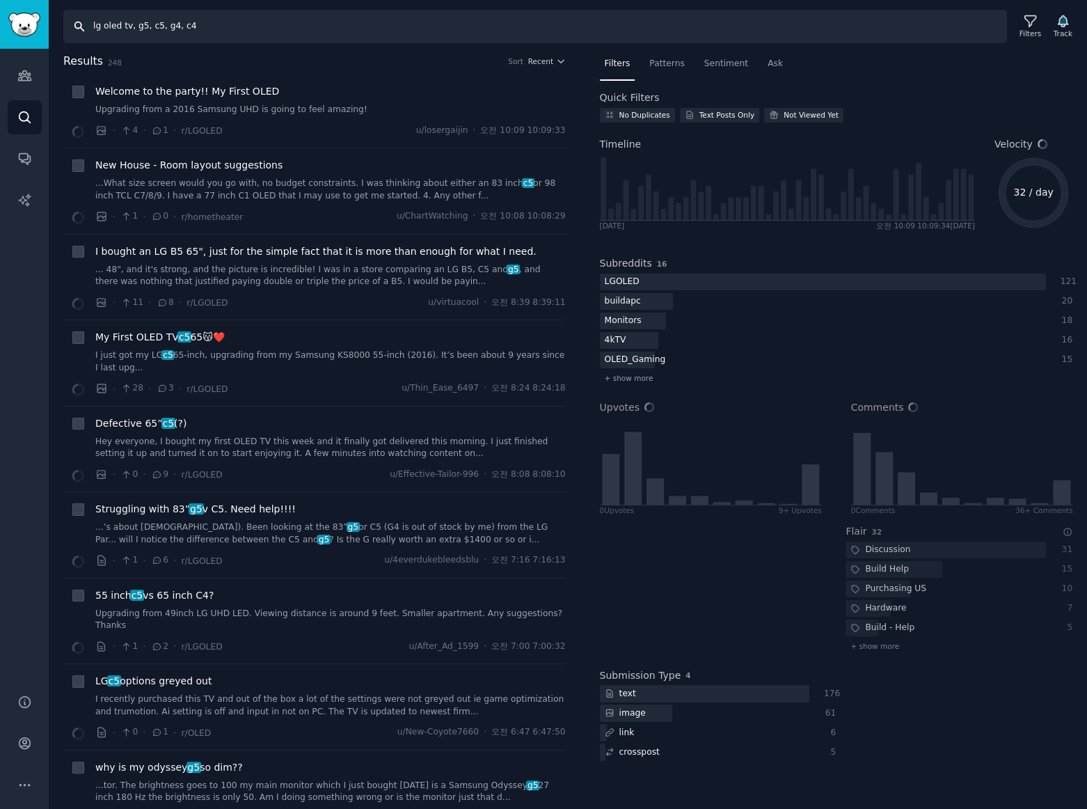
type input "lg oled tv, g5, c5, g4, c4"
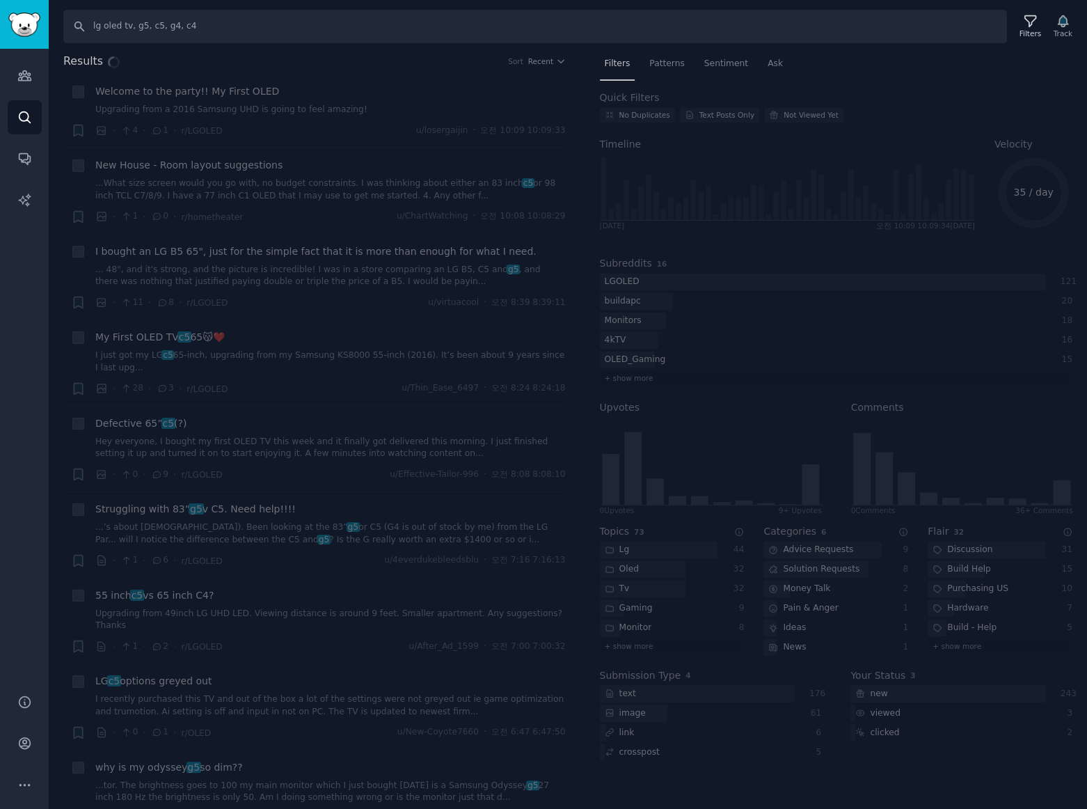
click at [667, 64] on div "Results Sort Recent + Welcome to the party!! My First OLED Upgrading from a 201…" at bounding box center [568, 431] width 1038 height 757
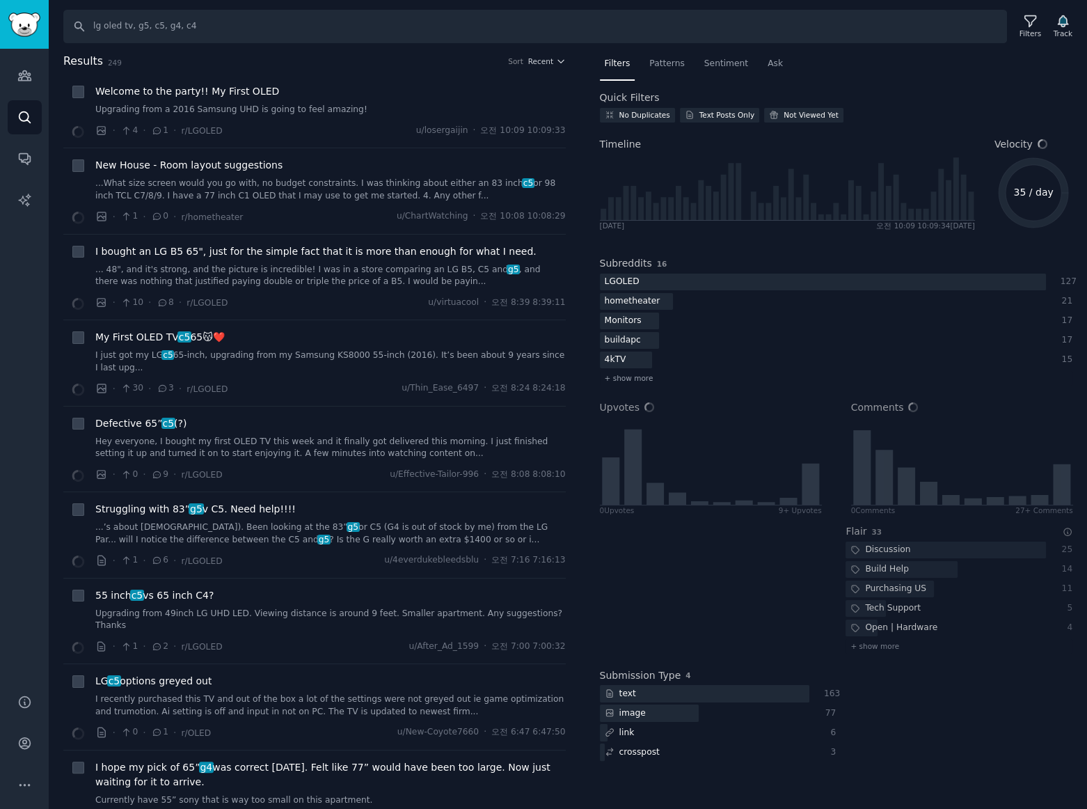
click at [662, 65] on span "Patterns" at bounding box center [666, 64] width 35 height 13
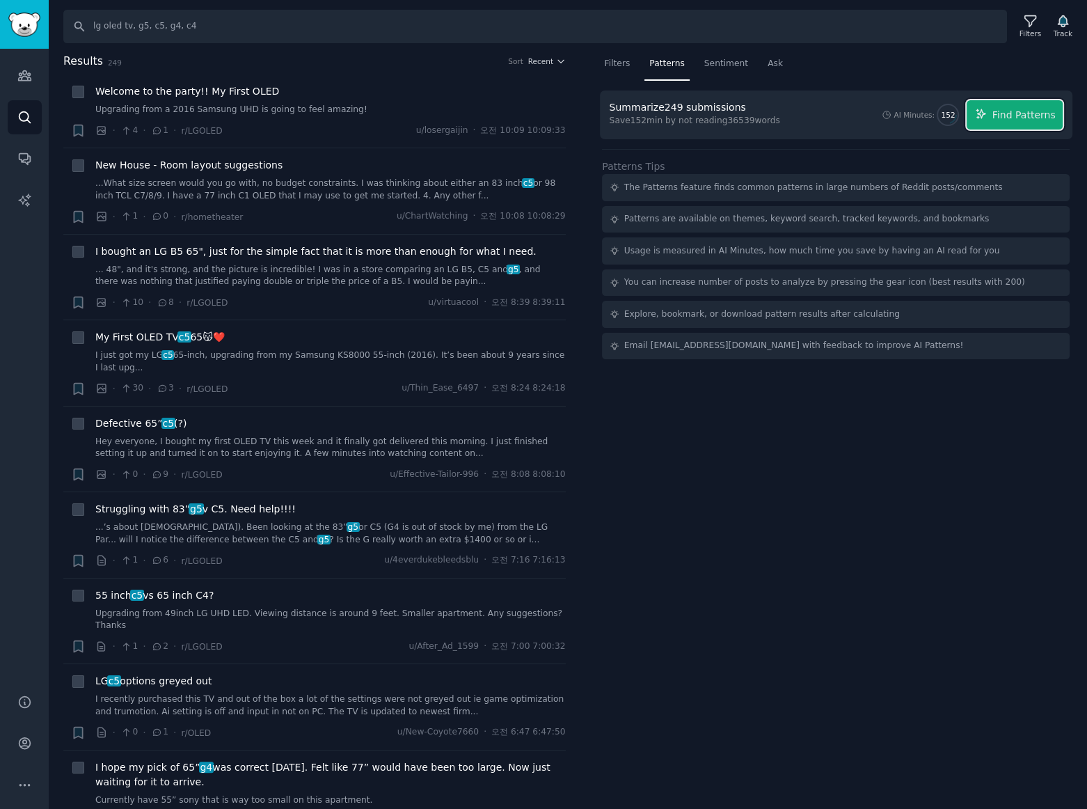
click at [1051, 113] on span "Find Patterns" at bounding box center [1024, 115] width 63 height 15
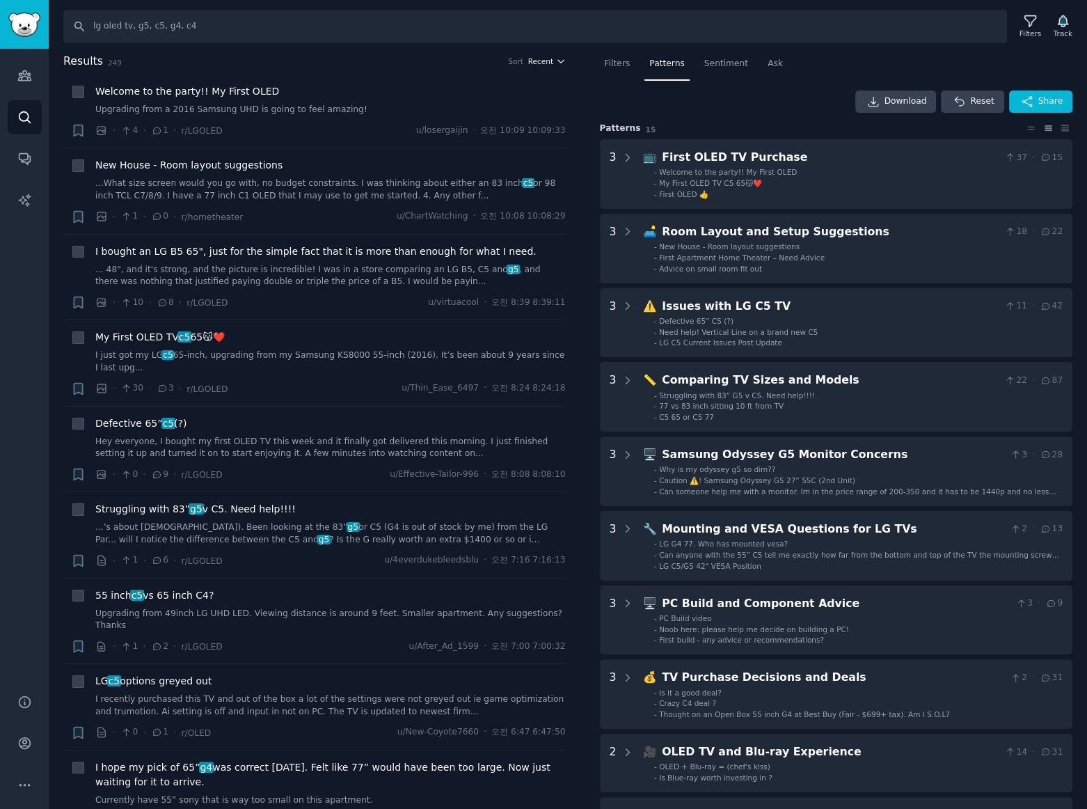
click at [542, 61] on span "Recent" at bounding box center [540, 61] width 25 height 10
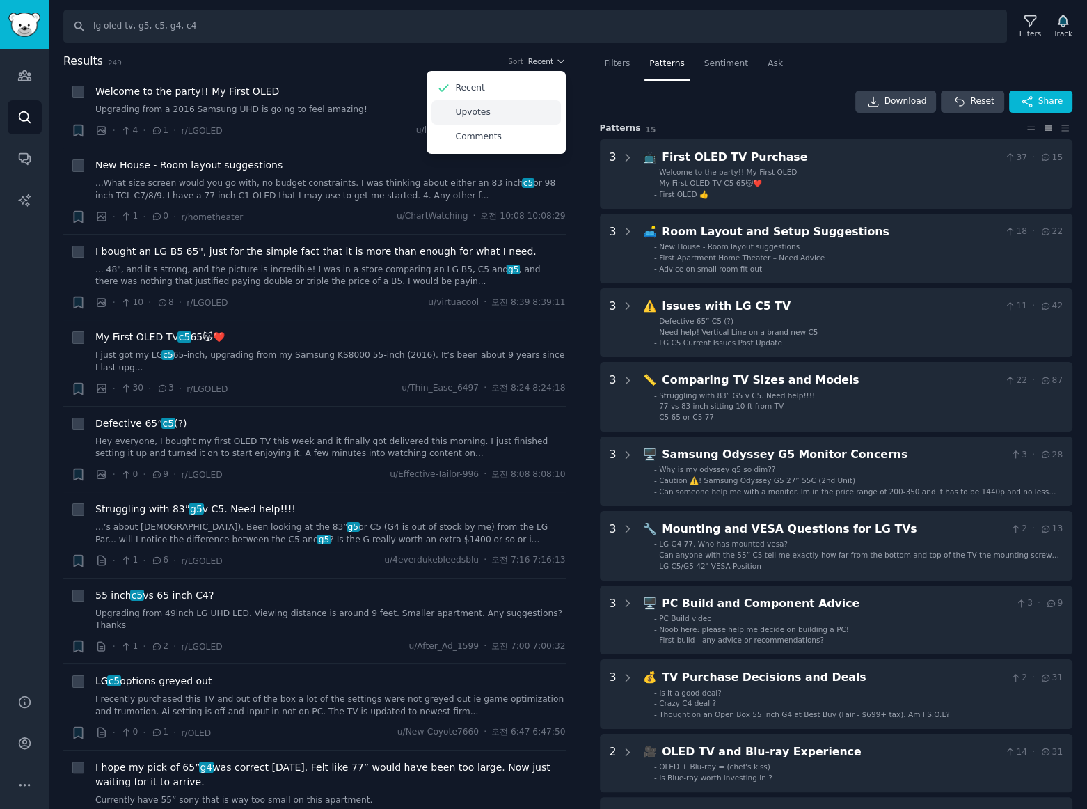
click at [469, 112] on p "Upvotes" at bounding box center [473, 112] width 35 height 13
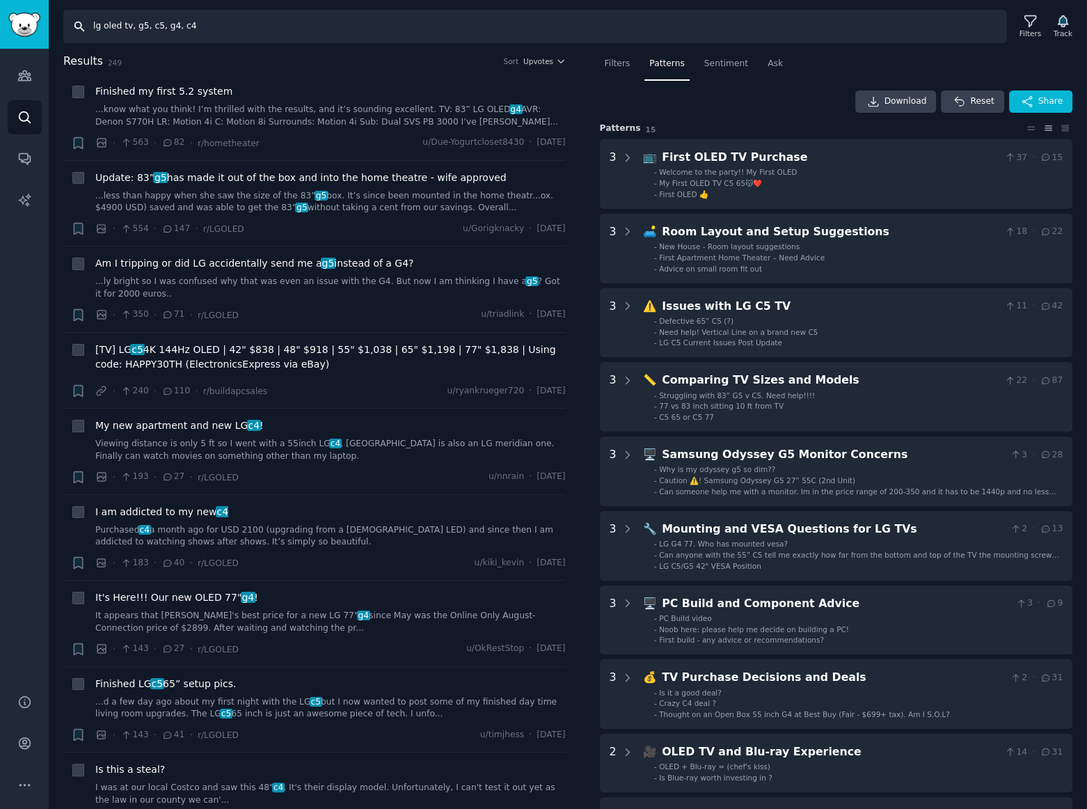
drag, startPoint x: 162, startPoint y: 24, endPoint x: 396, endPoint y: 28, distance: 233.9
click at [386, 27] on input "lg oled tv, g5, c5, g4, c4" at bounding box center [535, 26] width 944 height 33
